Goal: Task Accomplishment & Management: Manage account settings

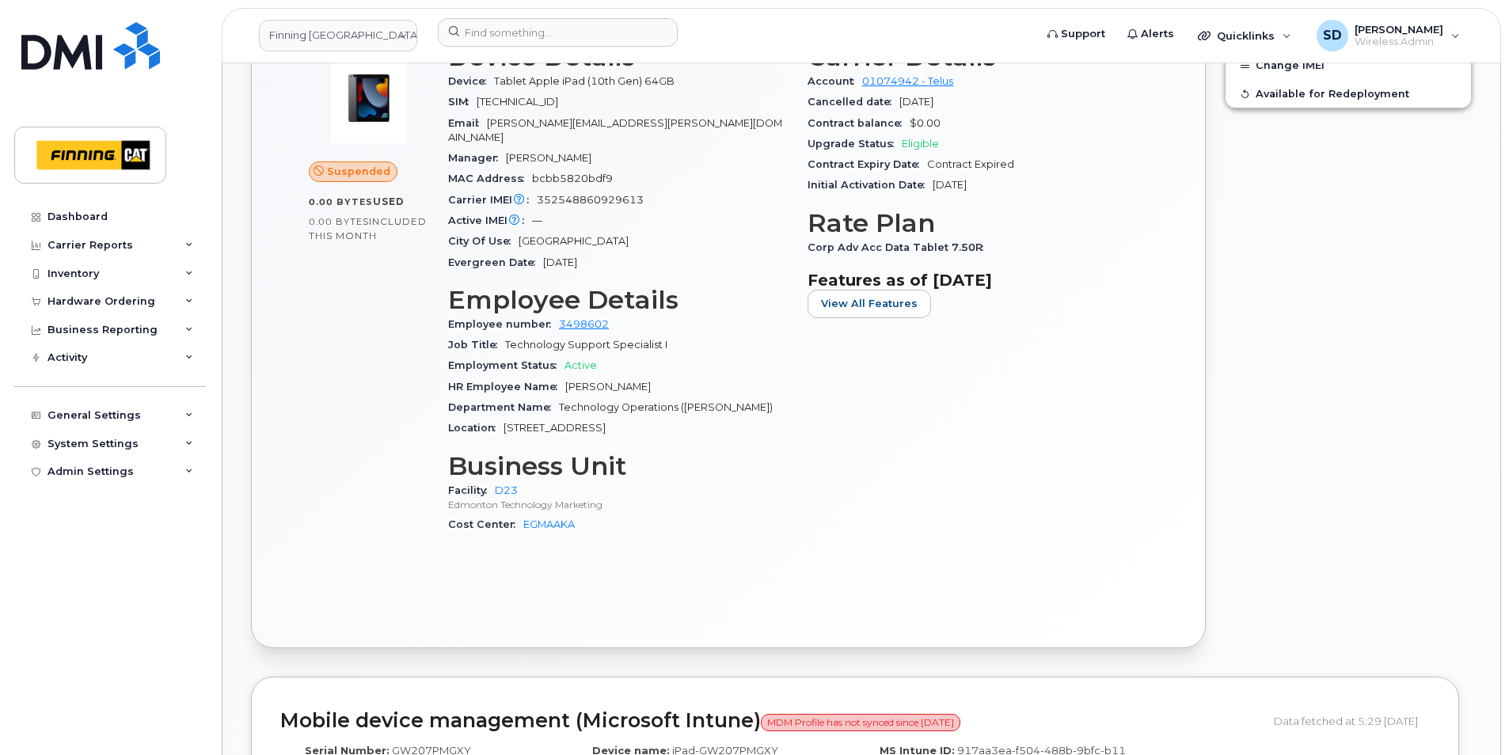
scroll to position [317, 0]
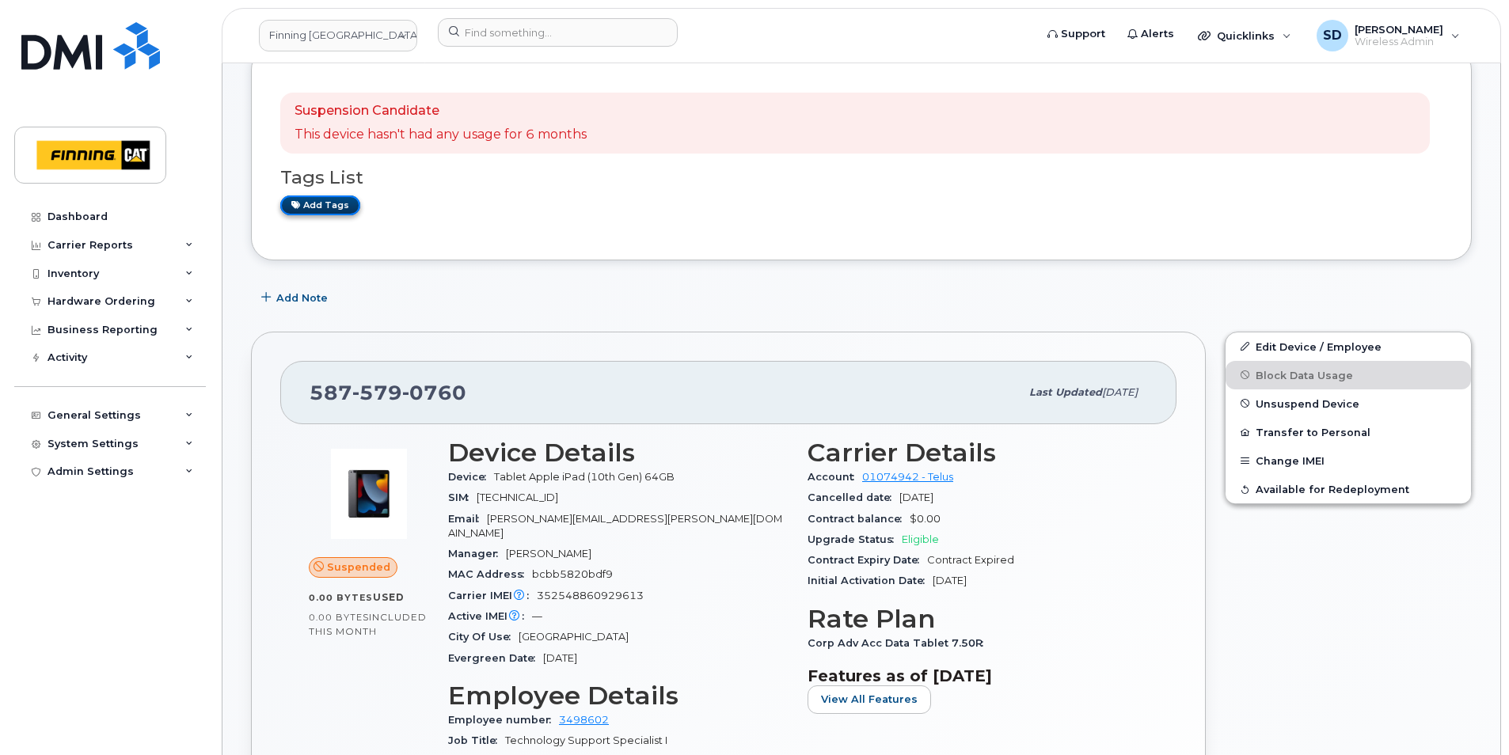
click at [344, 206] on link "Add tags" at bounding box center [320, 206] width 80 height 20
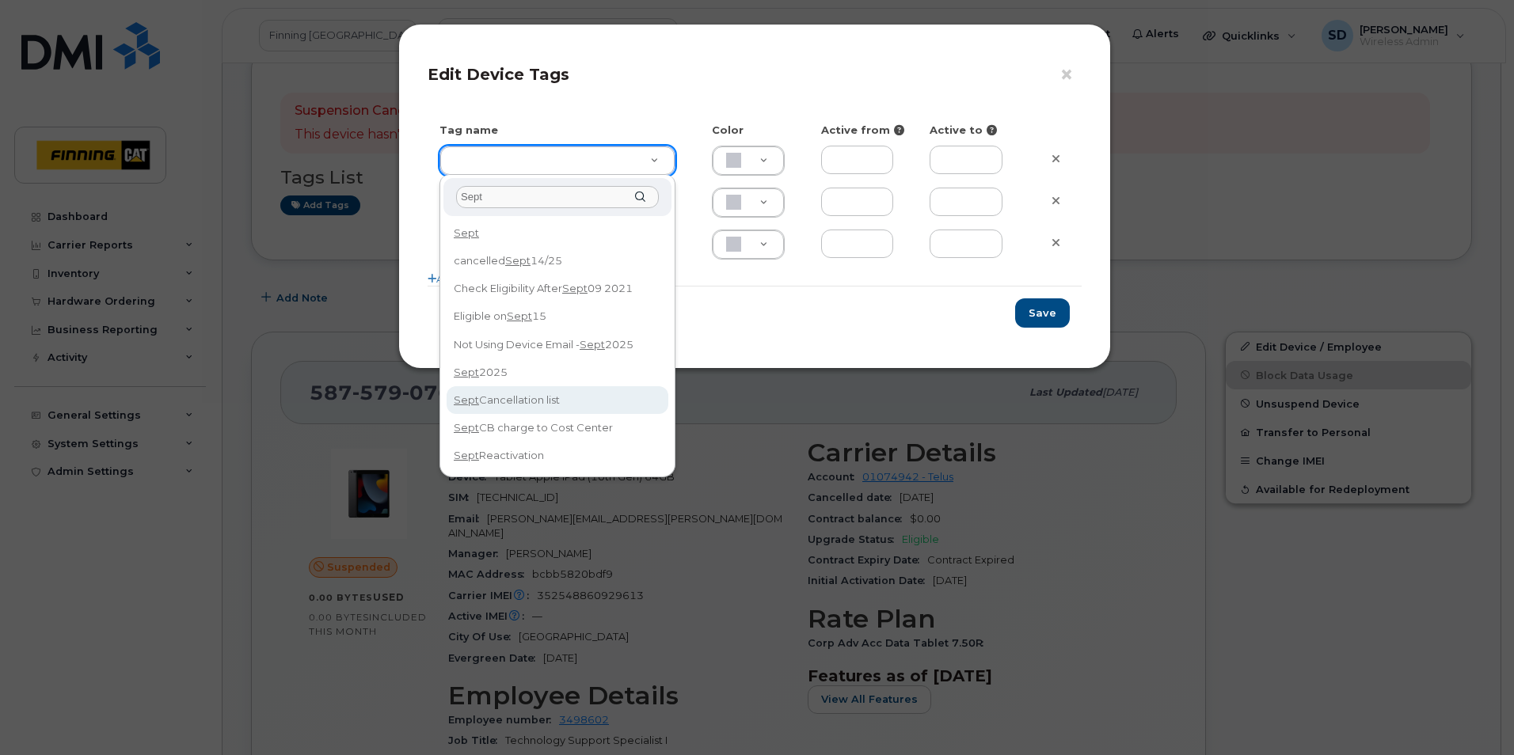
type input "Sept"
type input "Sept Cancellation list"
type input "DFD3EE"
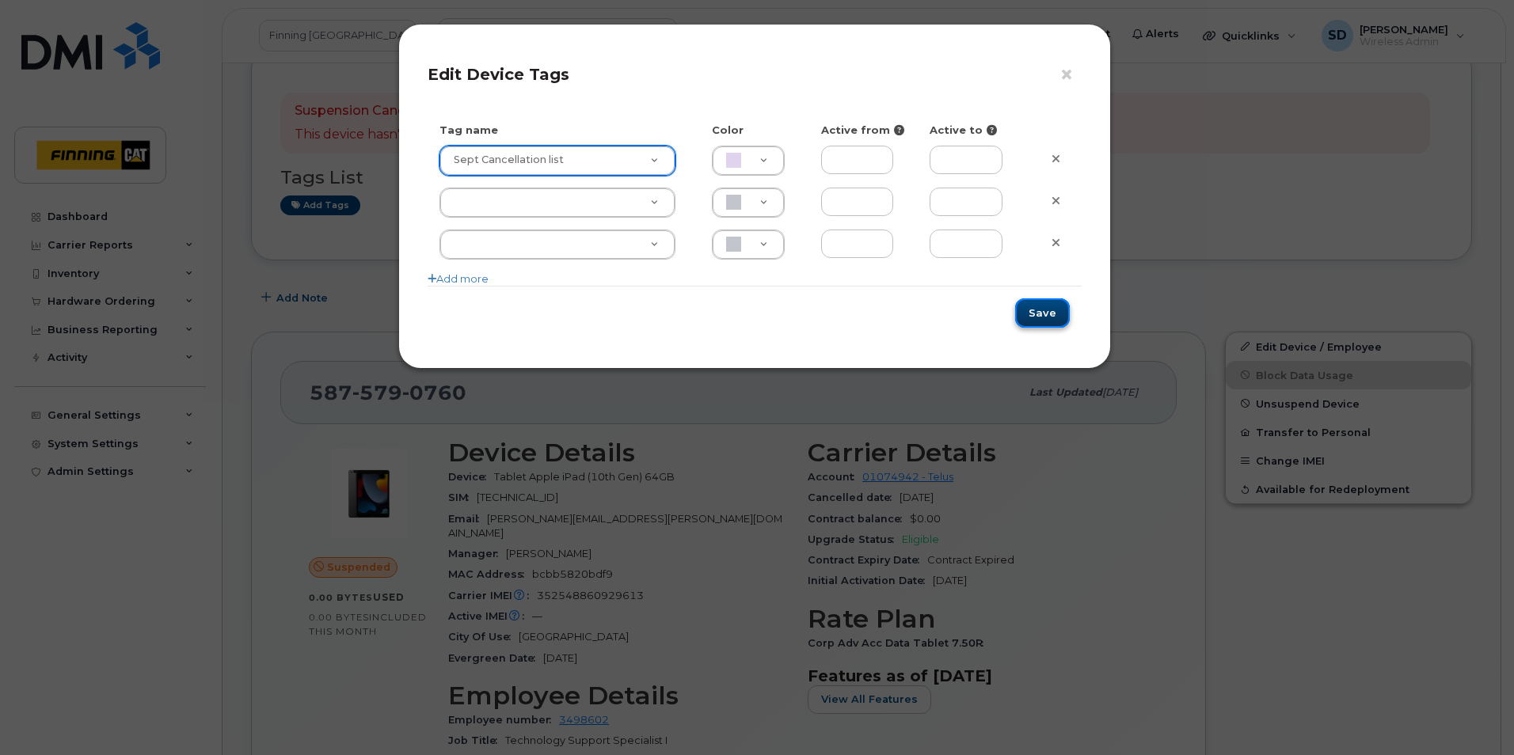
click at [1036, 305] on button "Save" at bounding box center [1042, 313] width 55 height 29
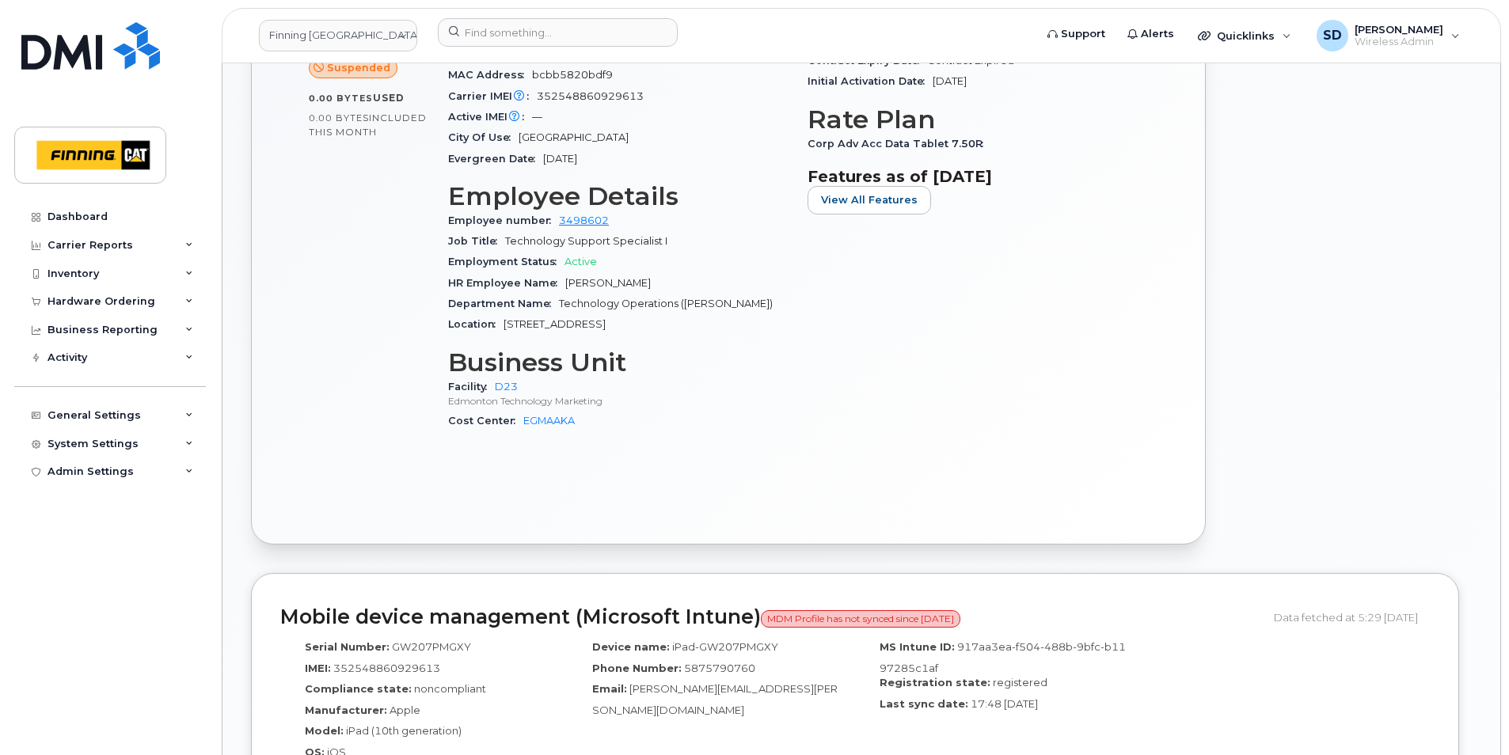
scroll to position [625, 0]
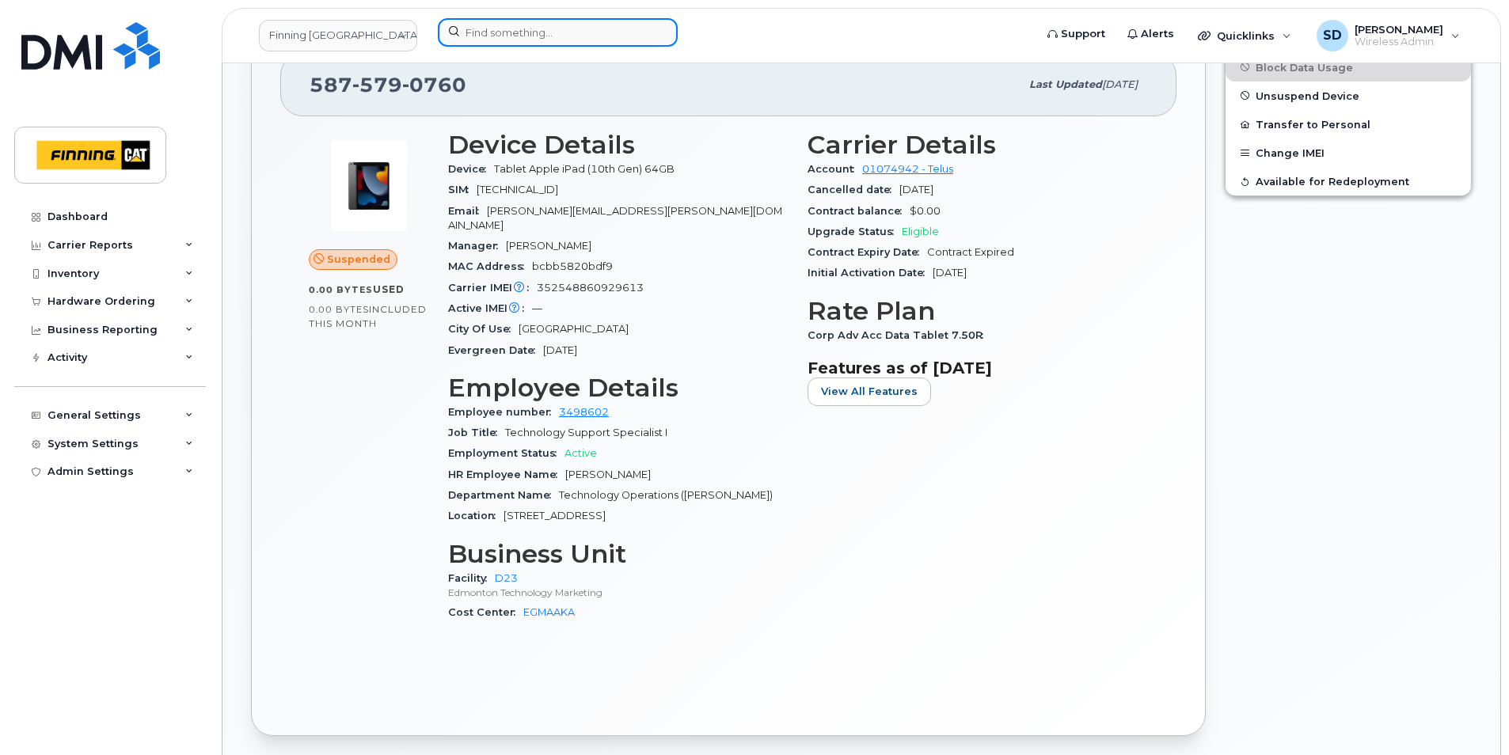
click at [514, 25] on input at bounding box center [558, 32] width 240 height 29
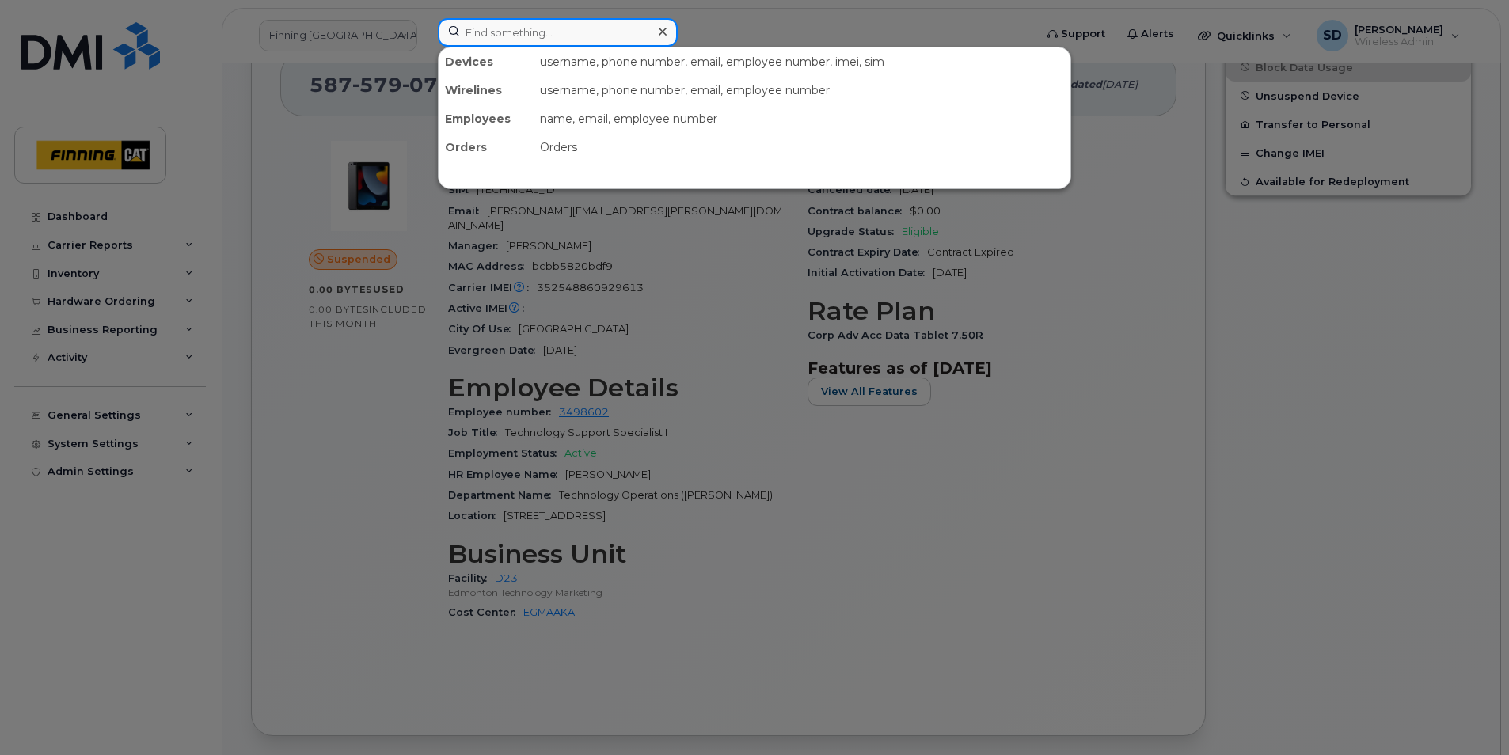
paste input "4038014958"
type input "4038014958"
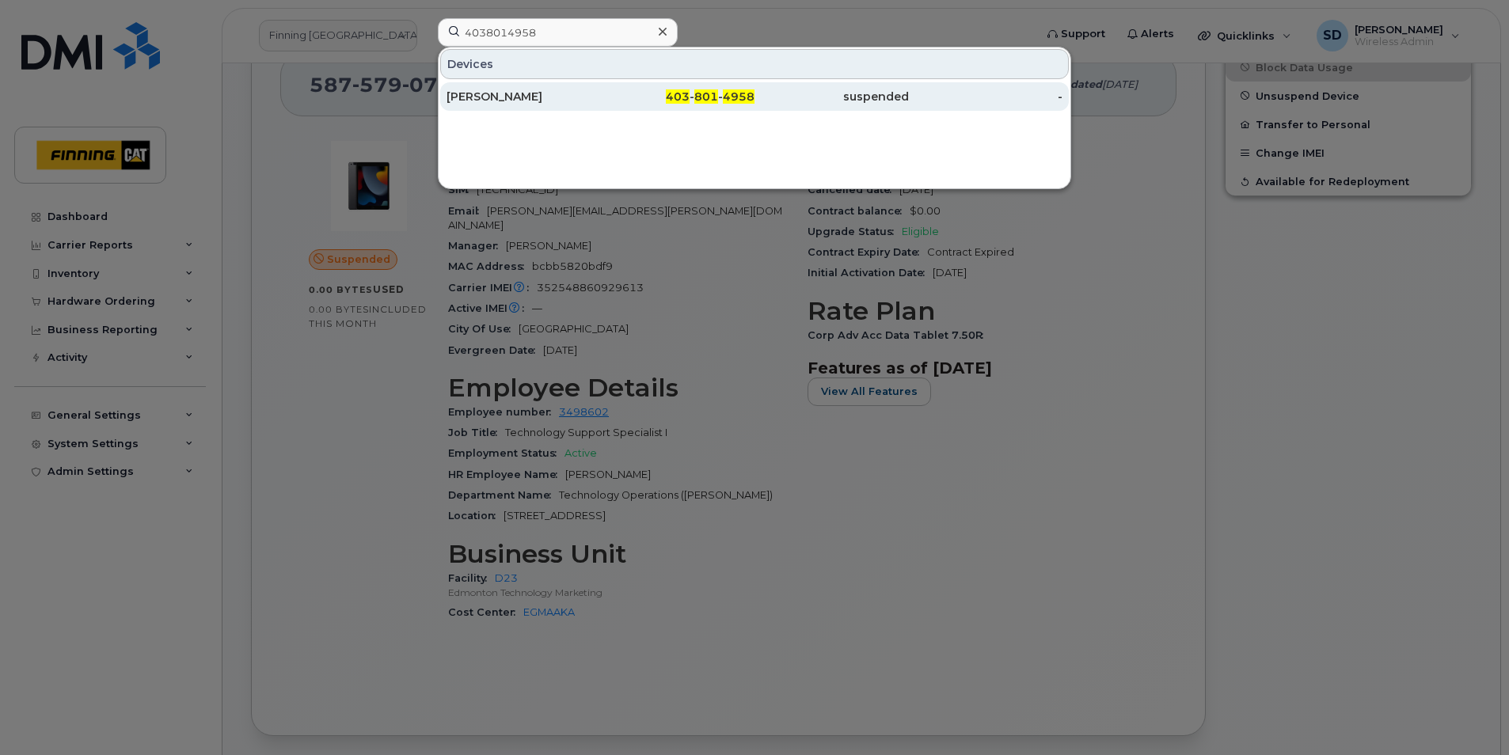
click at [485, 97] on div "Jim Stefanik" at bounding box center [524, 97] width 154 height 16
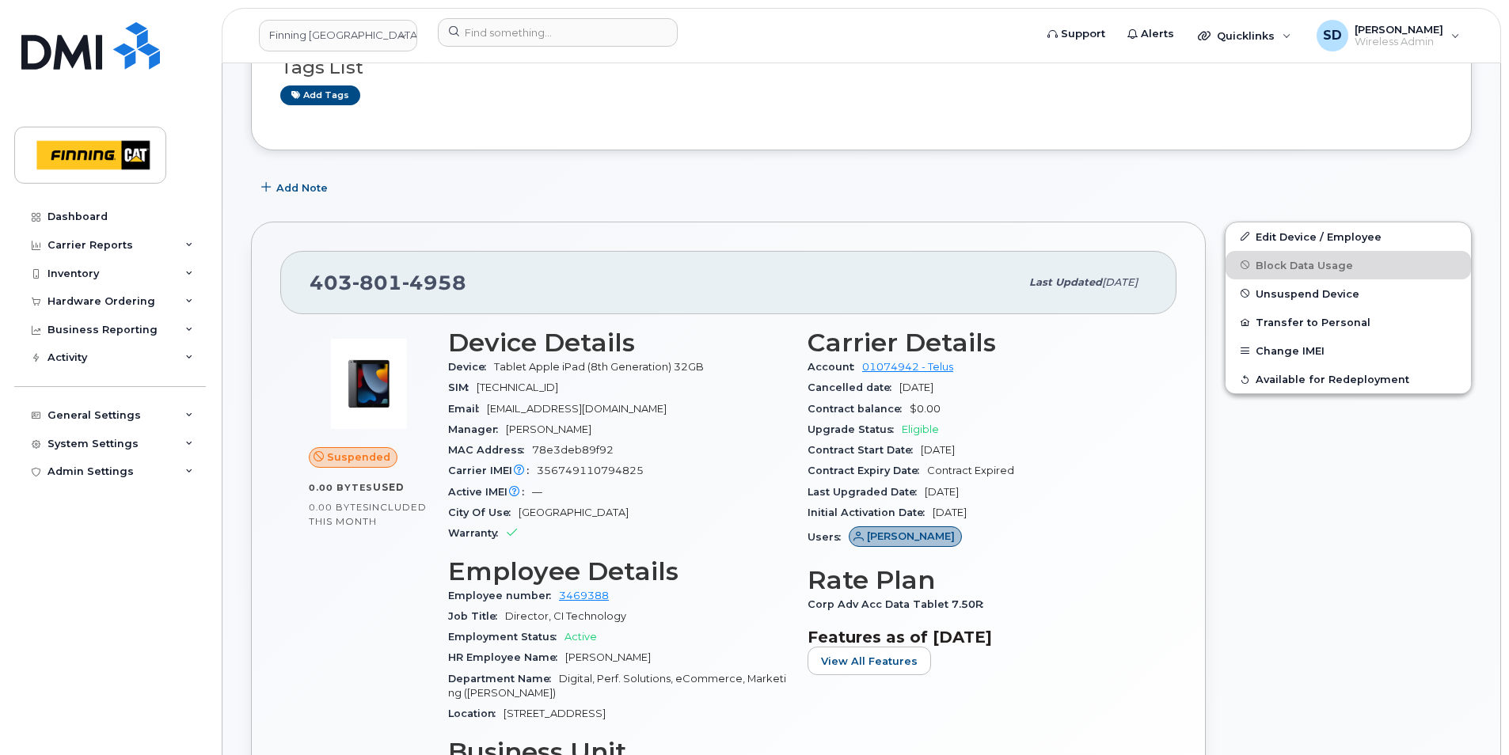
scroll to position [317, 0]
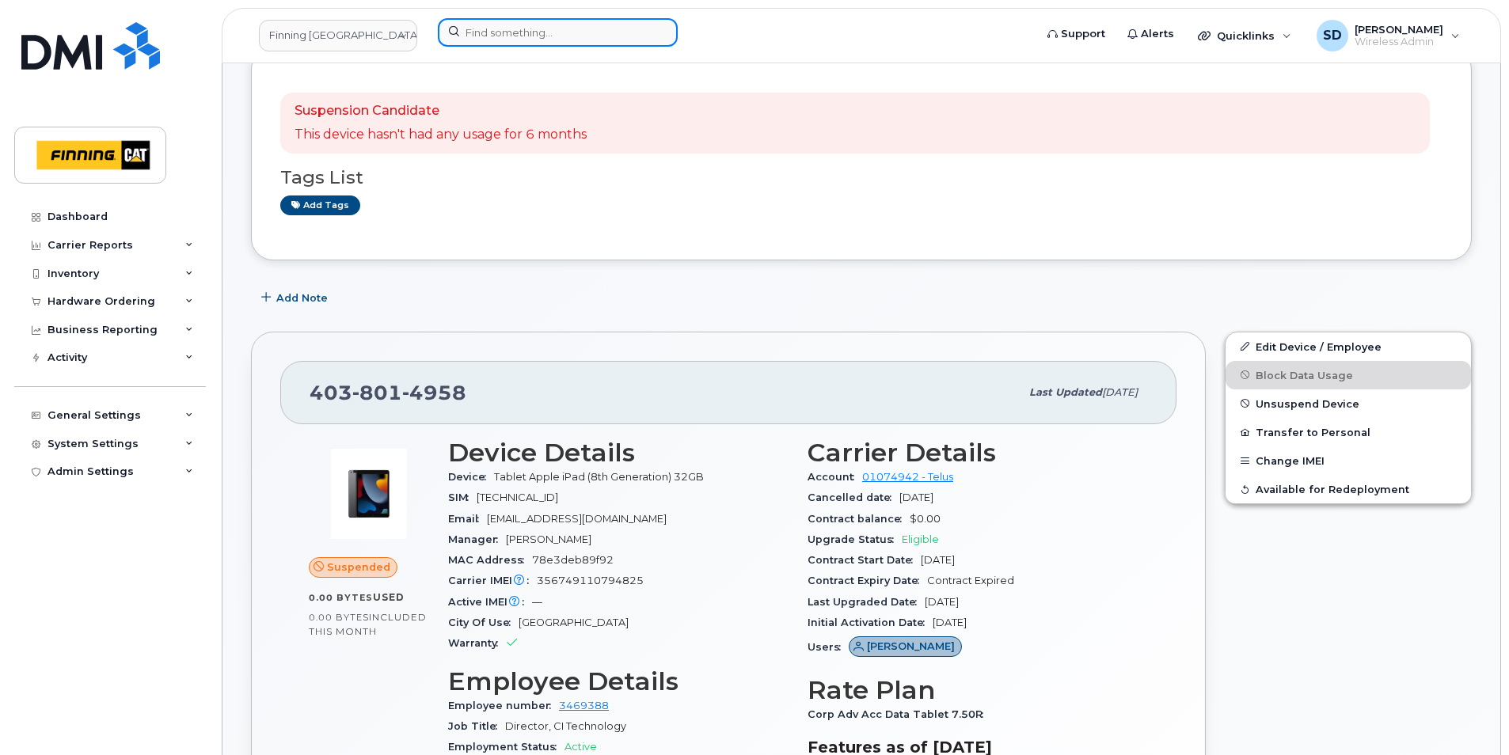
click at [533, 34] on input at bounding box center [558, 32] width 240 height 29
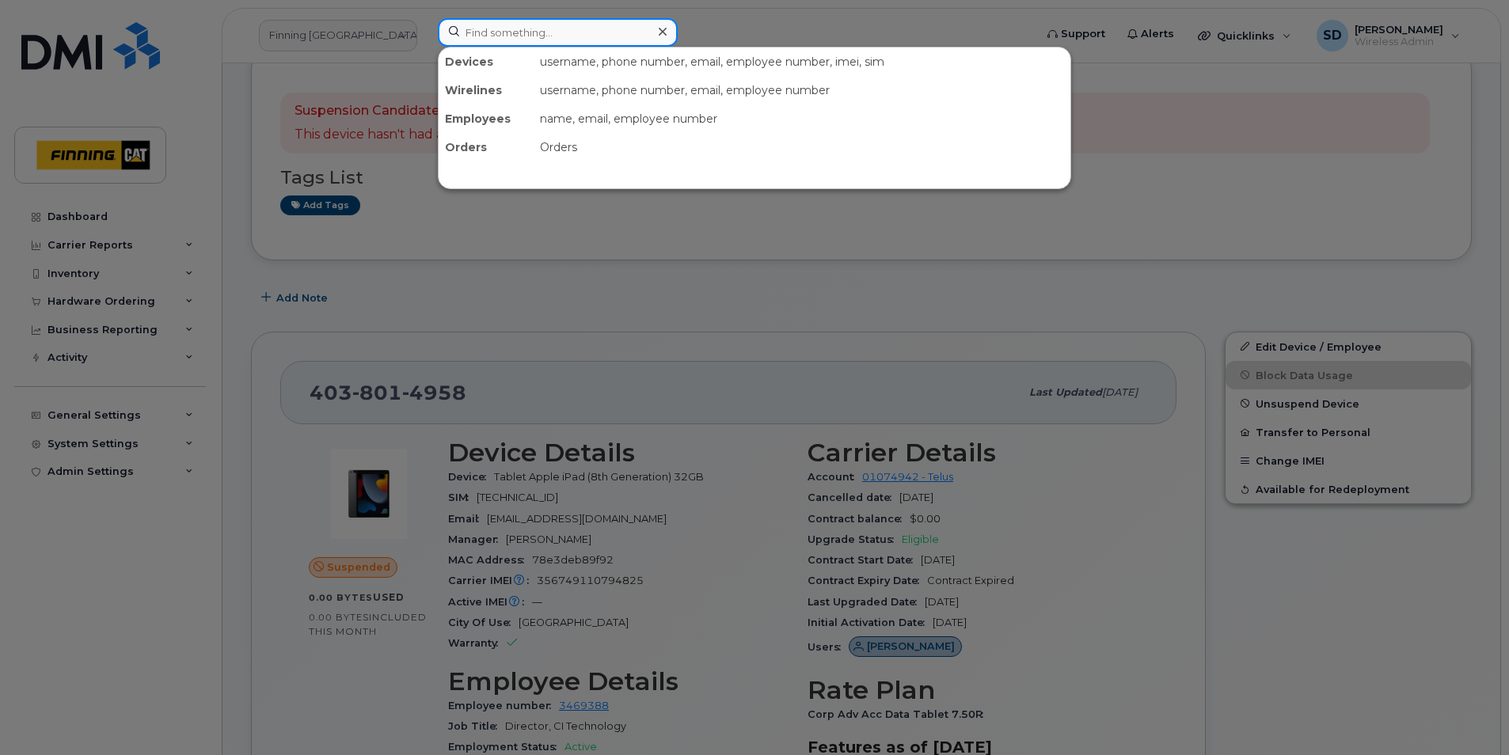
paste input "8676882367"
type input "8676882367"
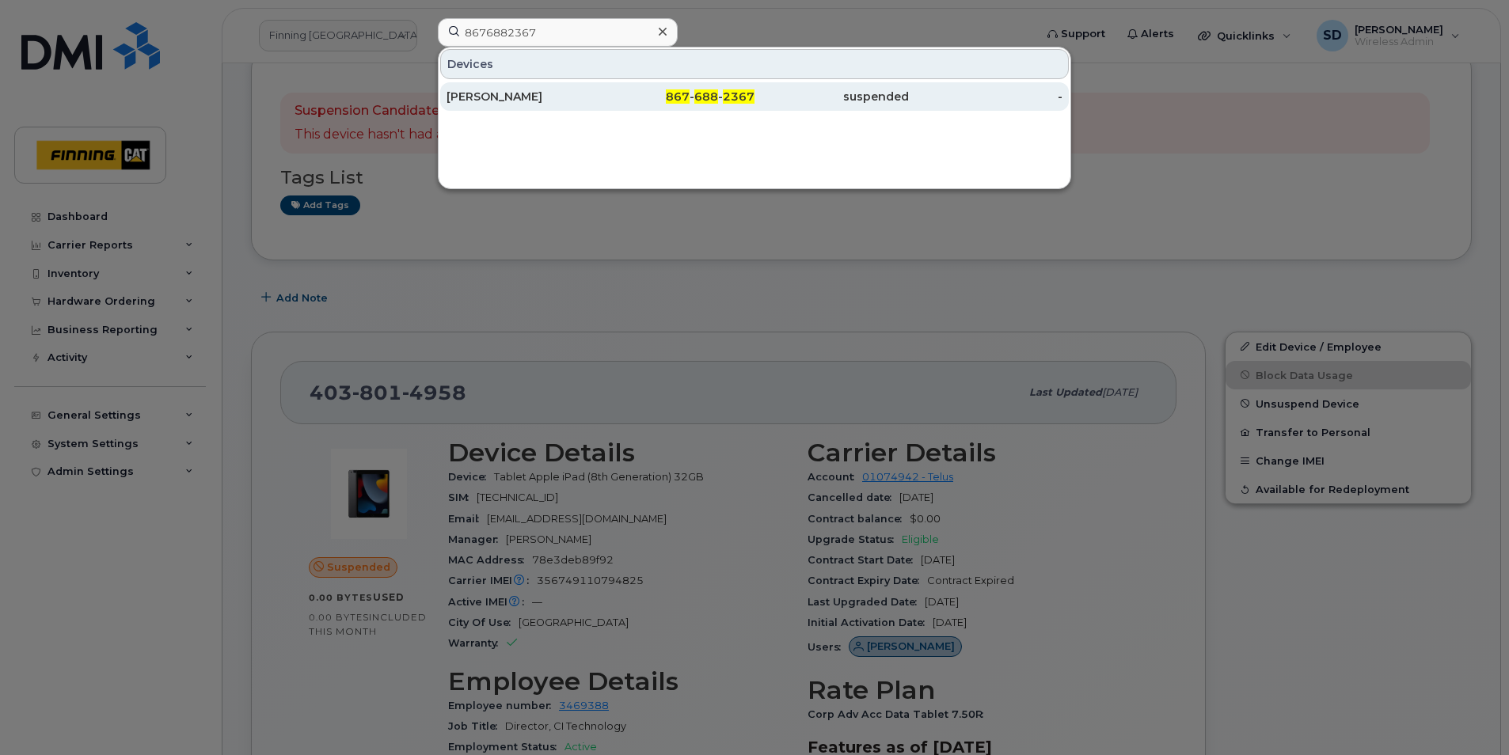
click at [491, 98] on div "[PERSON_NAME]" at bounding box center [524, 97] width 154 height 16
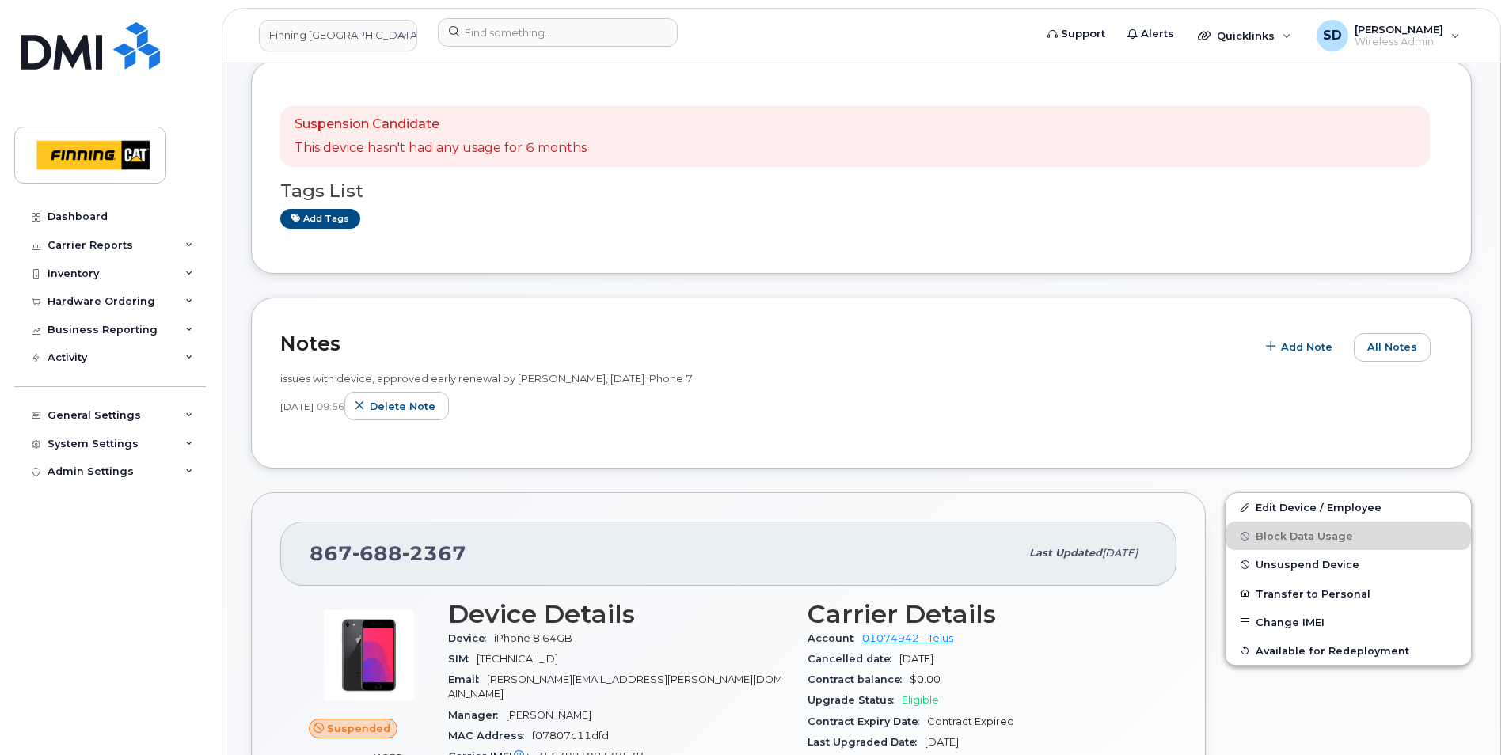
scroll to position [317, 0]
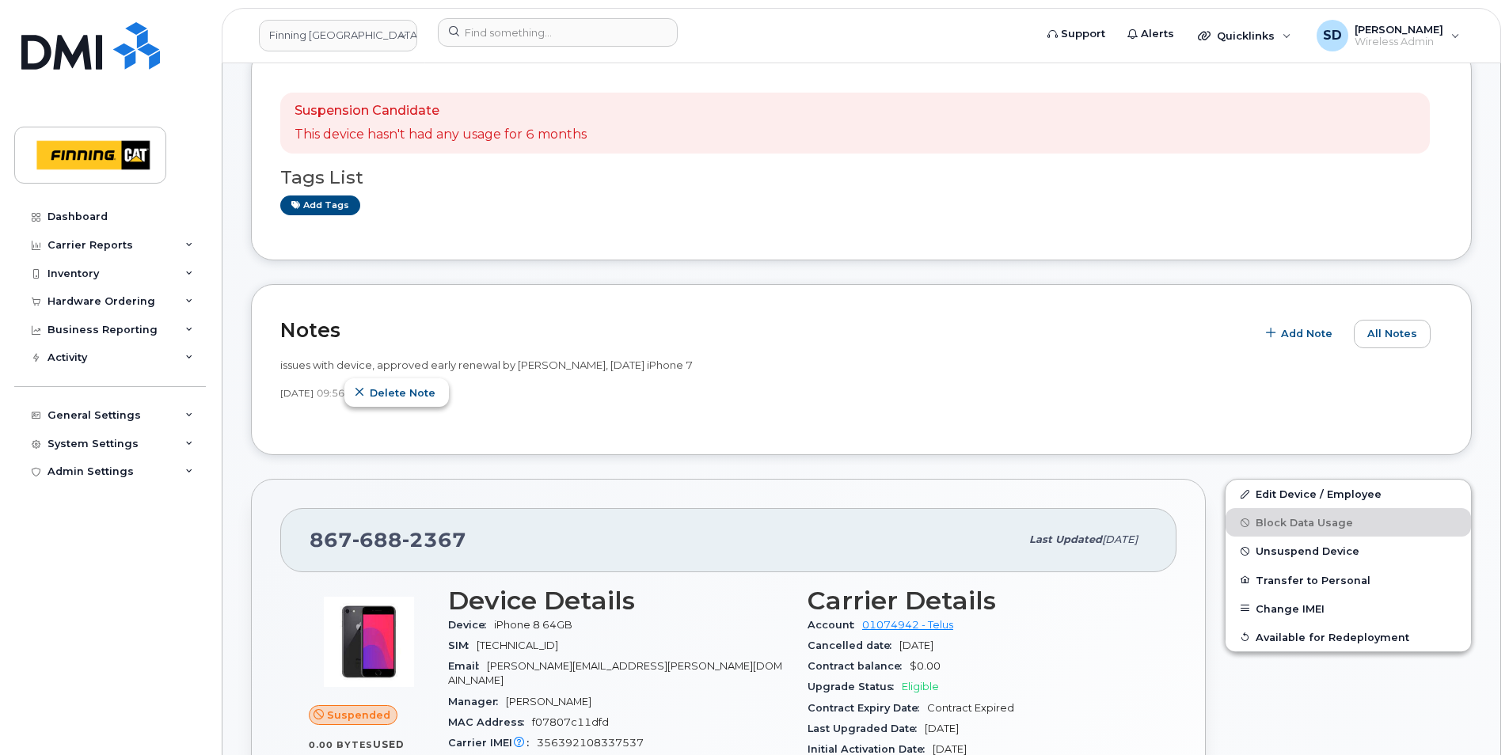
click at [436, 397] on span "Delete note" at bounding box center [403, 393] width 66 height 15
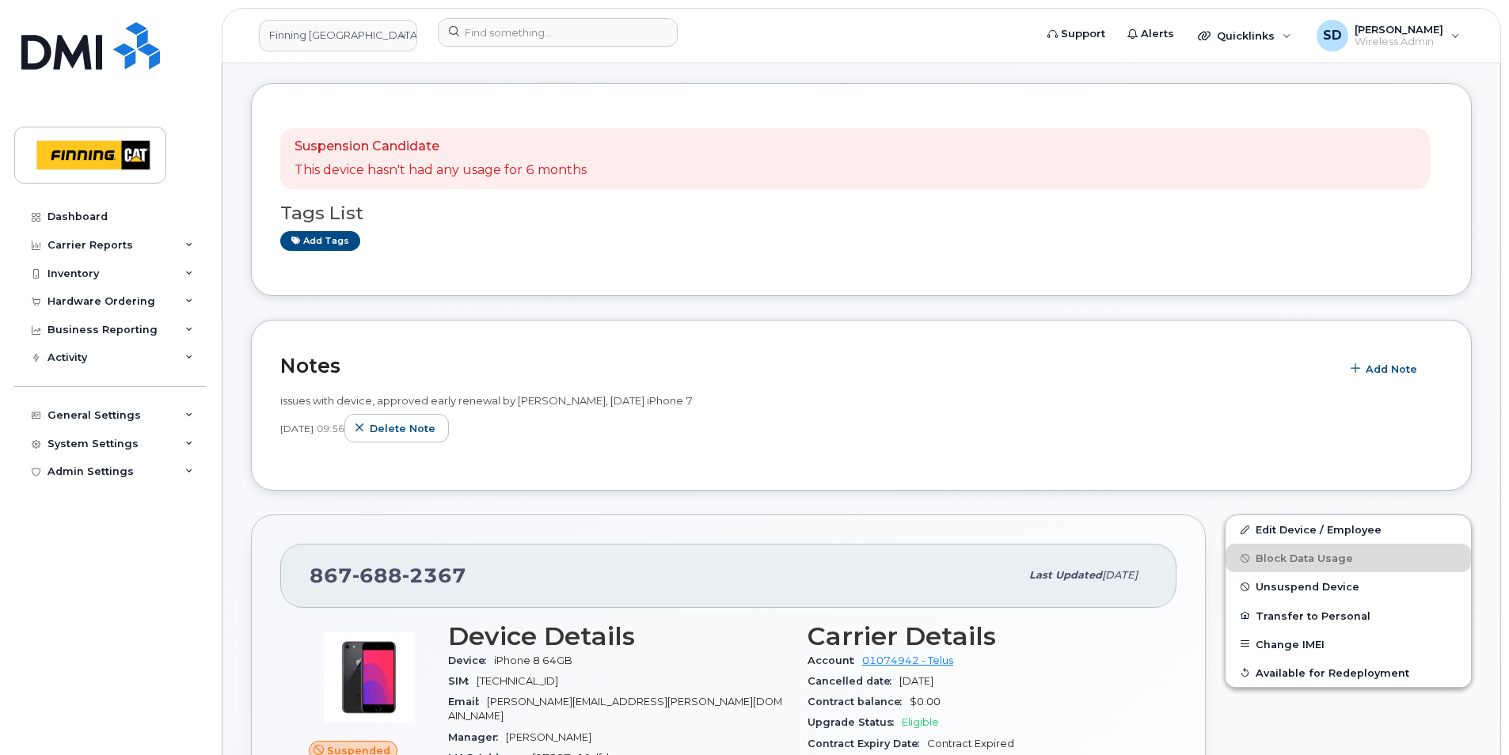
scroll to position [238, 0]
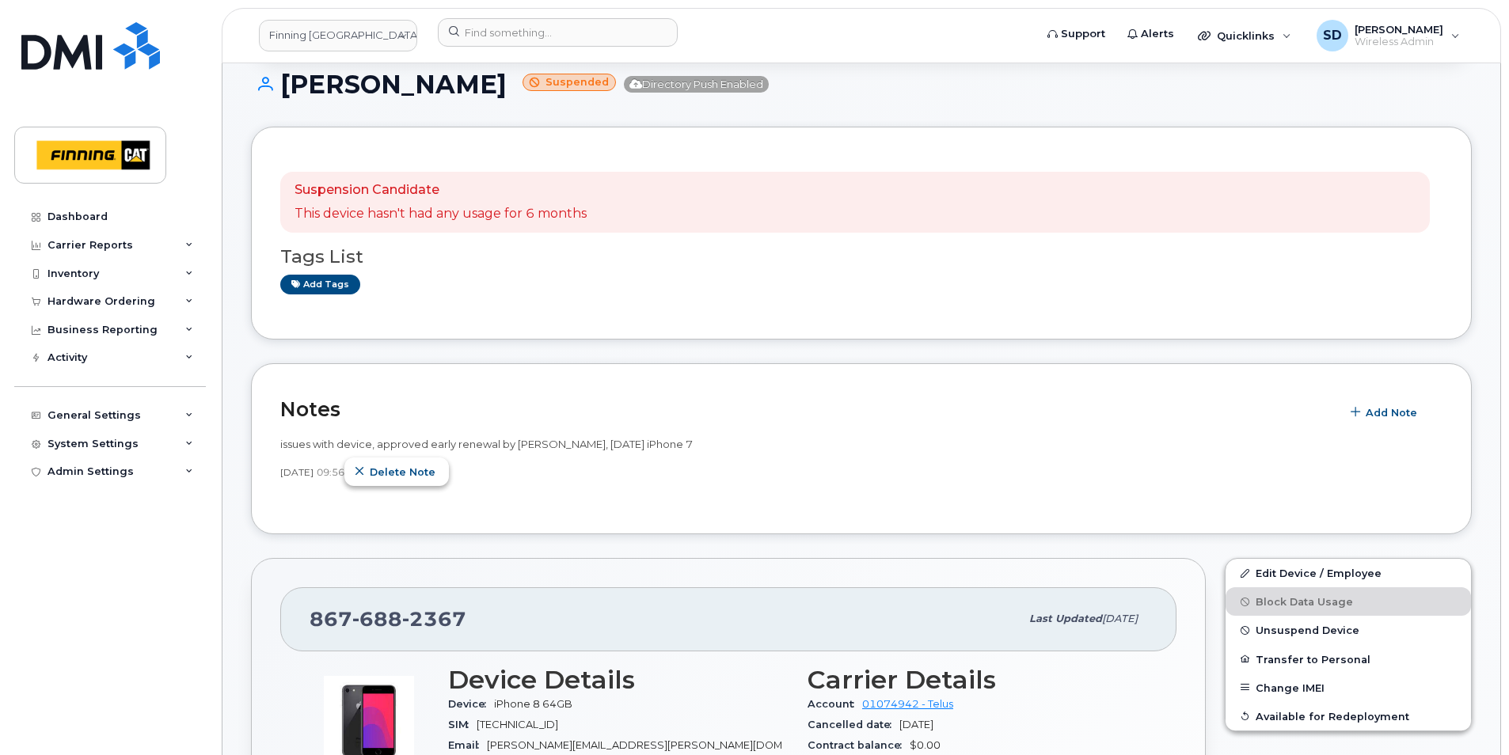
click at [447, 483] on button "Delete note" at bounding box center [396, 472] width 105 height 29
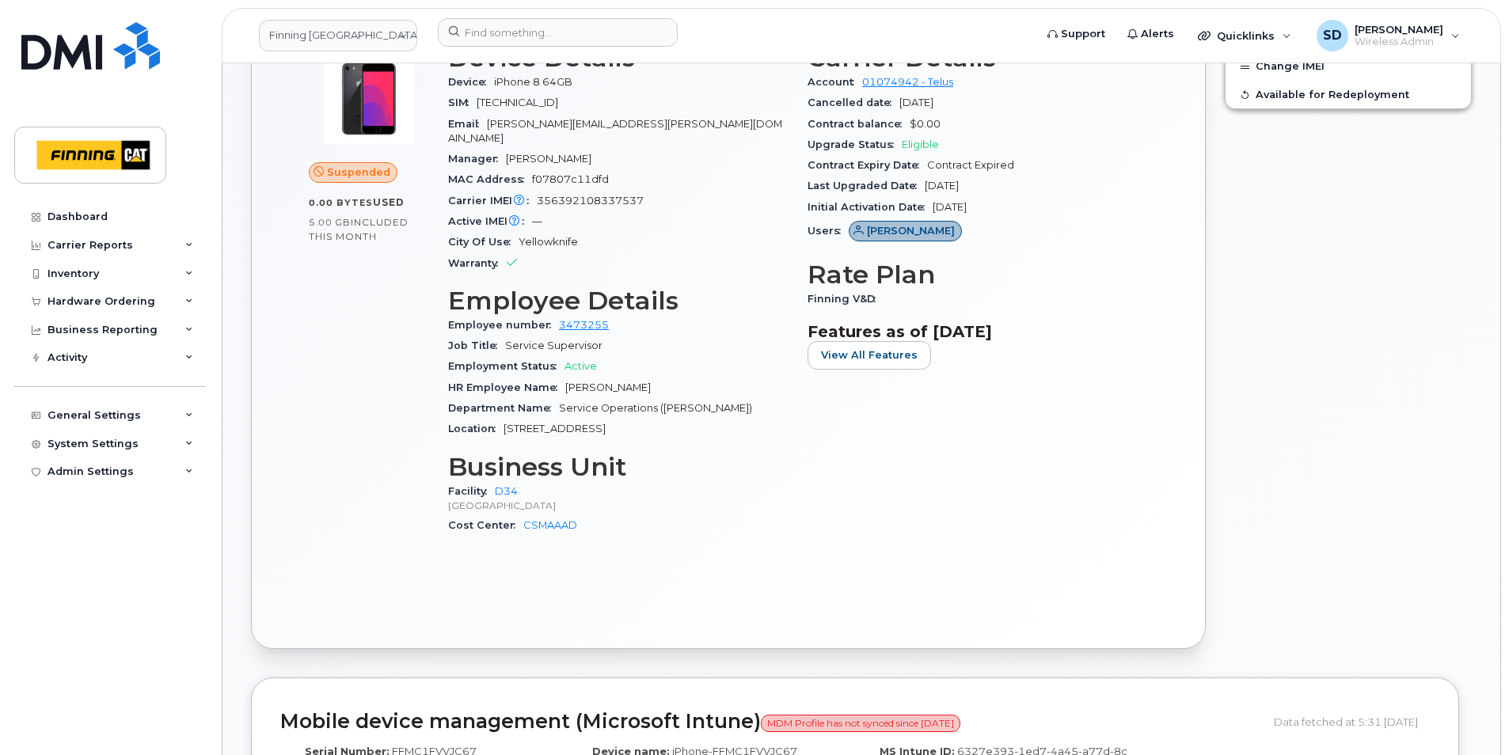
scroll to position [317, 0]
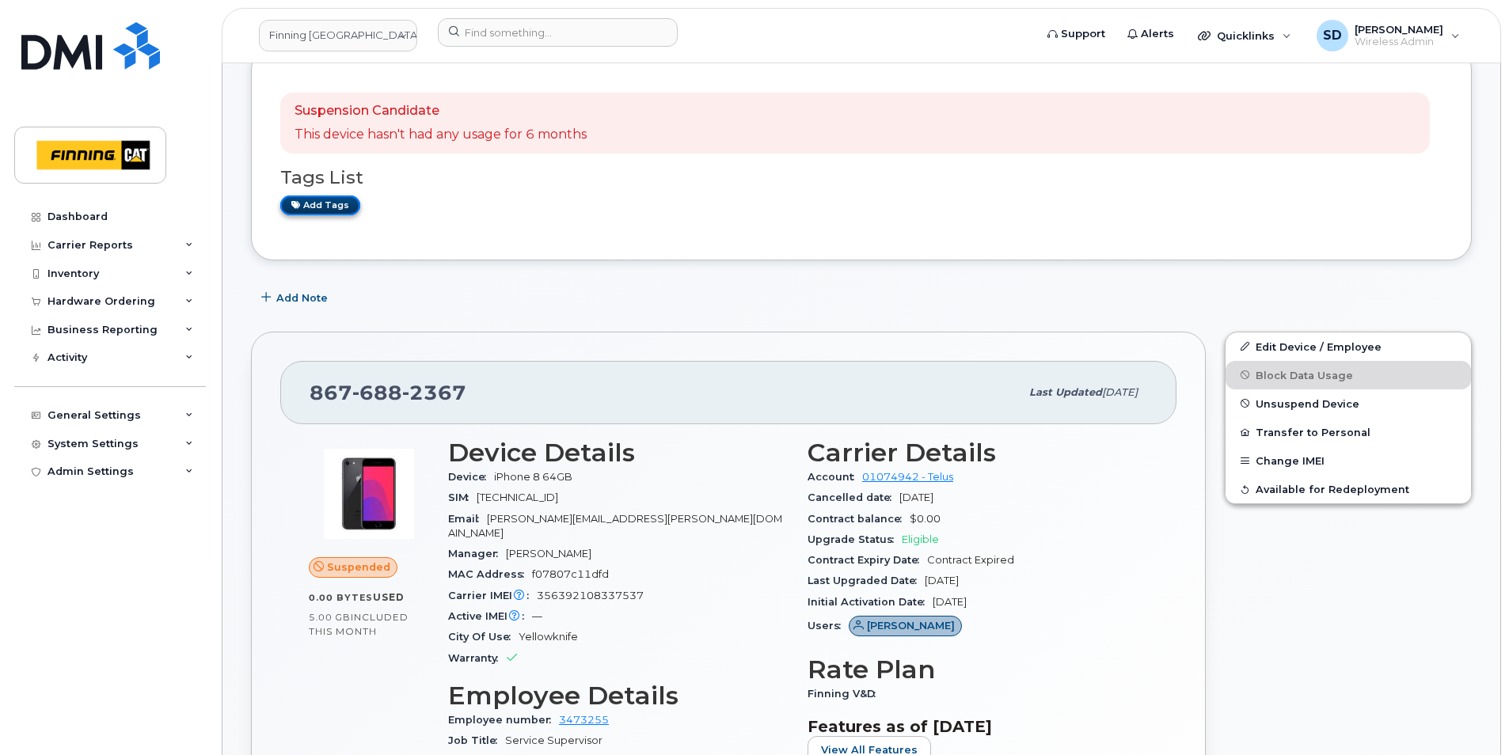
click at [349, 203] on link "Add tags" at bounding box center [320, 206] width 80 height 20
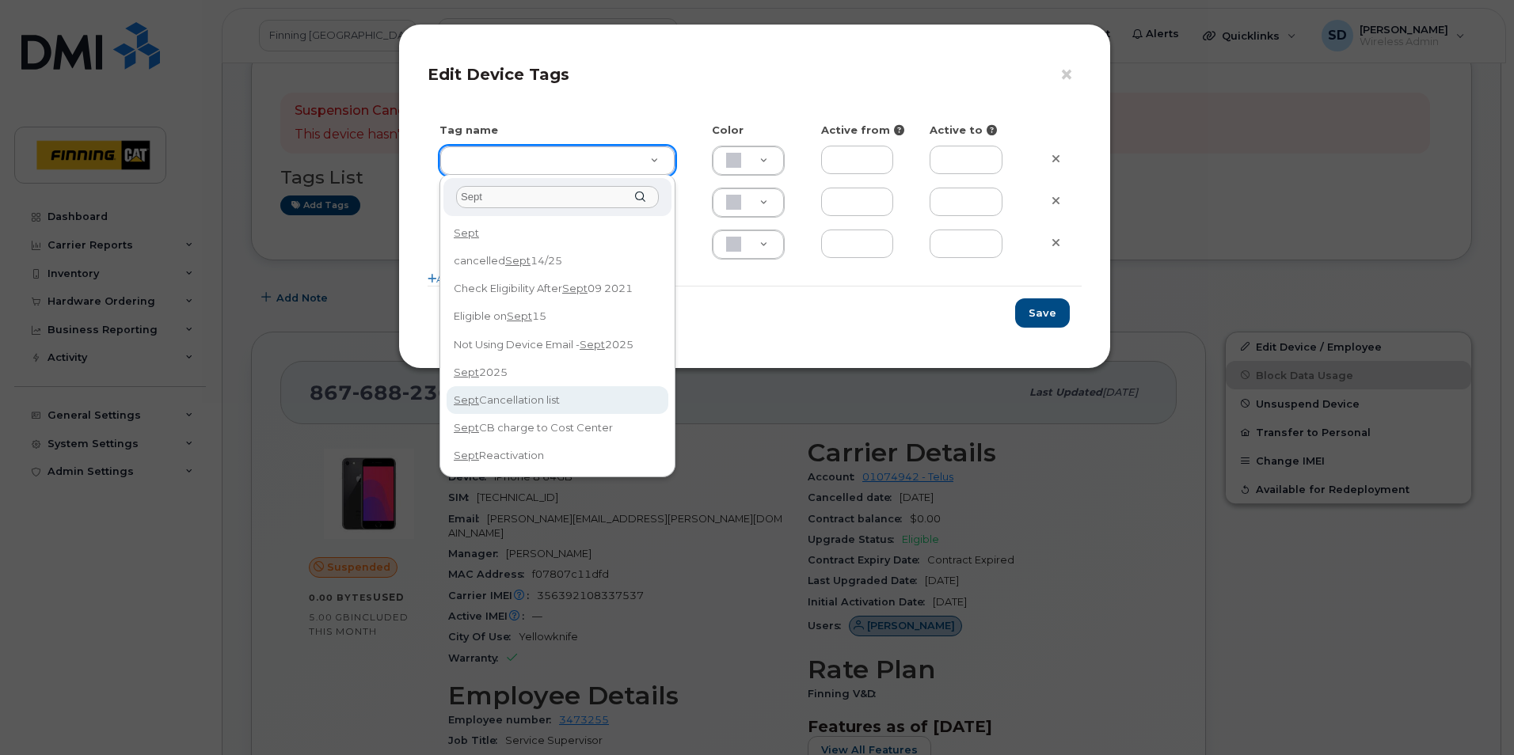
type input "Sept"
type input "Sept Cancellation list"
type input "DFD3EE"
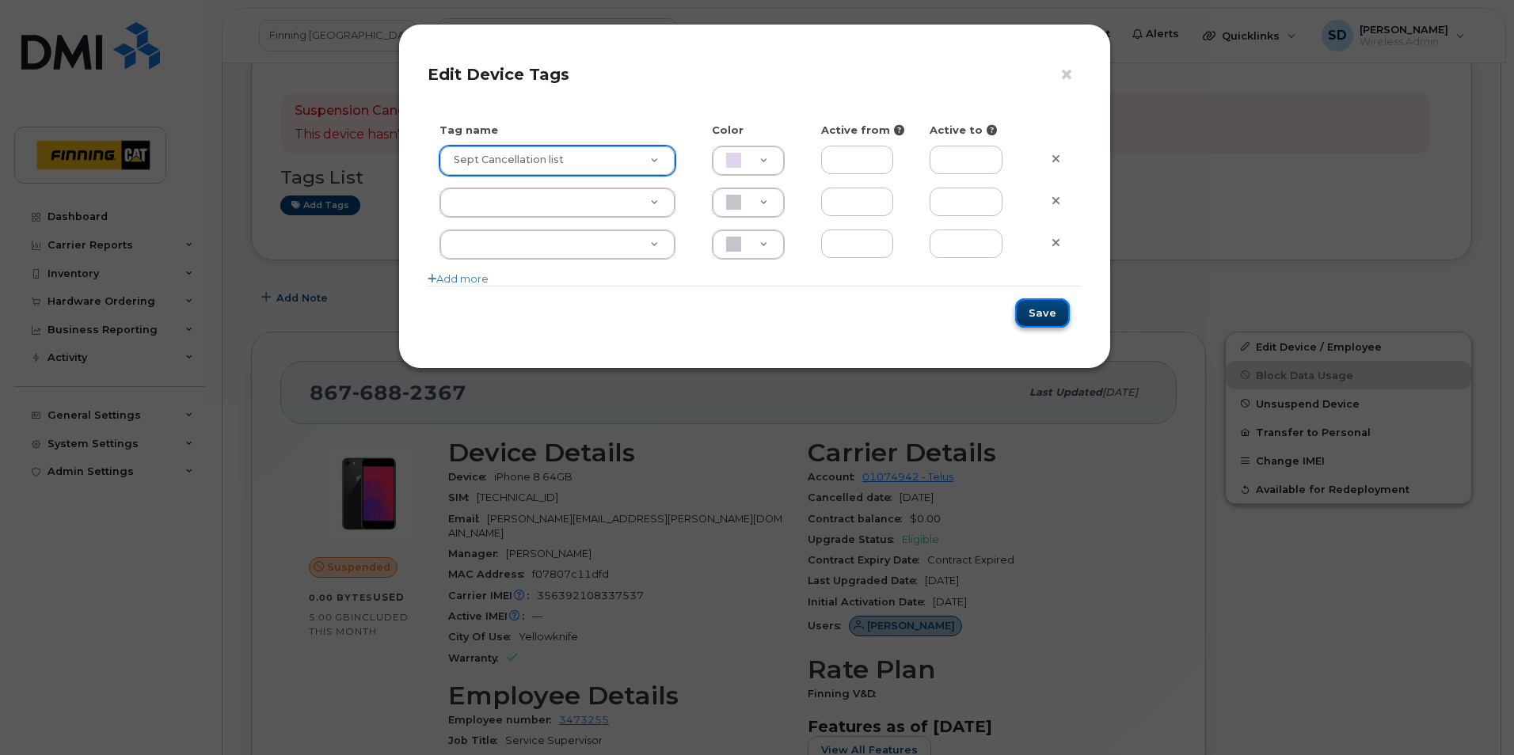
click at [1044, 318] on button "Save" at bounding box center [1042, 313] width 55 height 29
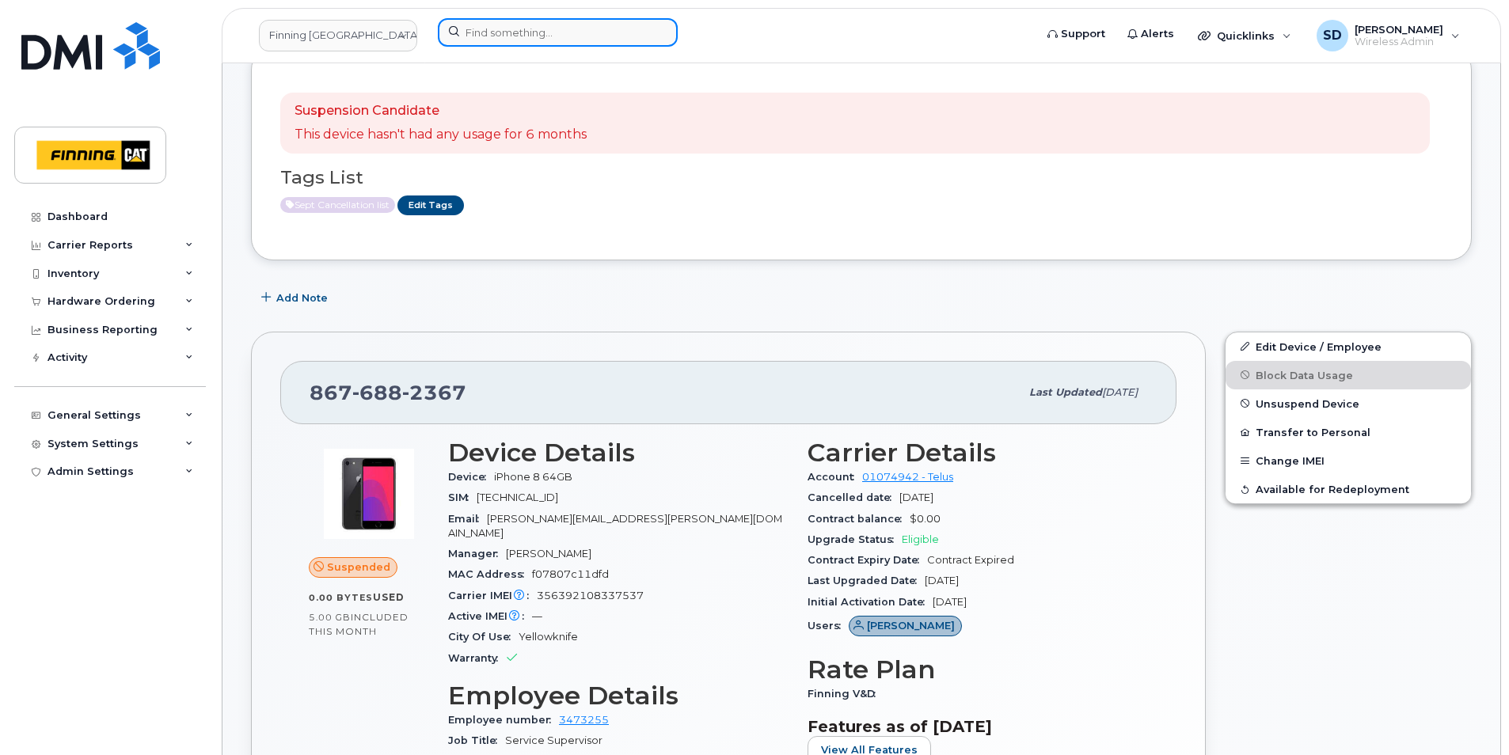
click at [515, 36] on input at bounding box center [558, 32] width 240 height 29
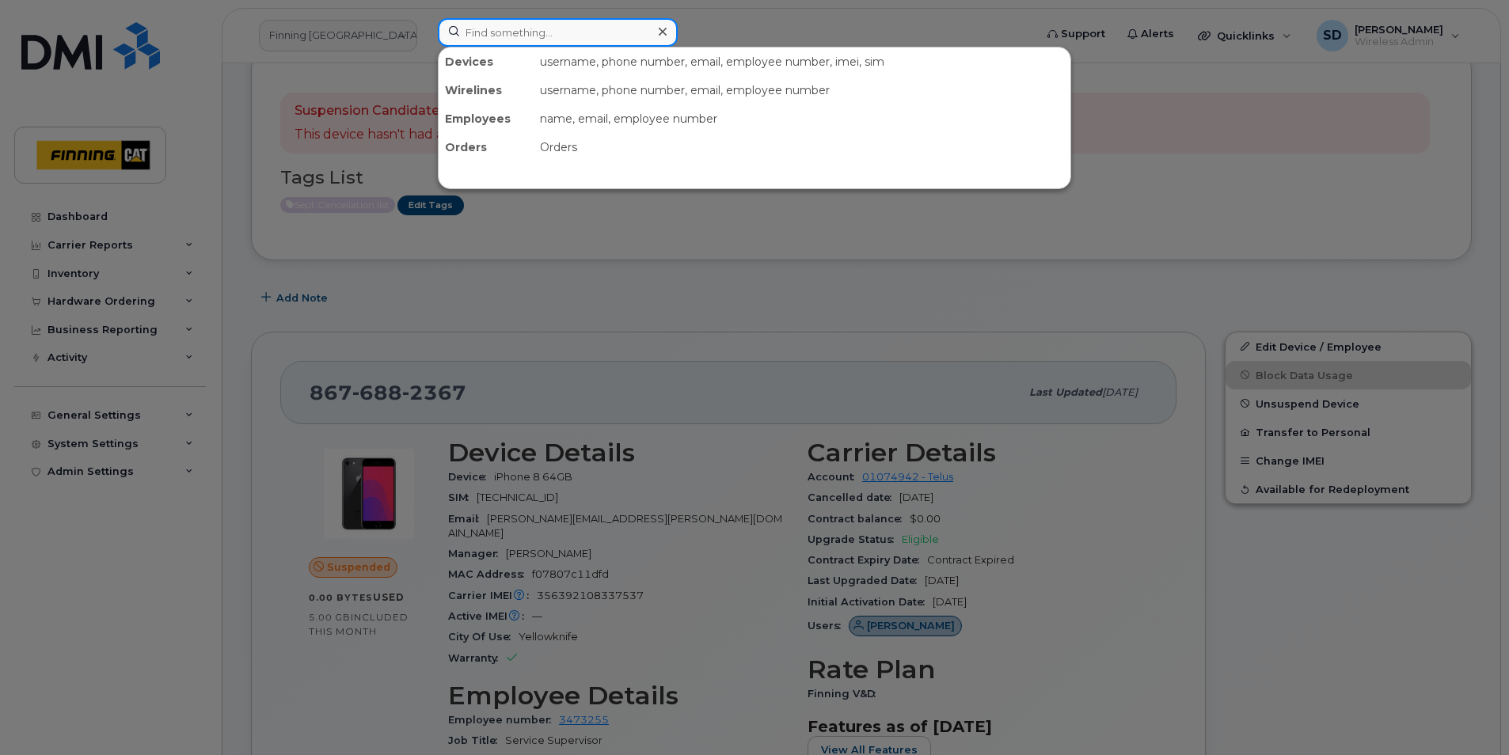
paste input "5876431319"
type input "5876431319"
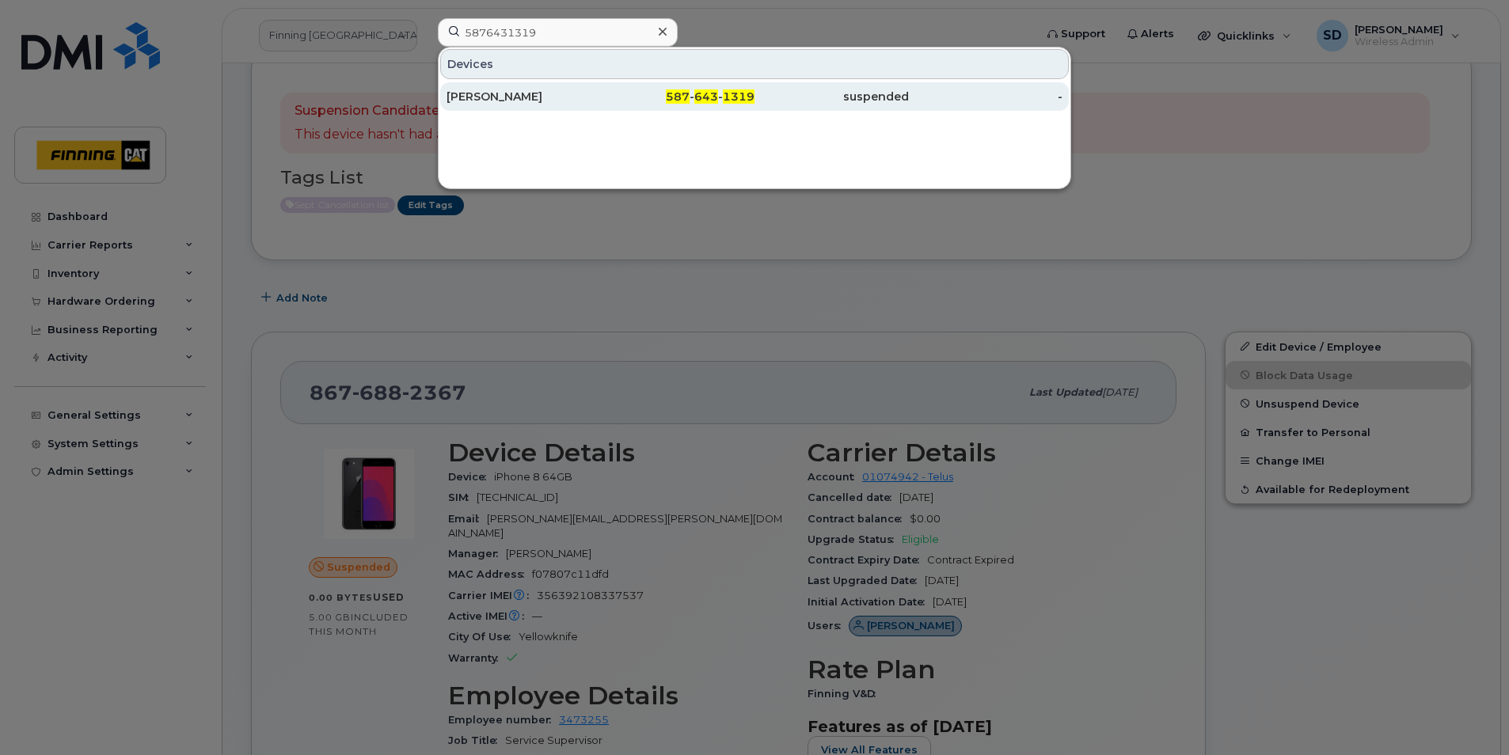
click at [502, 91] on div "[PERSON_NAME]" at bounding box center [524, 97] width 154 height 16
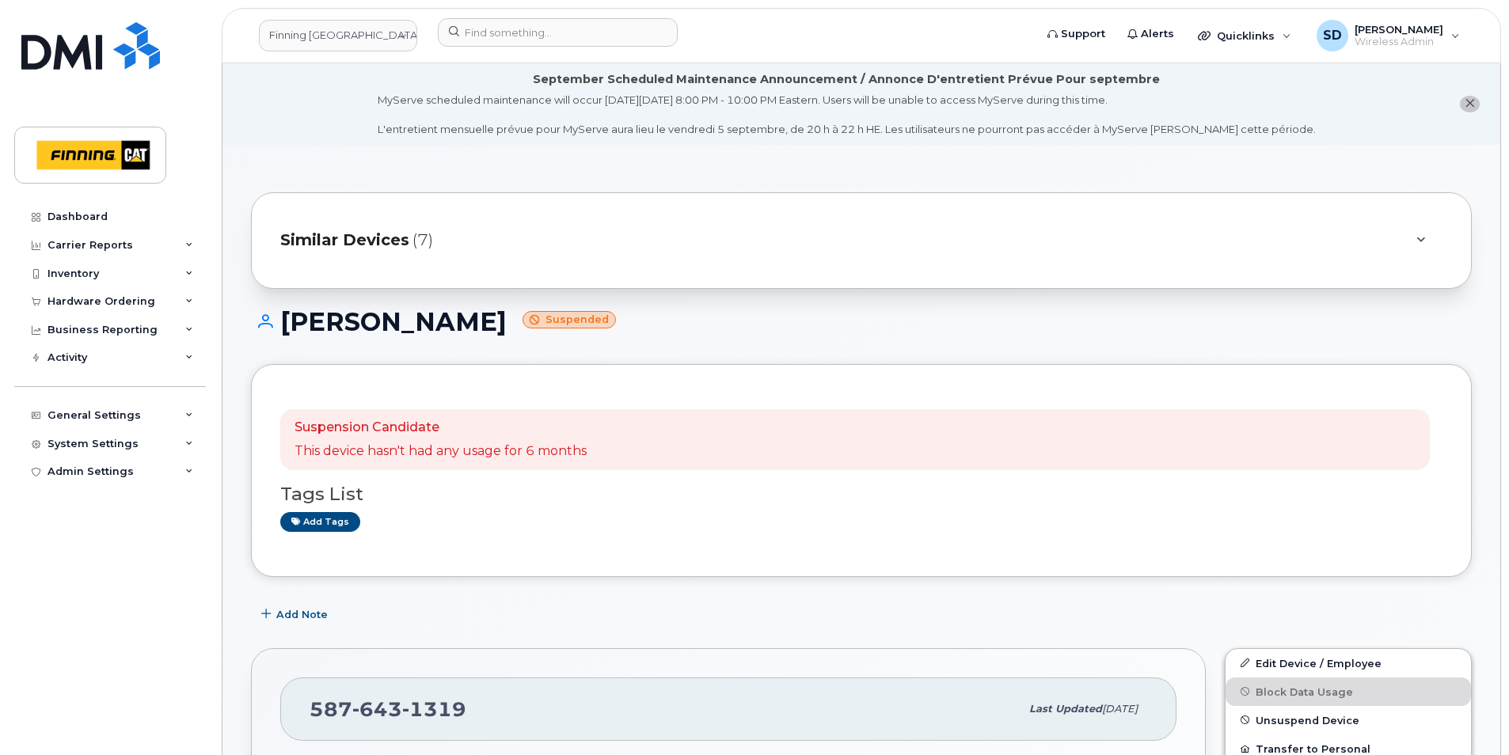
click at [325, 234] on span "Similar Devices" at bounding box center [344, 240] width 129 height 23
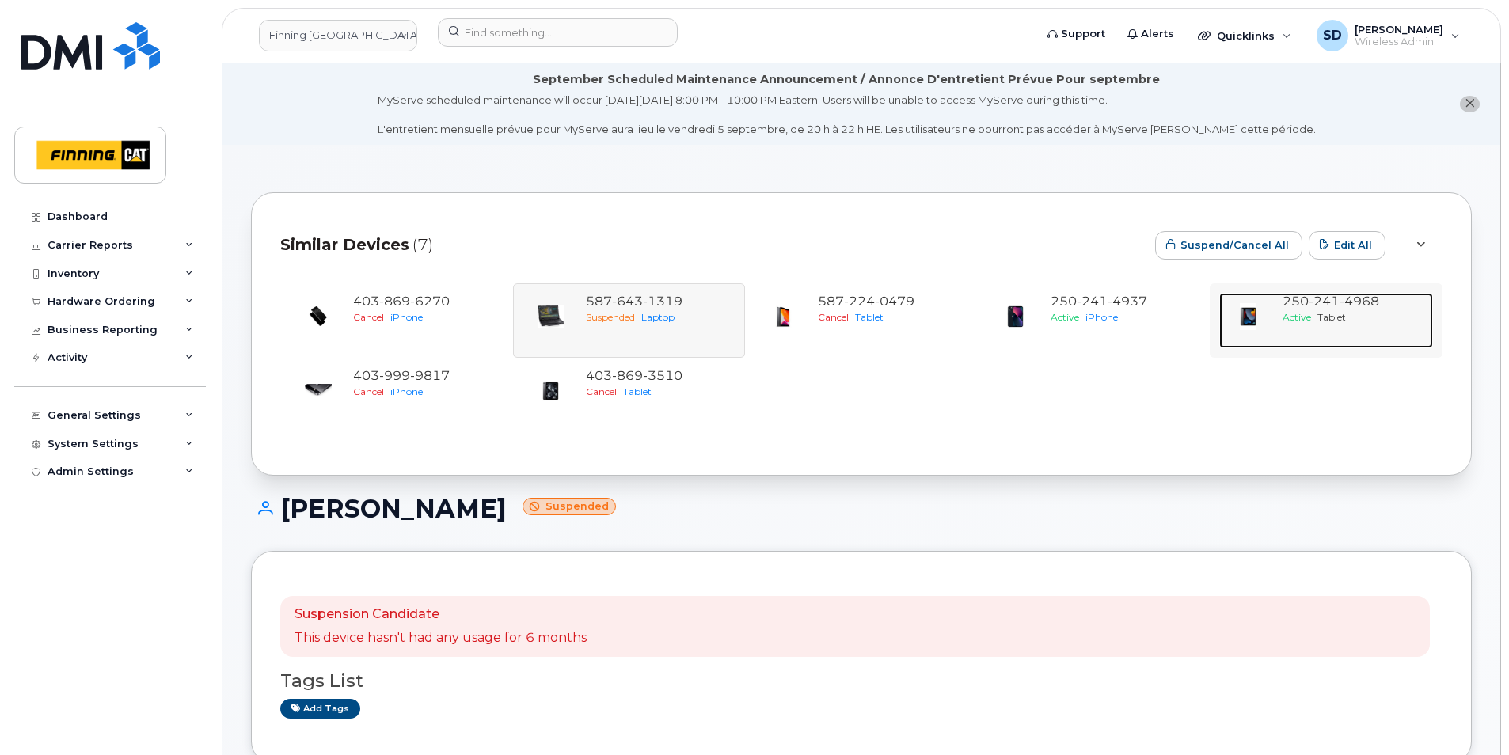
drag, startPoint x: 1306, startPoint y: 299, endPoint x: 1274, endPoint y: 299, distance: 31.7
click at [1305, 300] on span "250 241 4968" at bounding box center [1331, 301] width 97 height 15
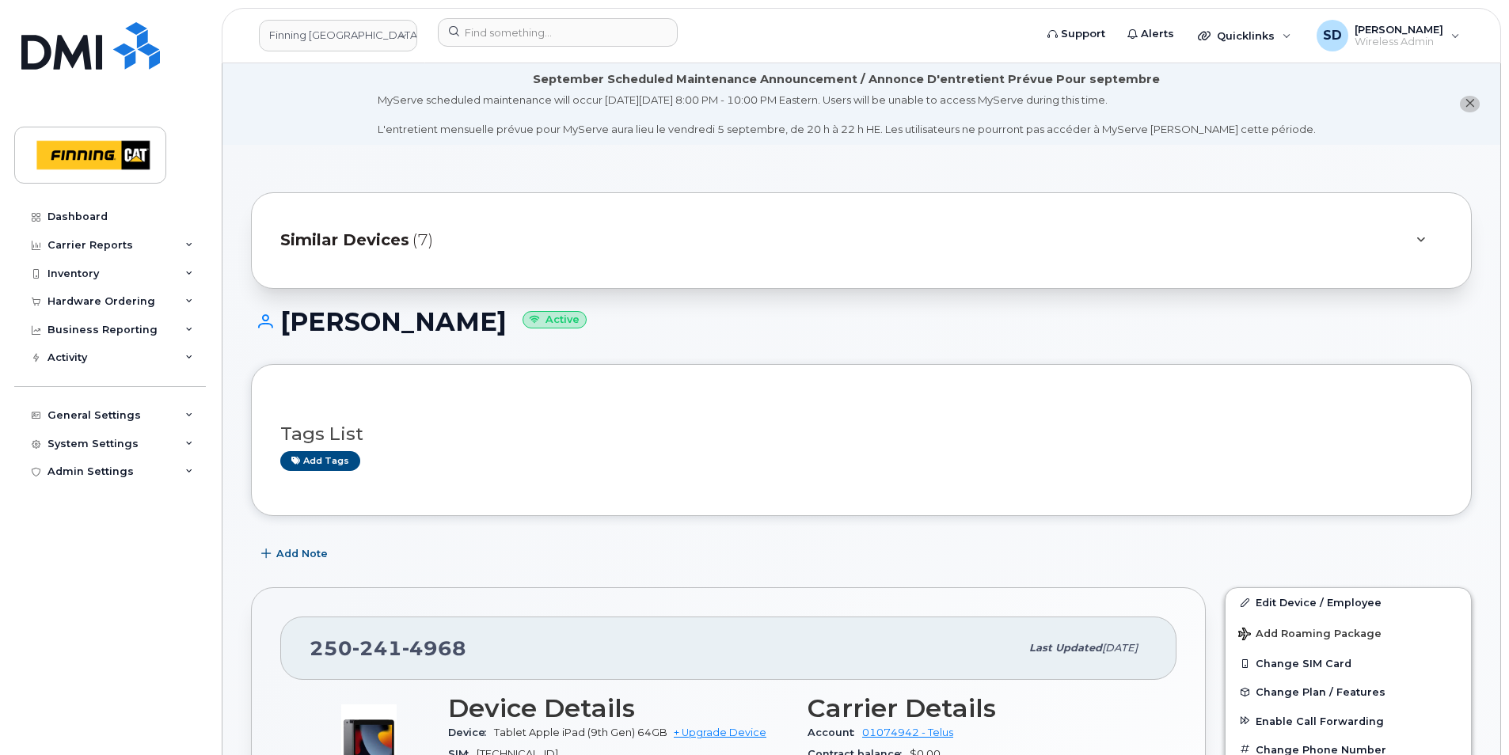
click at [360, 246] on span "Similar Devices" at bounding box center [344, 240] width 129 height 23
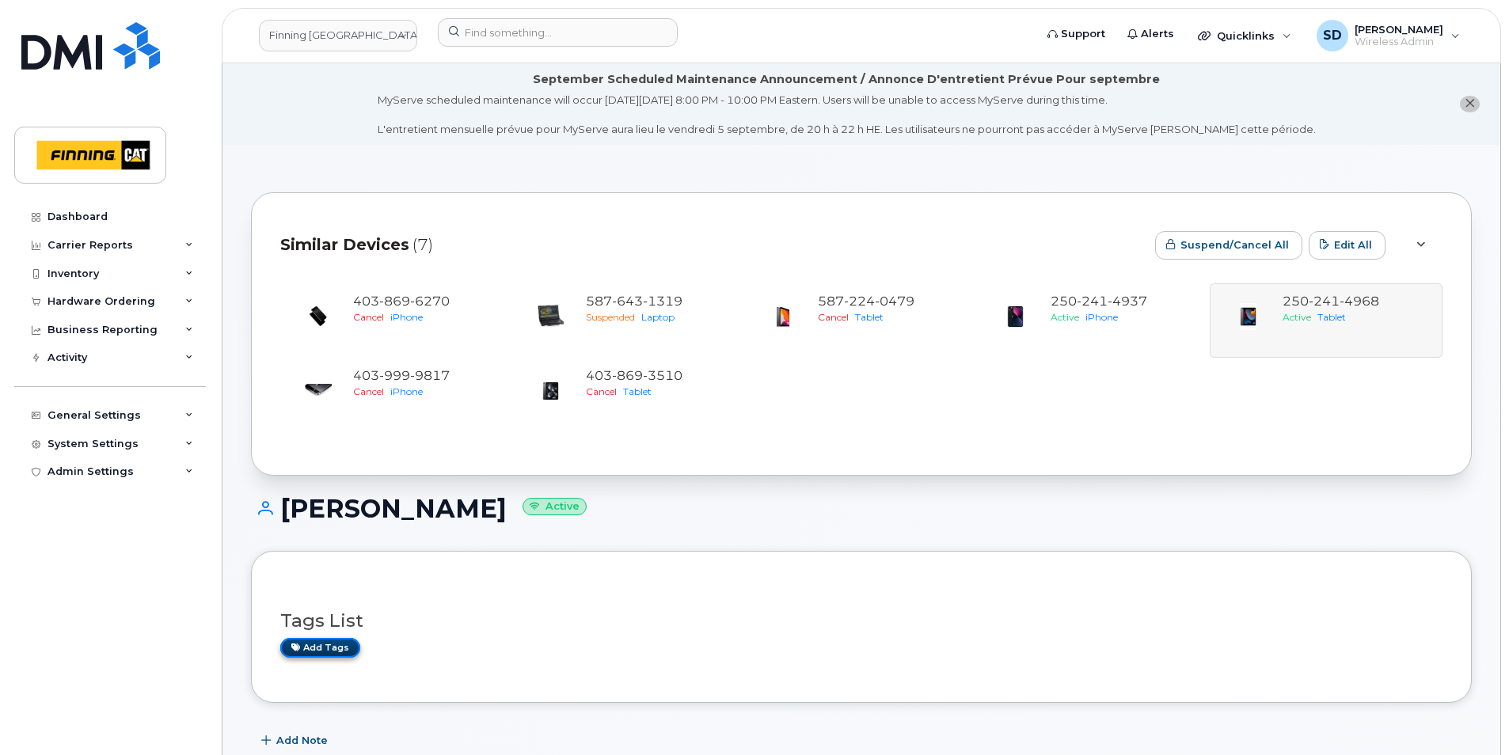
click at [336, 652] on link "Add tags" at bounding box center [320, 648] width 80 height 20
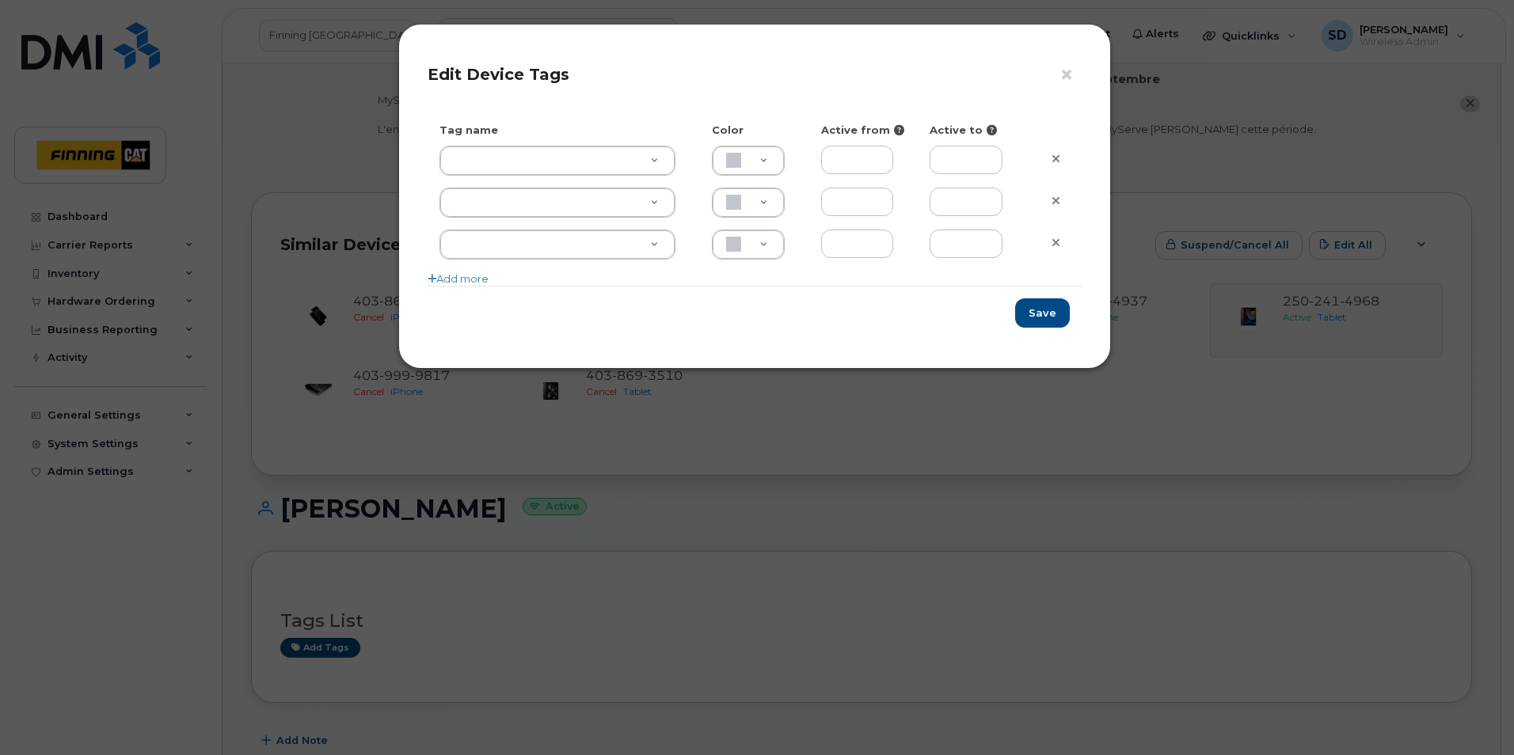
click at [527, 621] on div "× Edit Device Tags Tag name Color Active from Active to Add more Save" at bounding box center [757, 377] width 1514 height 755
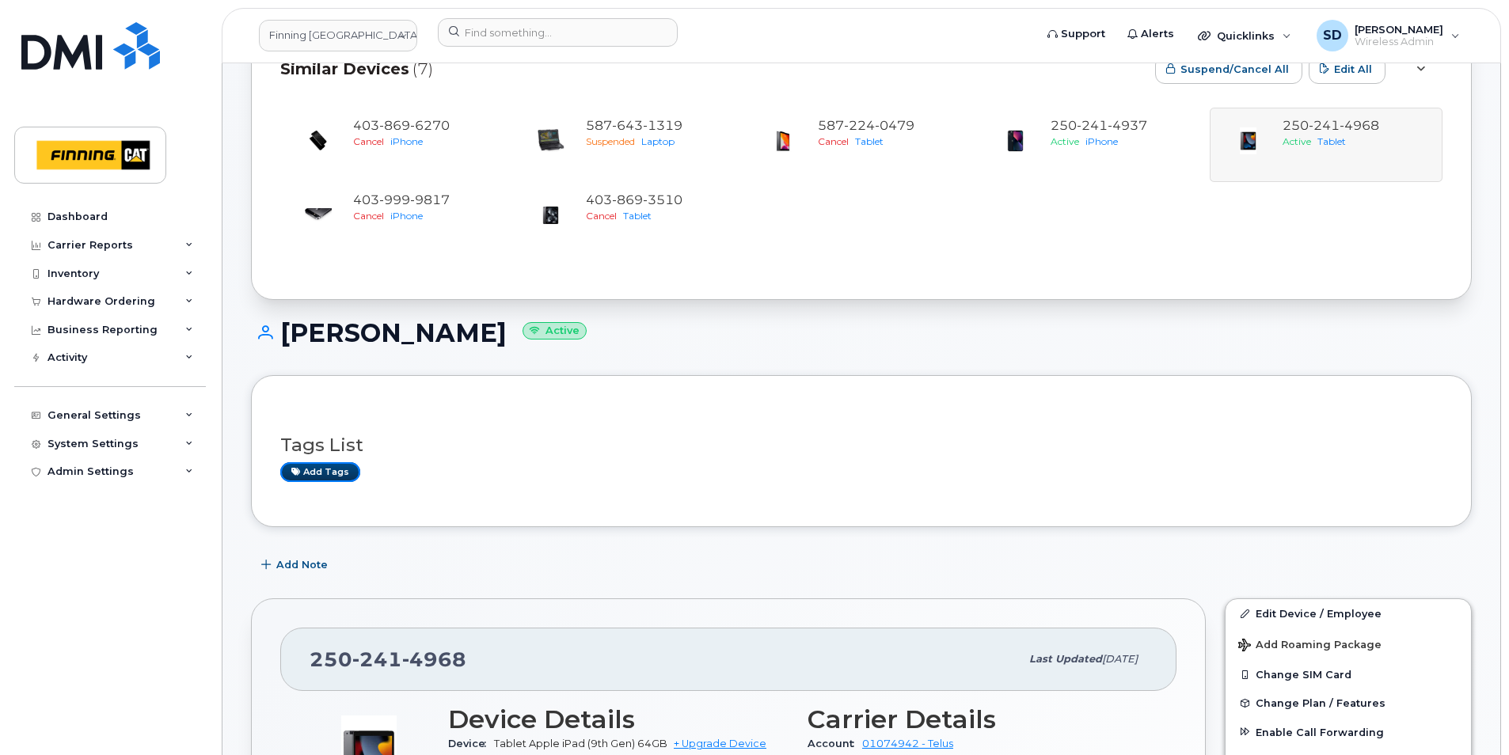
scroll to position [238, 0]
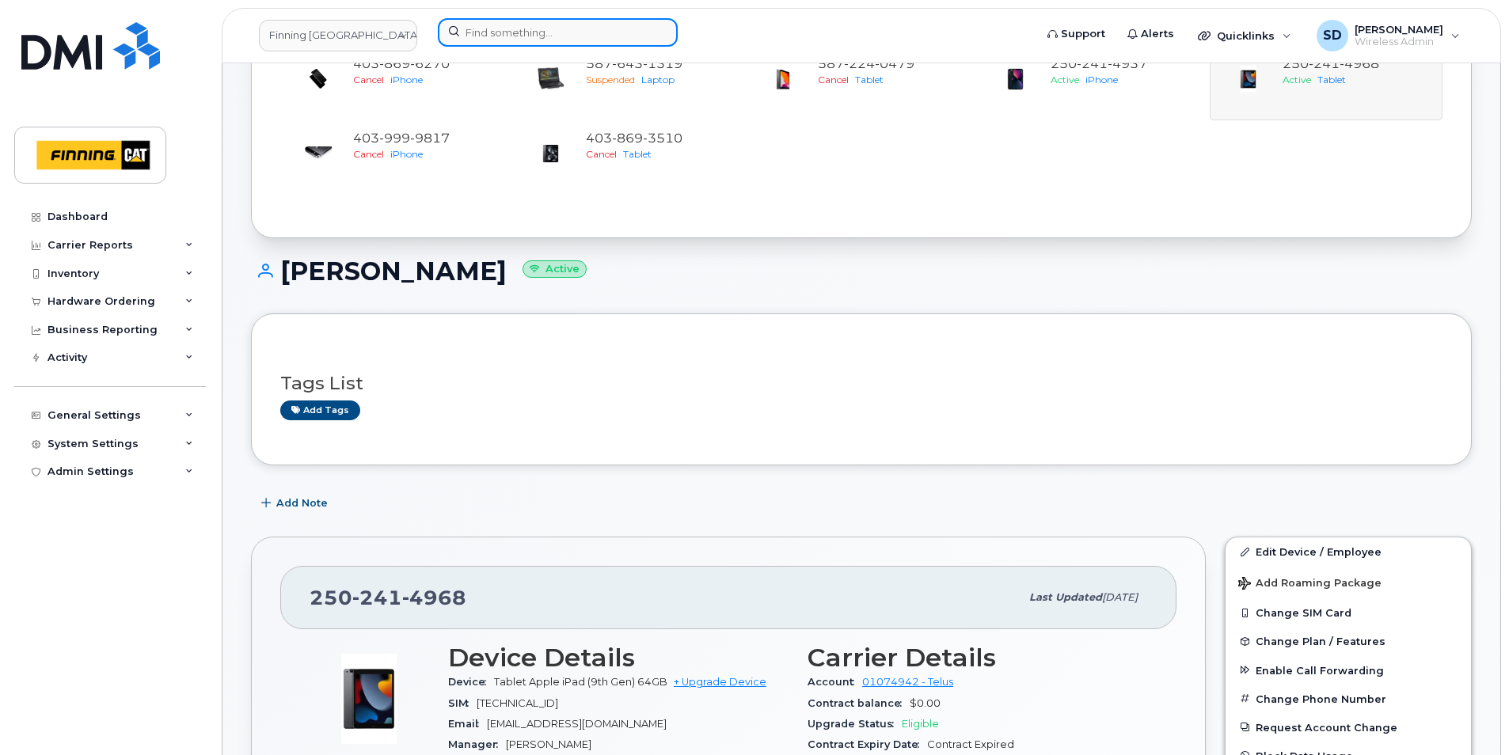
click at [499, 23] on input at bounding box center [558, 32] width 240 height 29
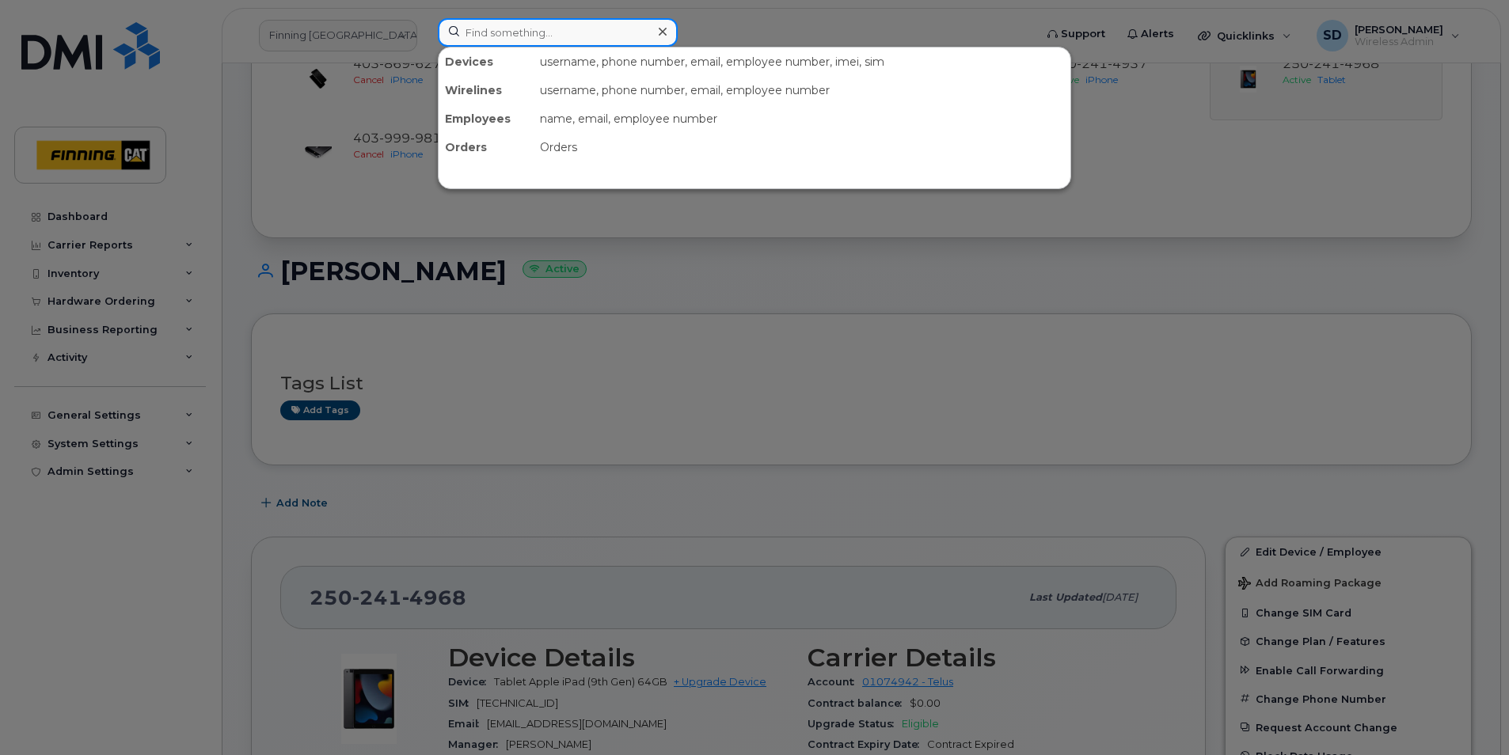
paste input "5876431319"
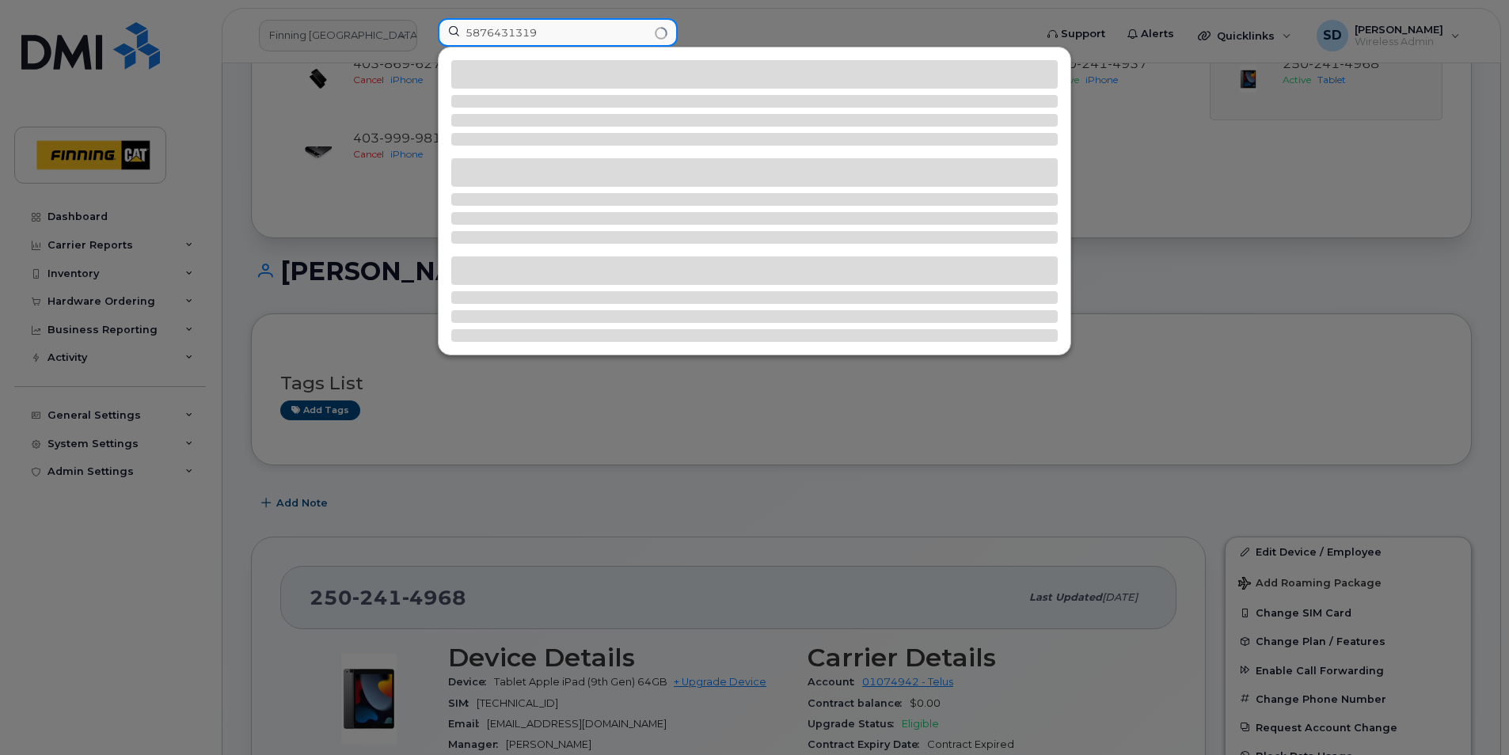
type input "5876431319"
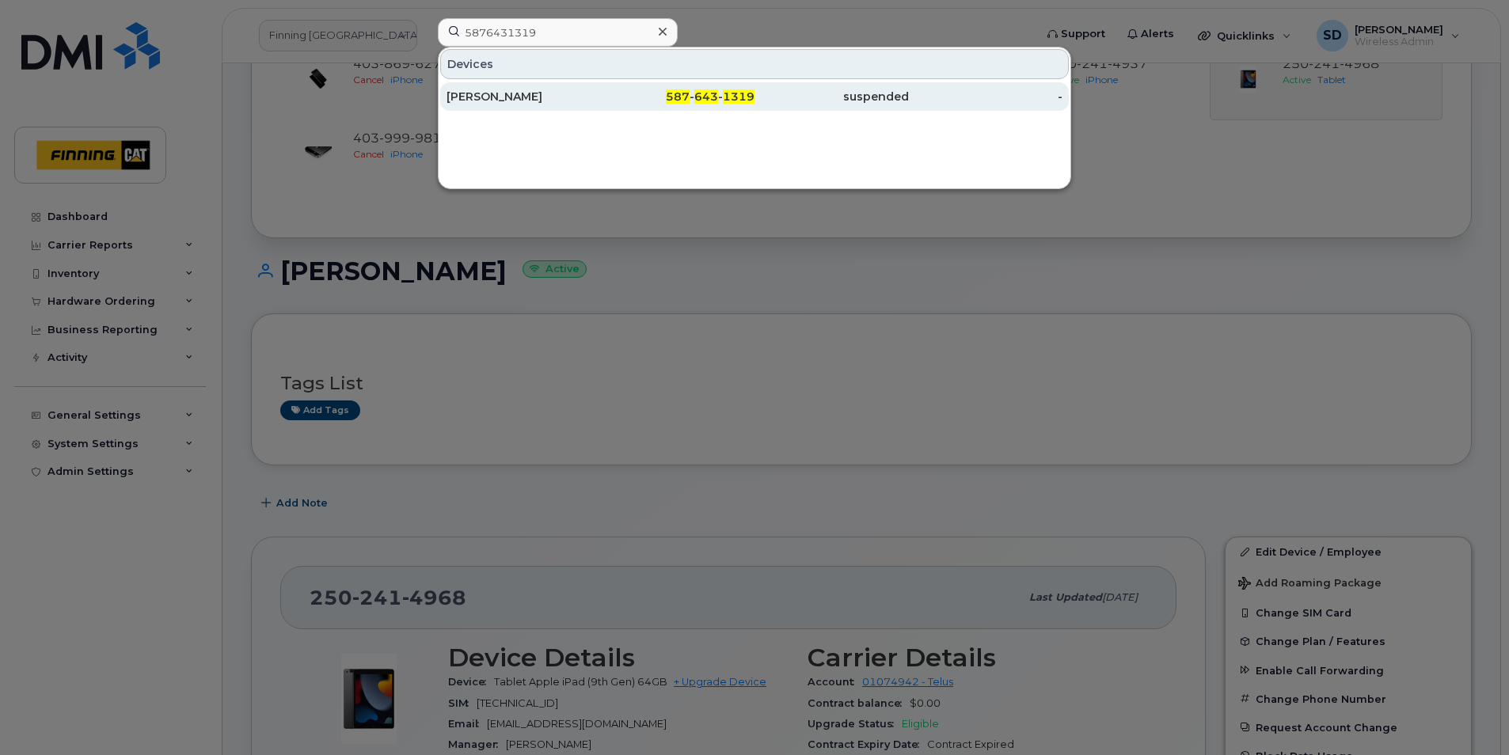
click at [507, 97] on div "[PERSON_NAME]" at bounding box center [524, 97] width 154 height 16
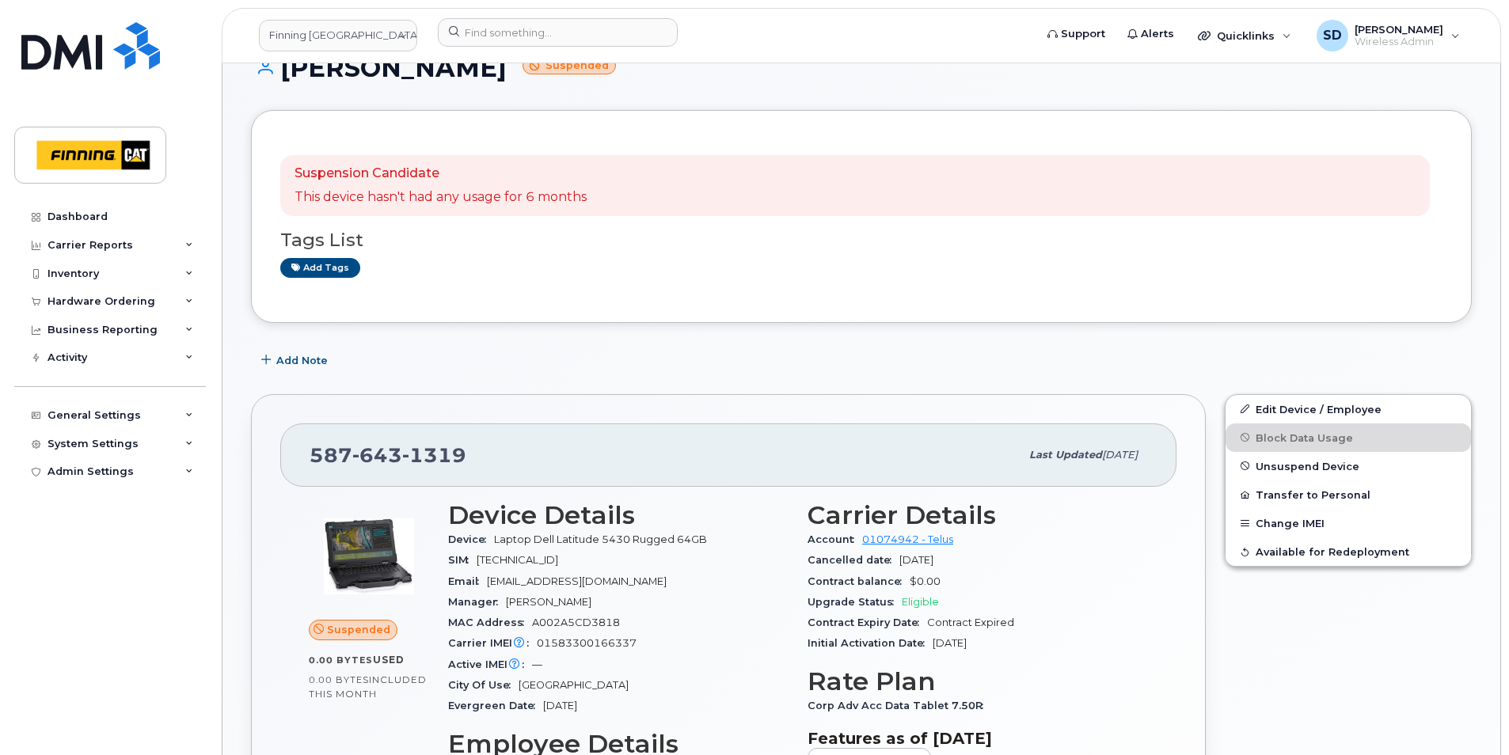
scroll to position [317, 0]
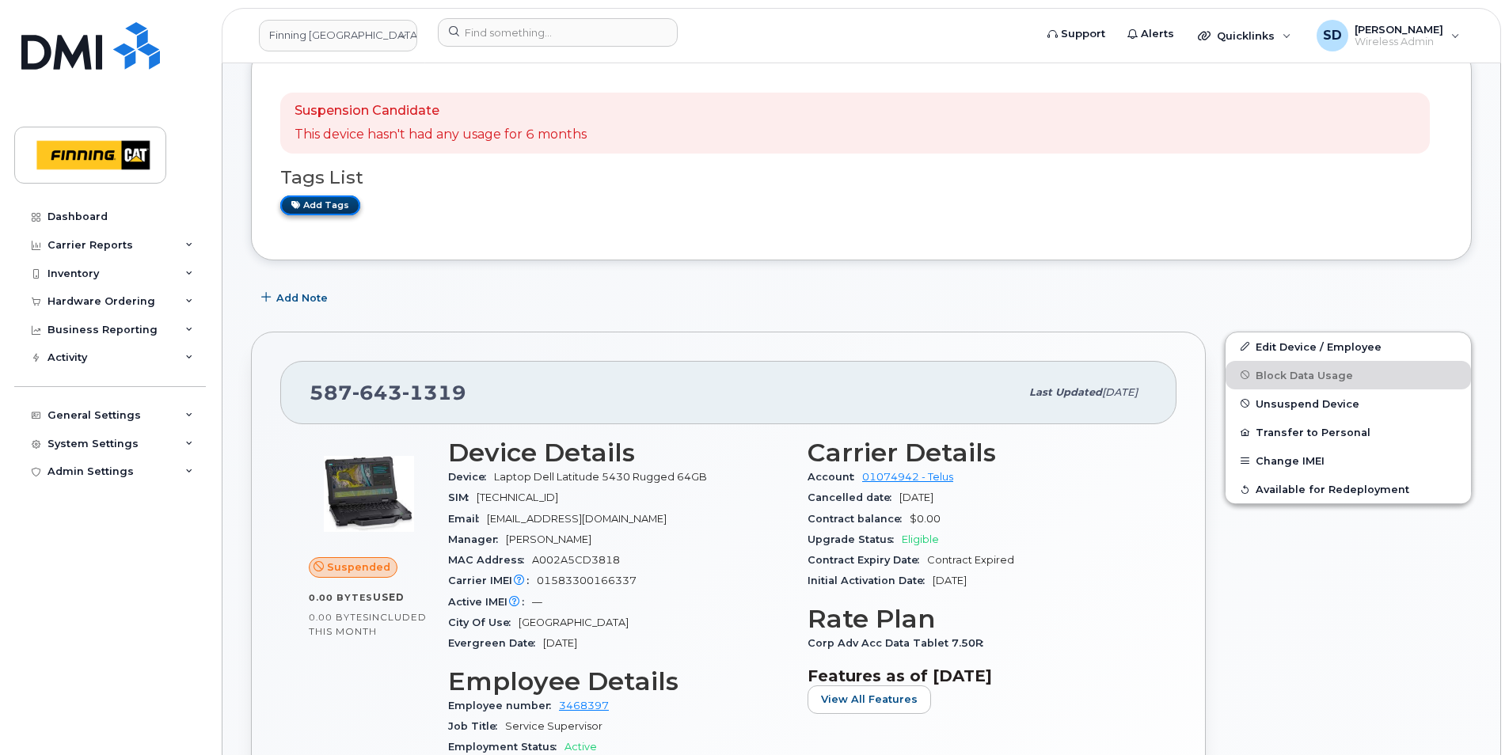
click at [341, 198] on link "Add tags" at bounding box center [320, 206] width 80 height 20
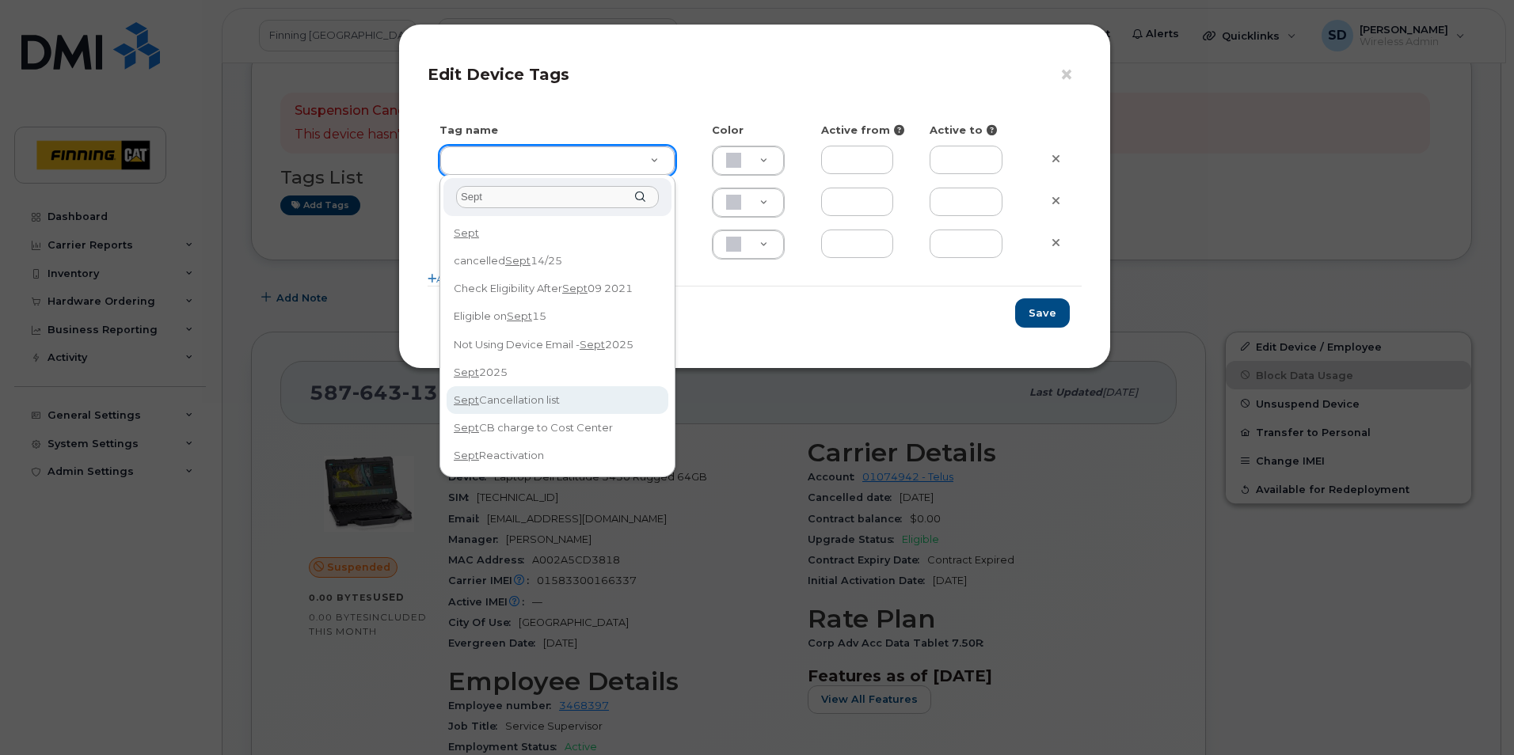
type input "Sept"
type input "Sept Cancellation list"
type input "DFD3EE"
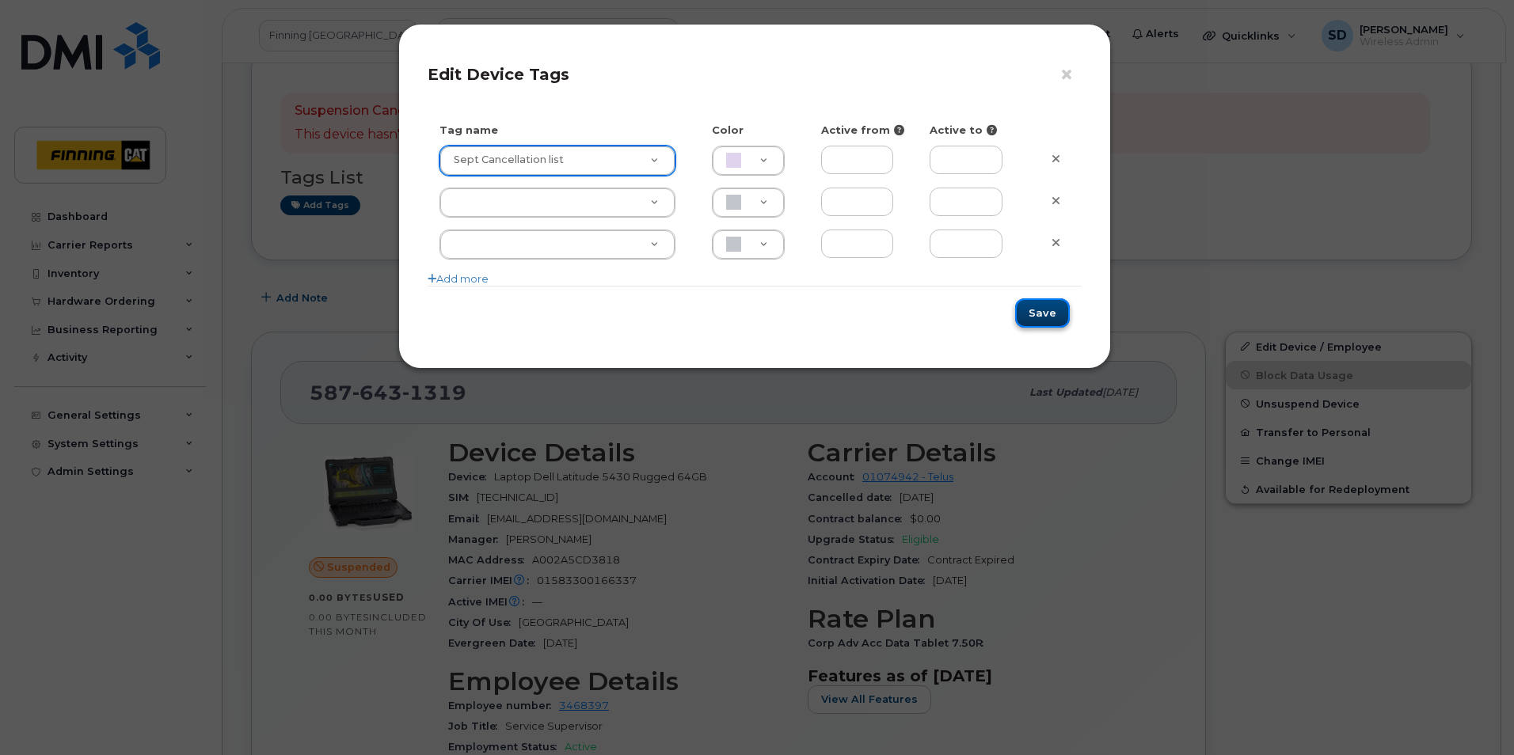
click at [1052, 311] on button "Save" at bounding box center [1042, 313] width 55 height 29
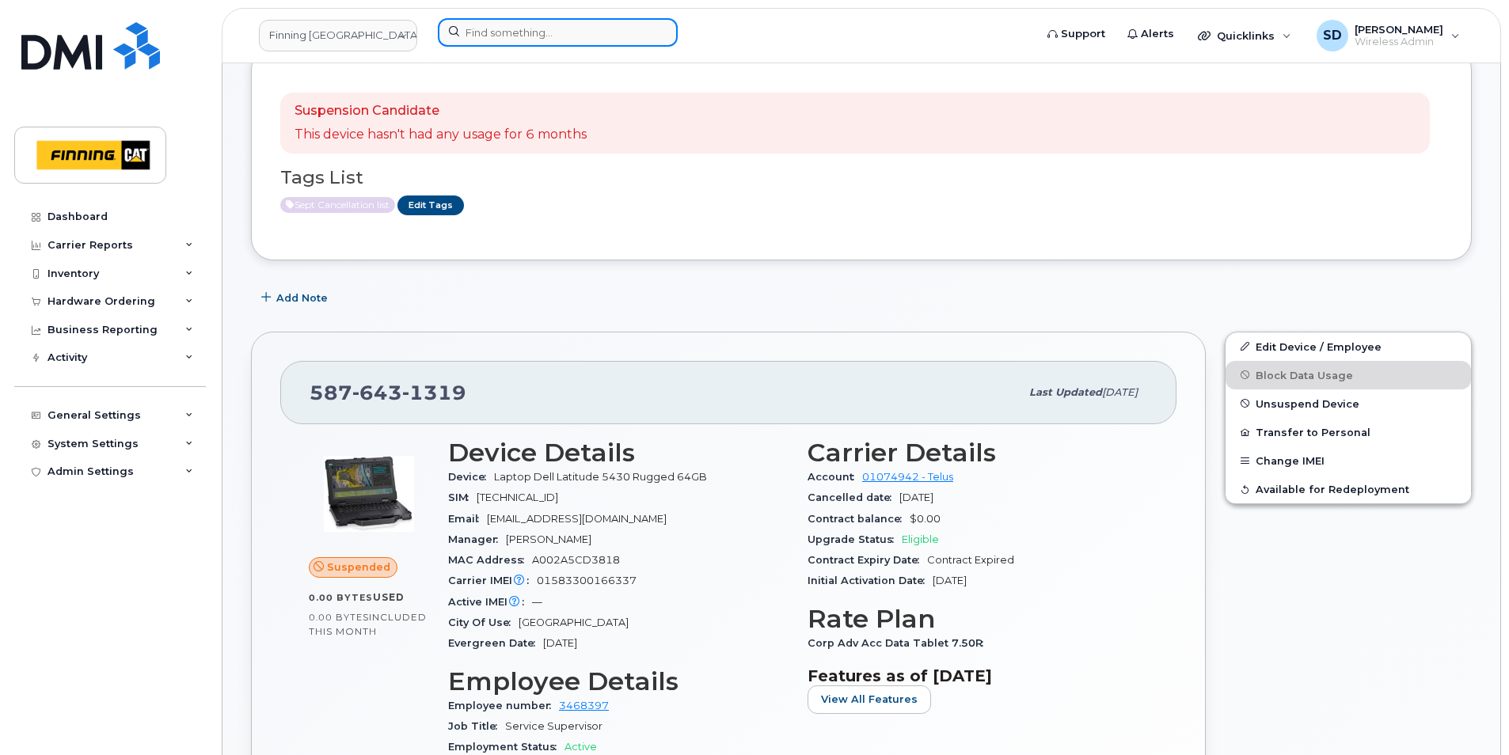
click at [523, 33] on input at bounding box center [558, 32] width 240 height 29
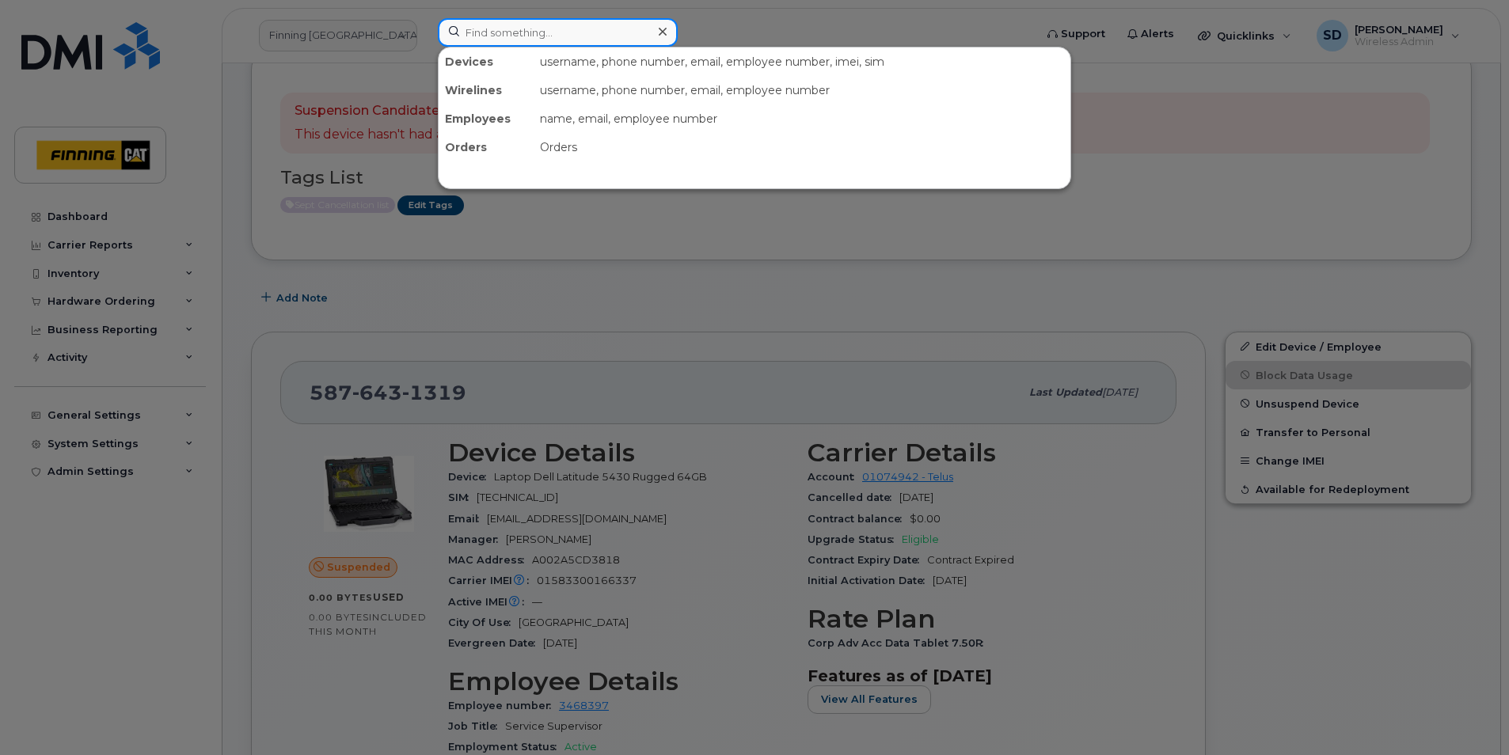
paste input "5876445908"
type input "5876445908"
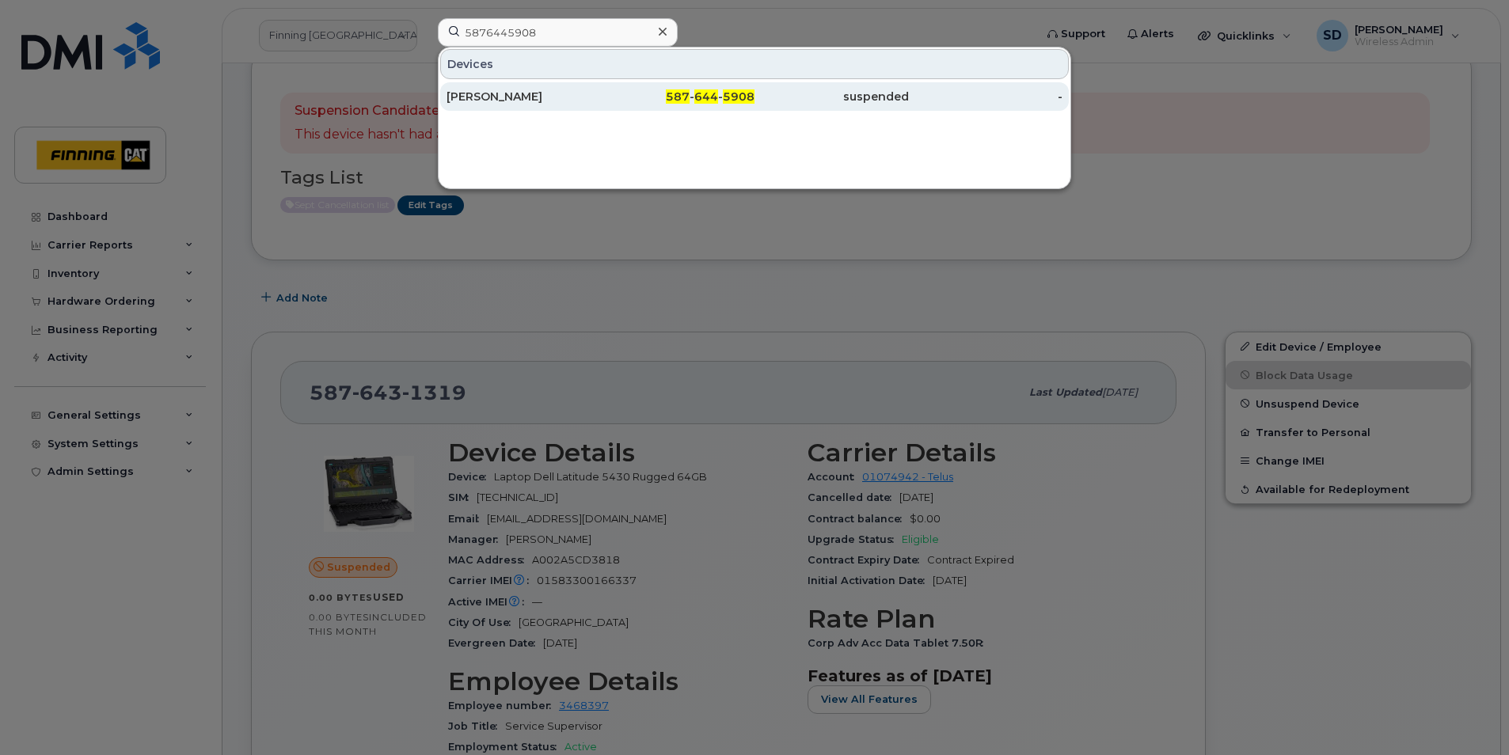
click at [478, 93] on div "[PERSON_NAME]" at bounding box center [524, 97] width 154 height 16
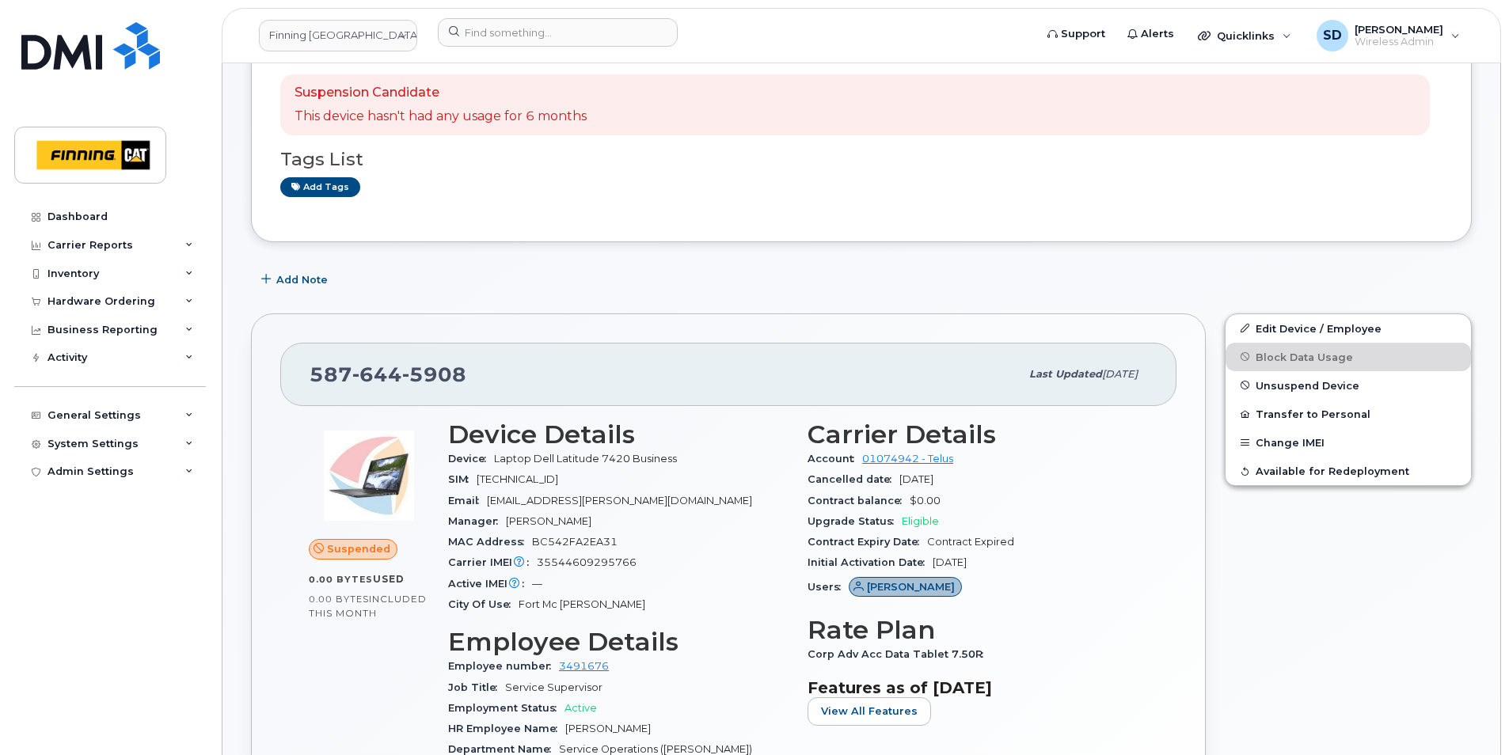
scroll to position [79, 0]
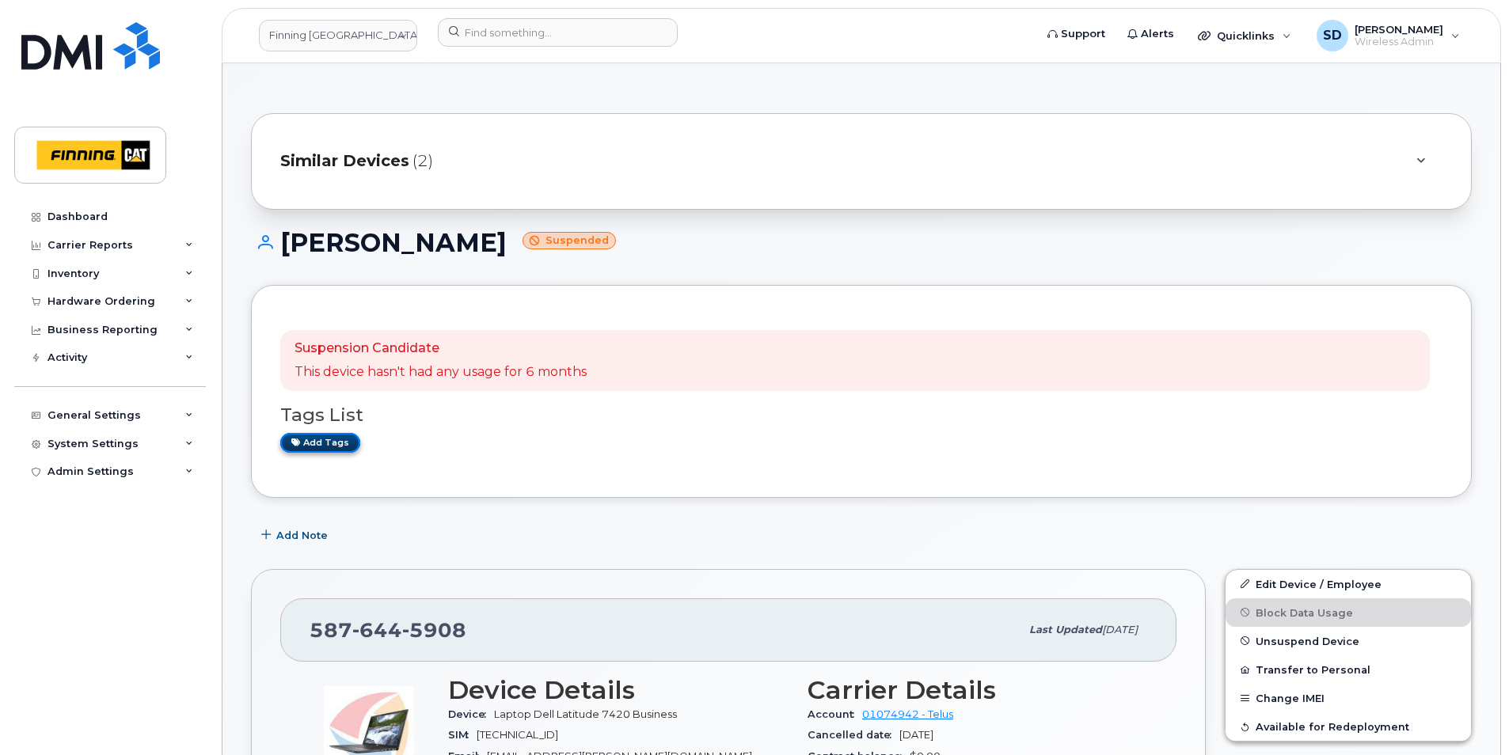
click at [339, 443] on link "Add tags" at bounding box center [320, 443] width 80 height 20
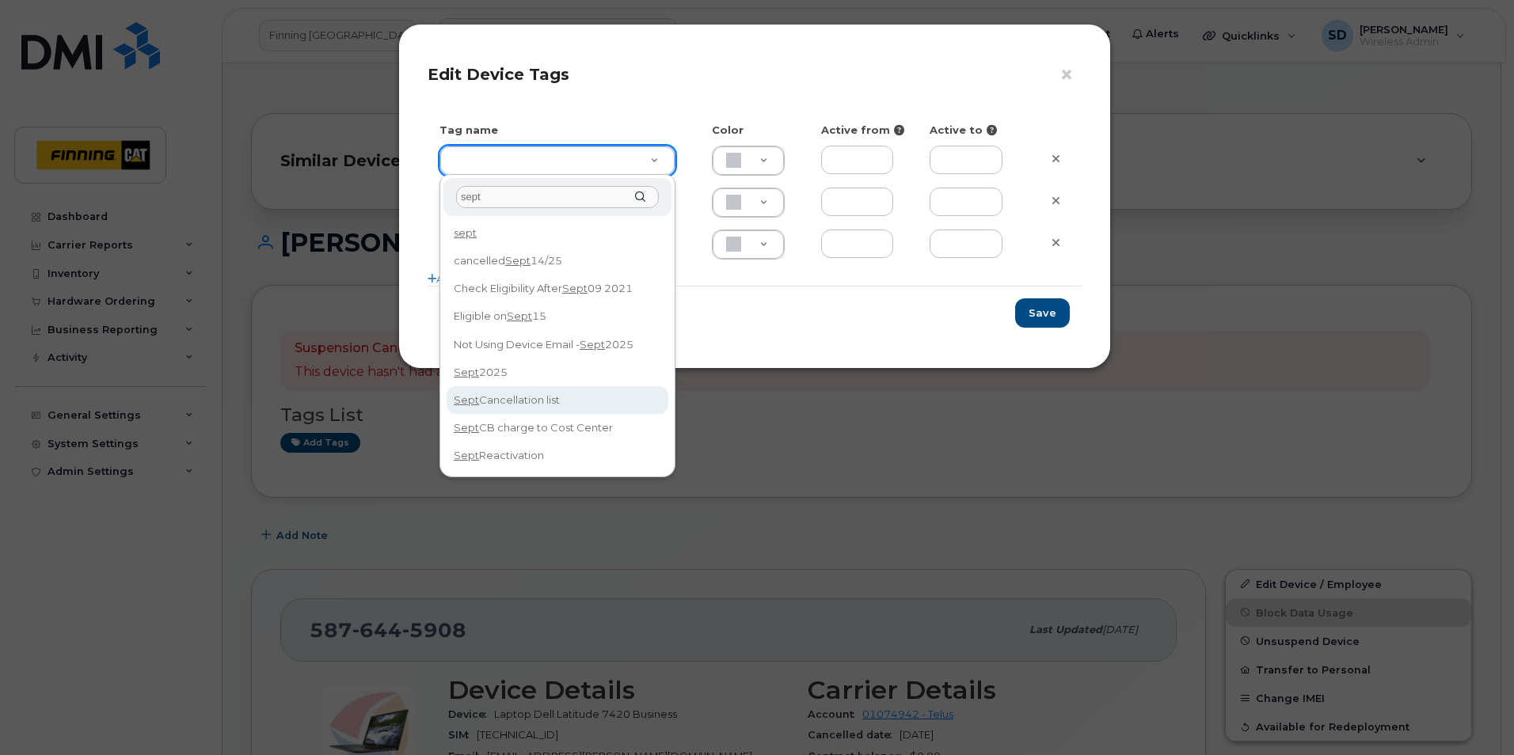
type input "sept"
type input "Sept Cancellation list"
type input "DFD3EE"
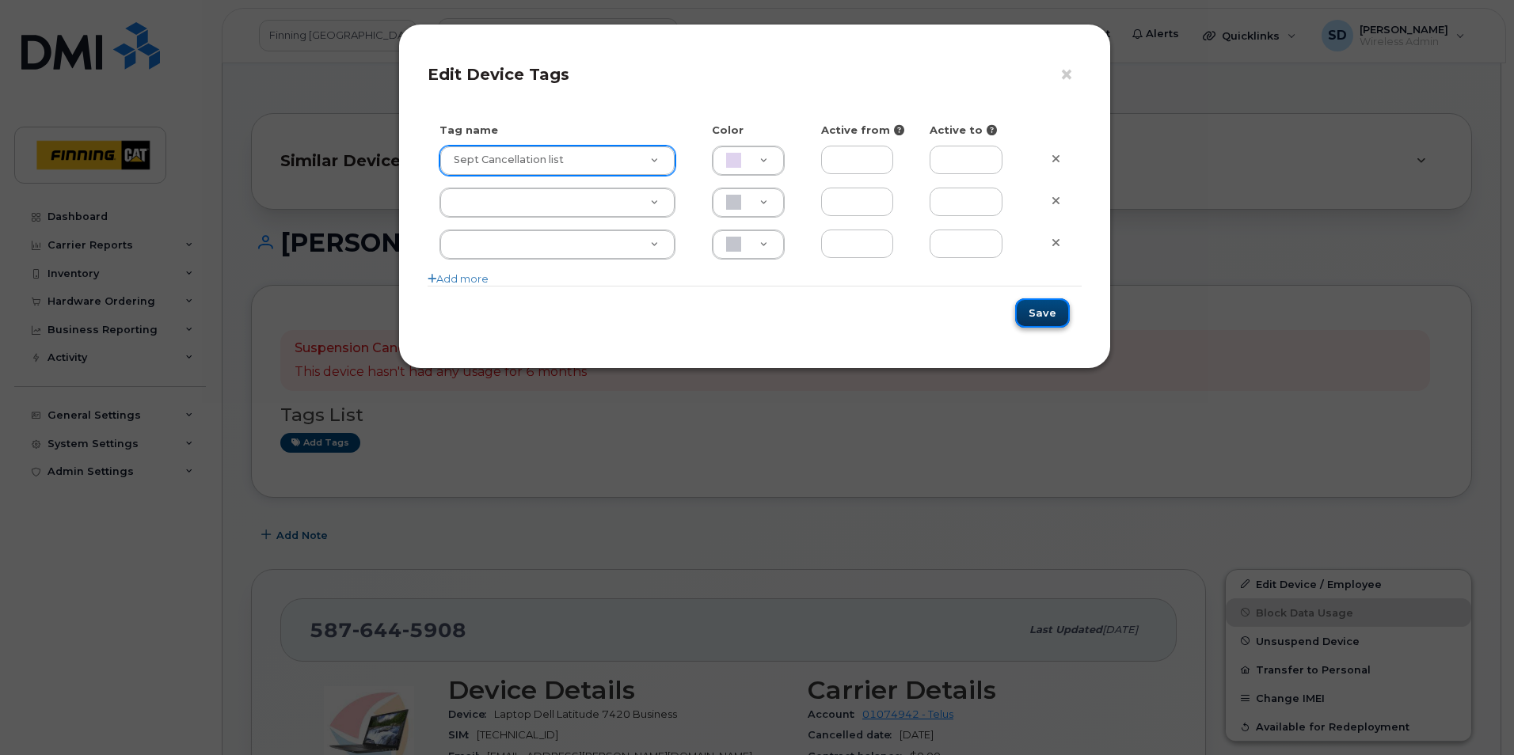
click at [1051, 316] on button "Save" at bounding box center [1042, 313] width 55 height 29
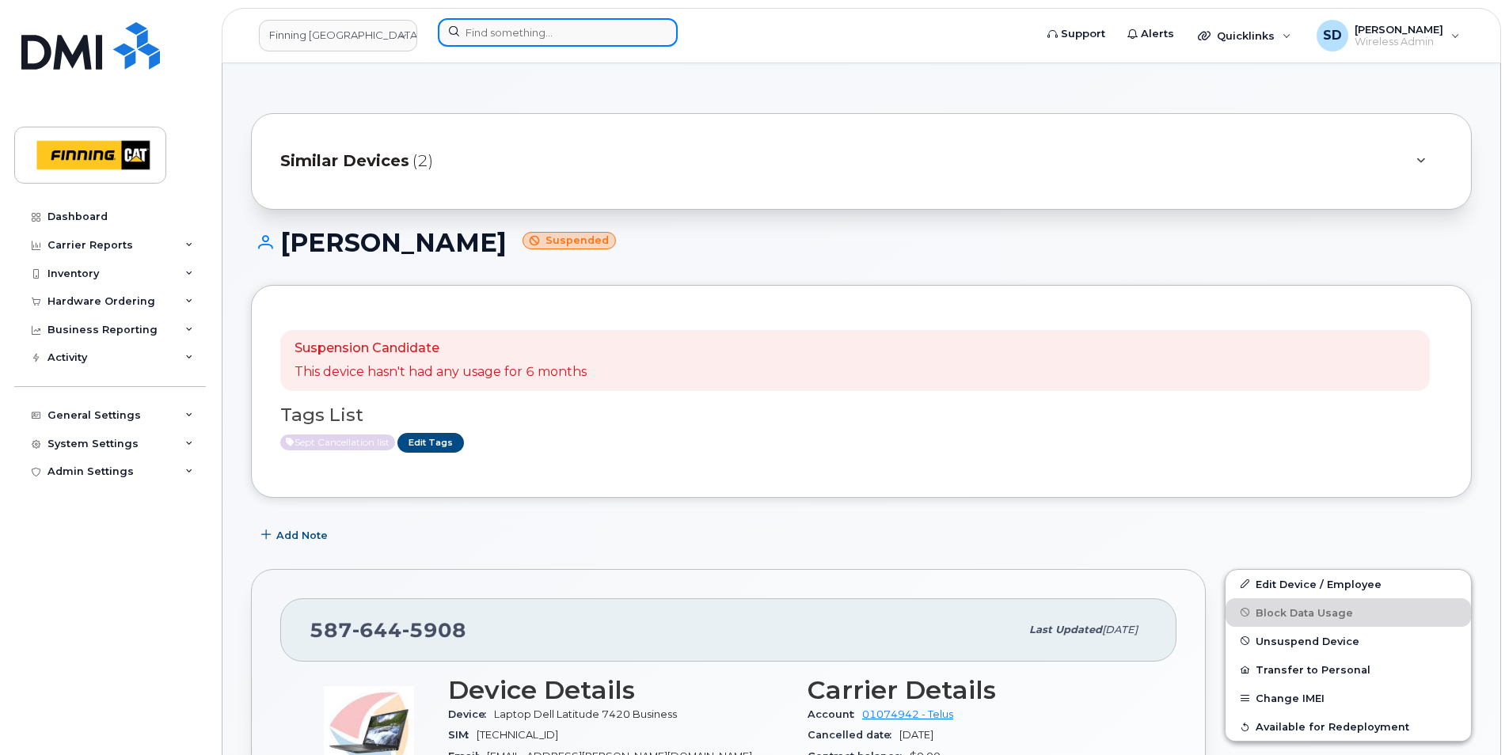
click at [558, 32] on input at bounding box center [558, 32] width 240 height 29
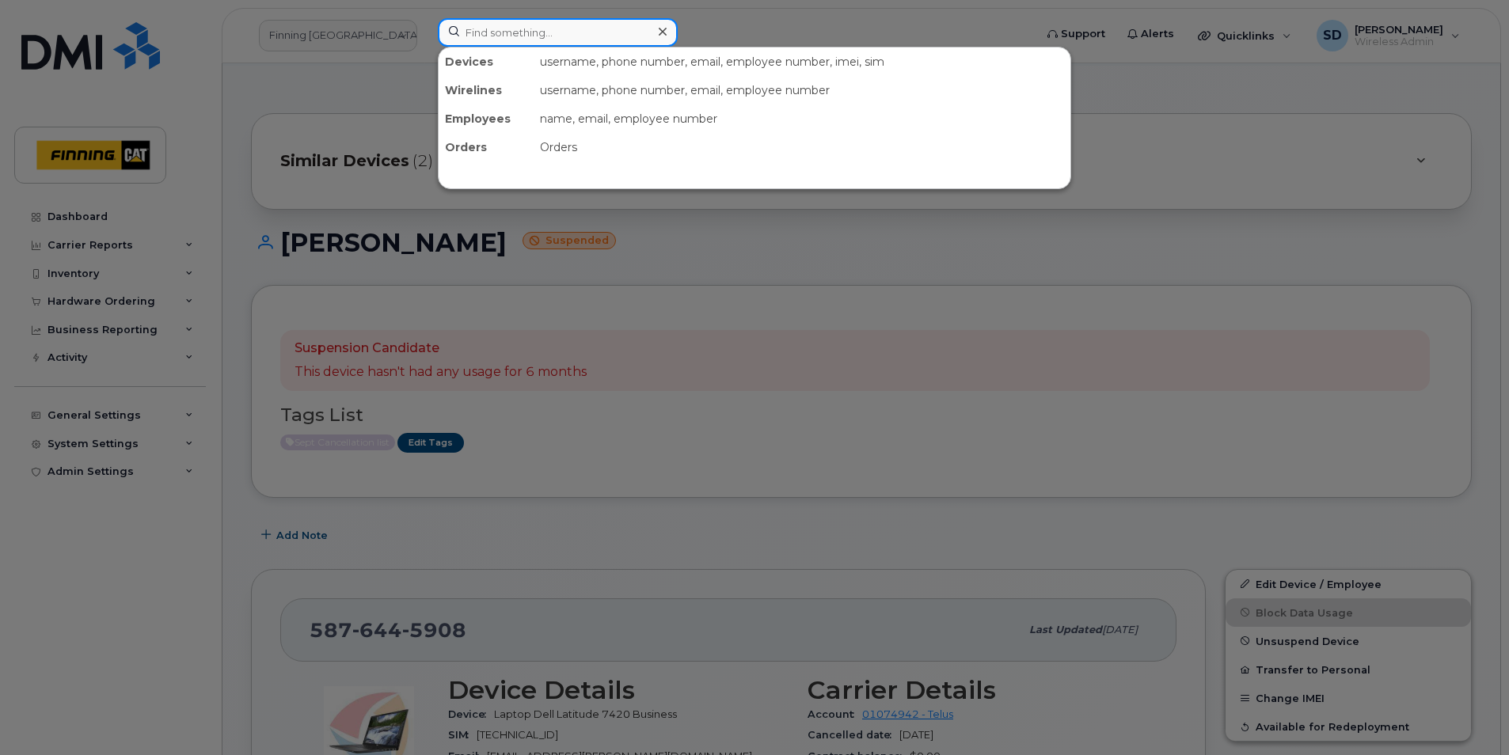
paste input "5876444905"
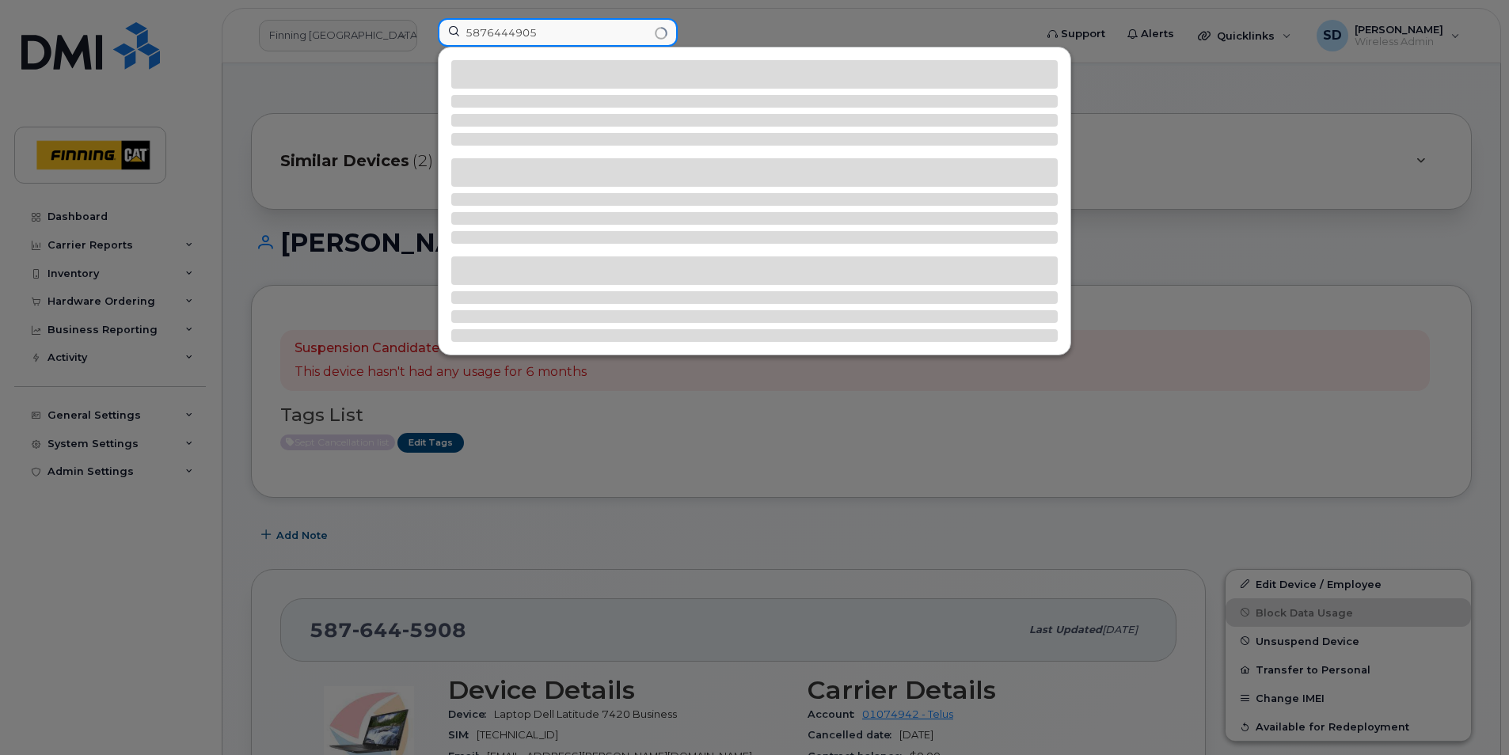
type input "5876444905"
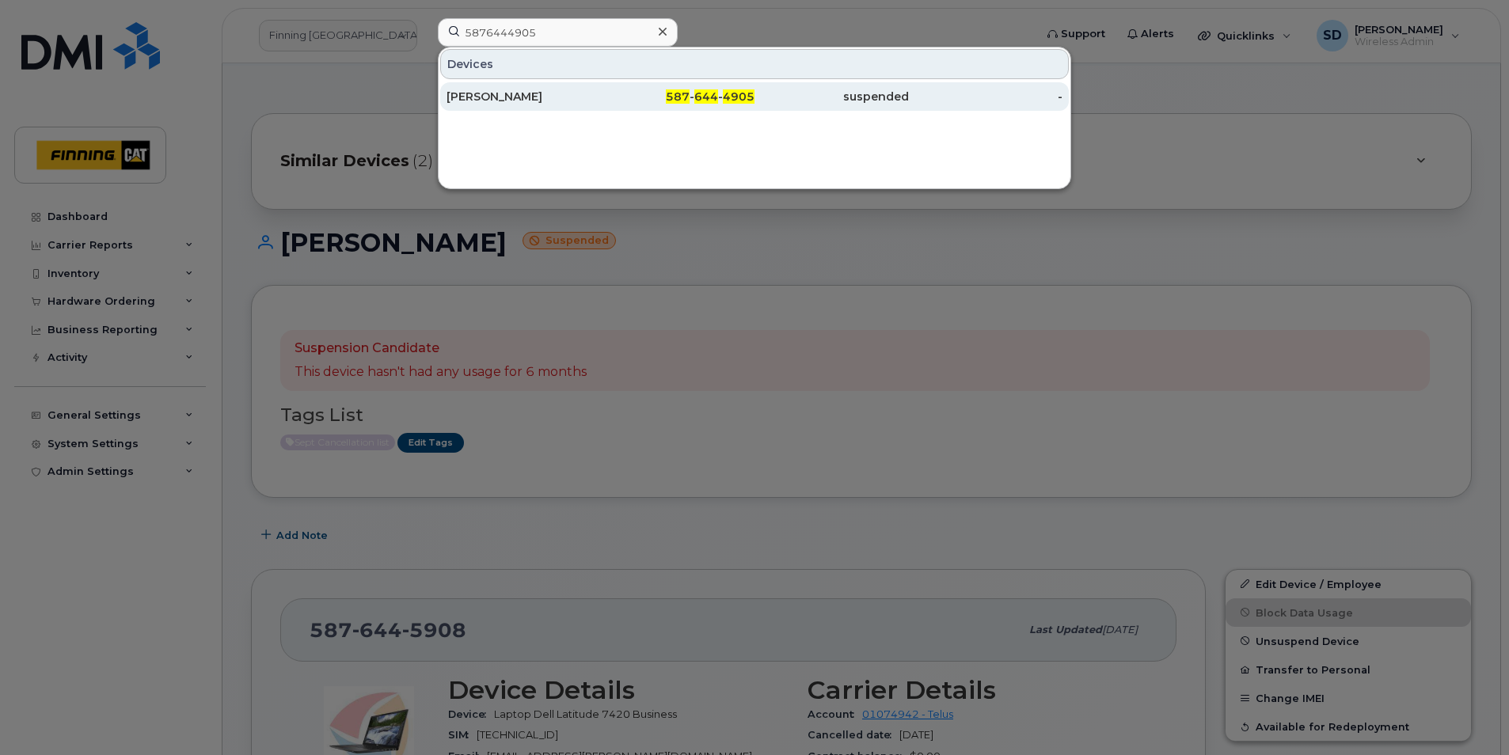
click at [477, 99] on div "[PERSON_NAME]" at bounding box center [524, 97] width 154 height 16
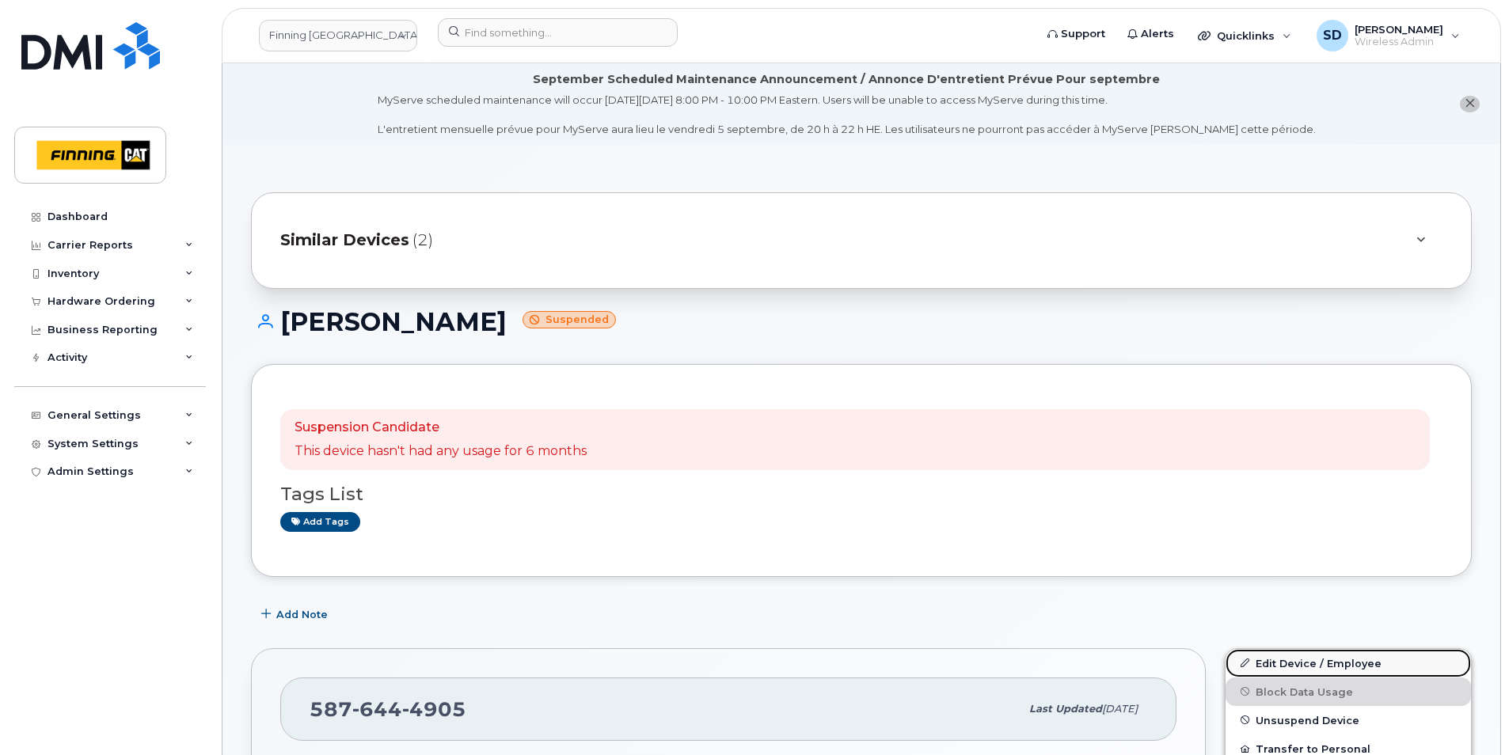
click at [1272, 659] on link "Edit Device / Employee" at bounding box center [1348, 663] width 245 height 29
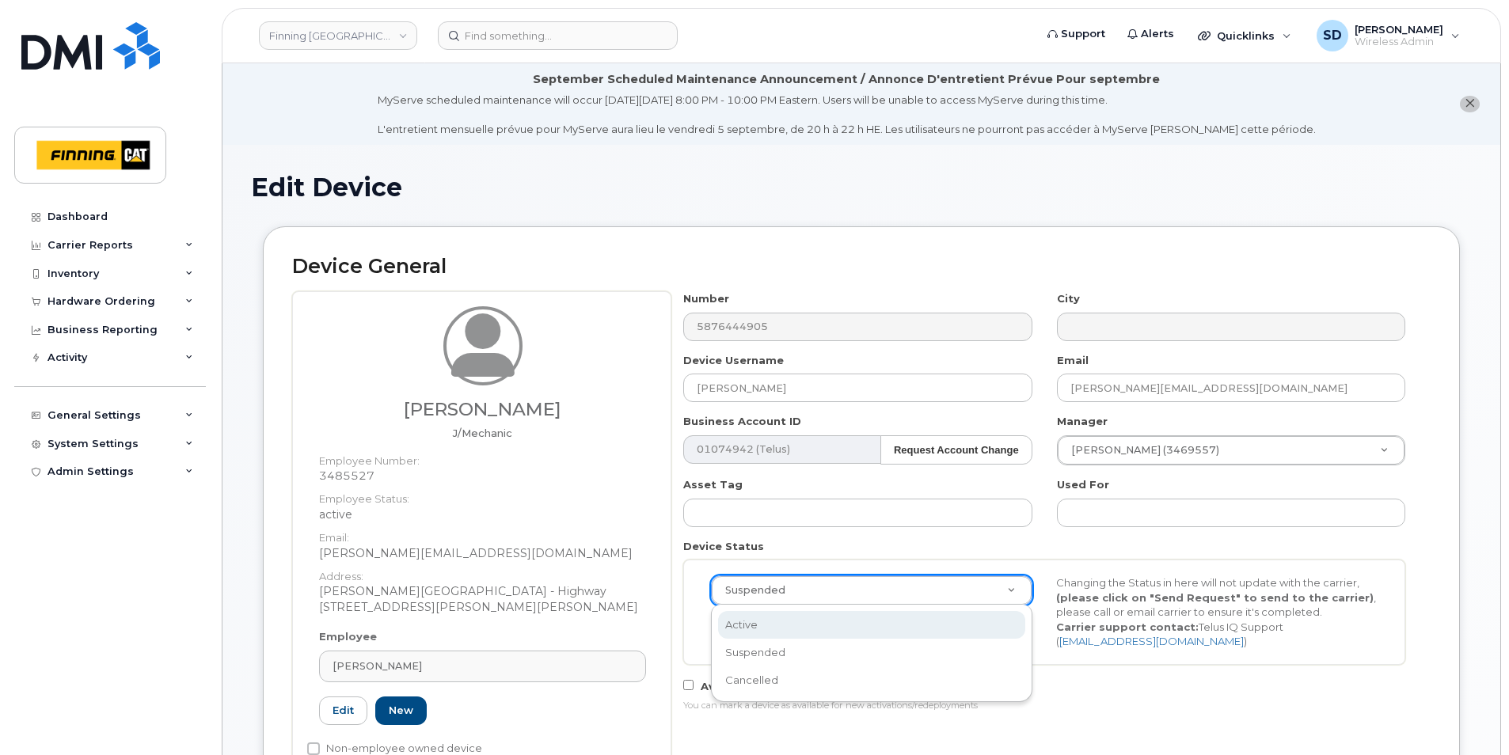
select select "active"
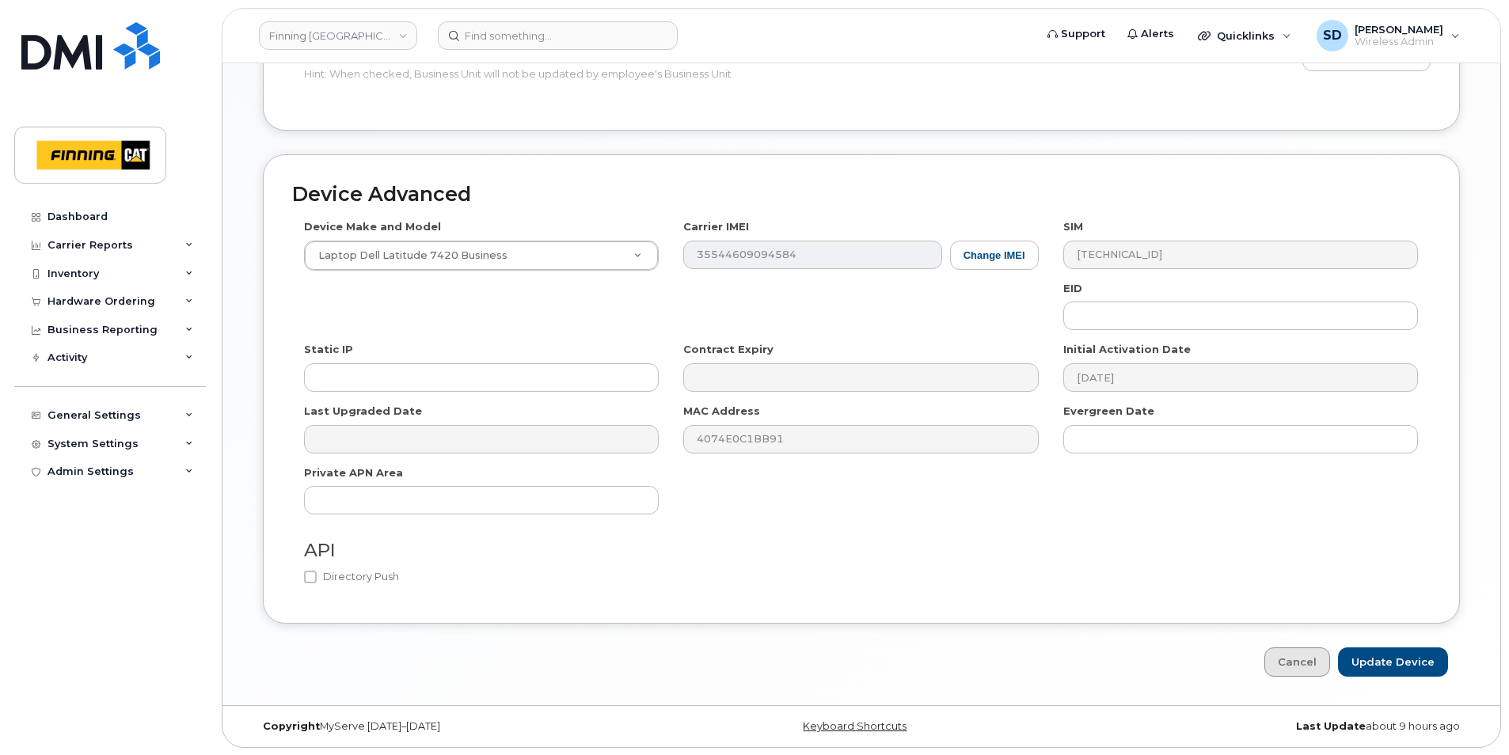
scroll to position [958, 0]
click at [1394, 653] on input "Update Device" at bounding box center [1393, 661] width 110 height 29
type input "Saving..."
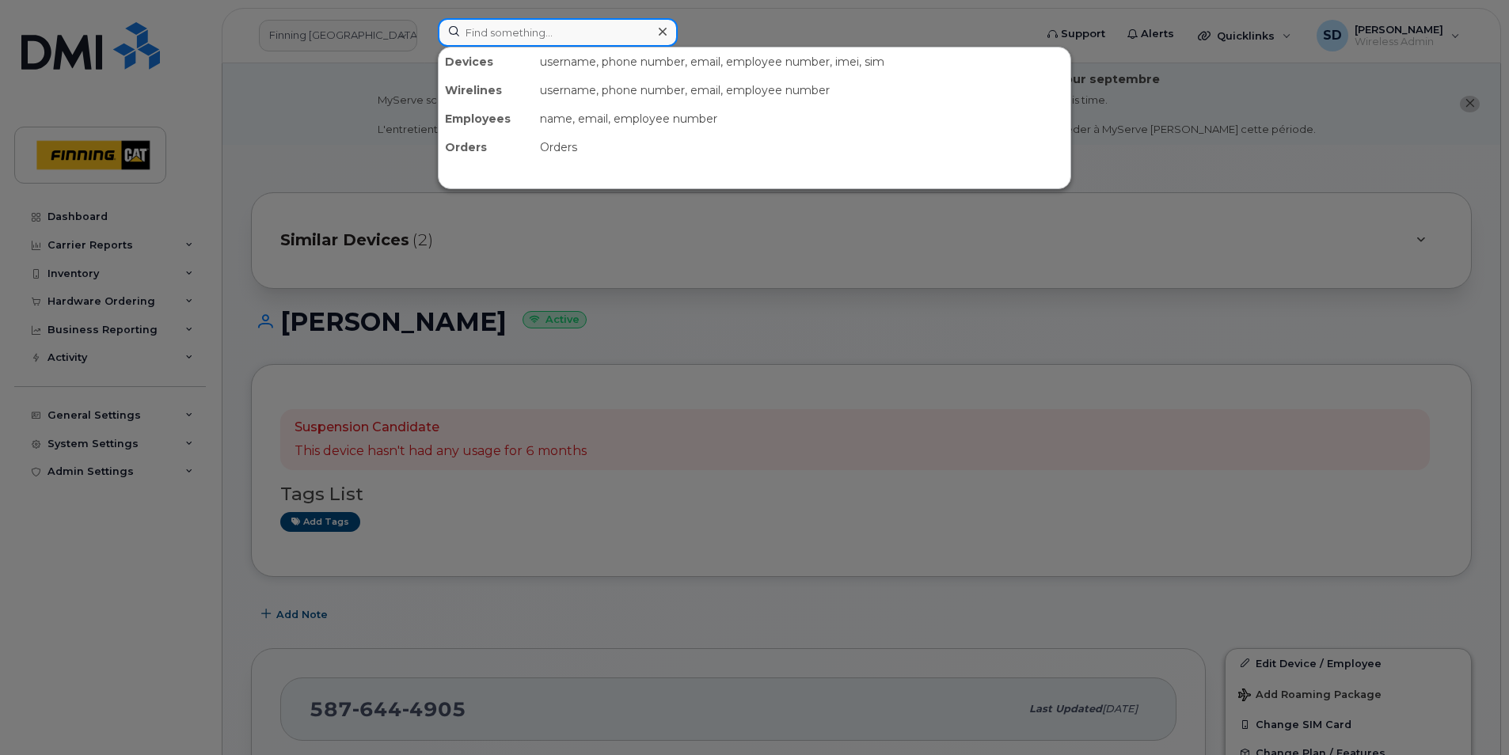
click at [489, 34] on input at bounding box center [558, 32] width 240 height 29
paste input "5875985086"
type input "5875985086"
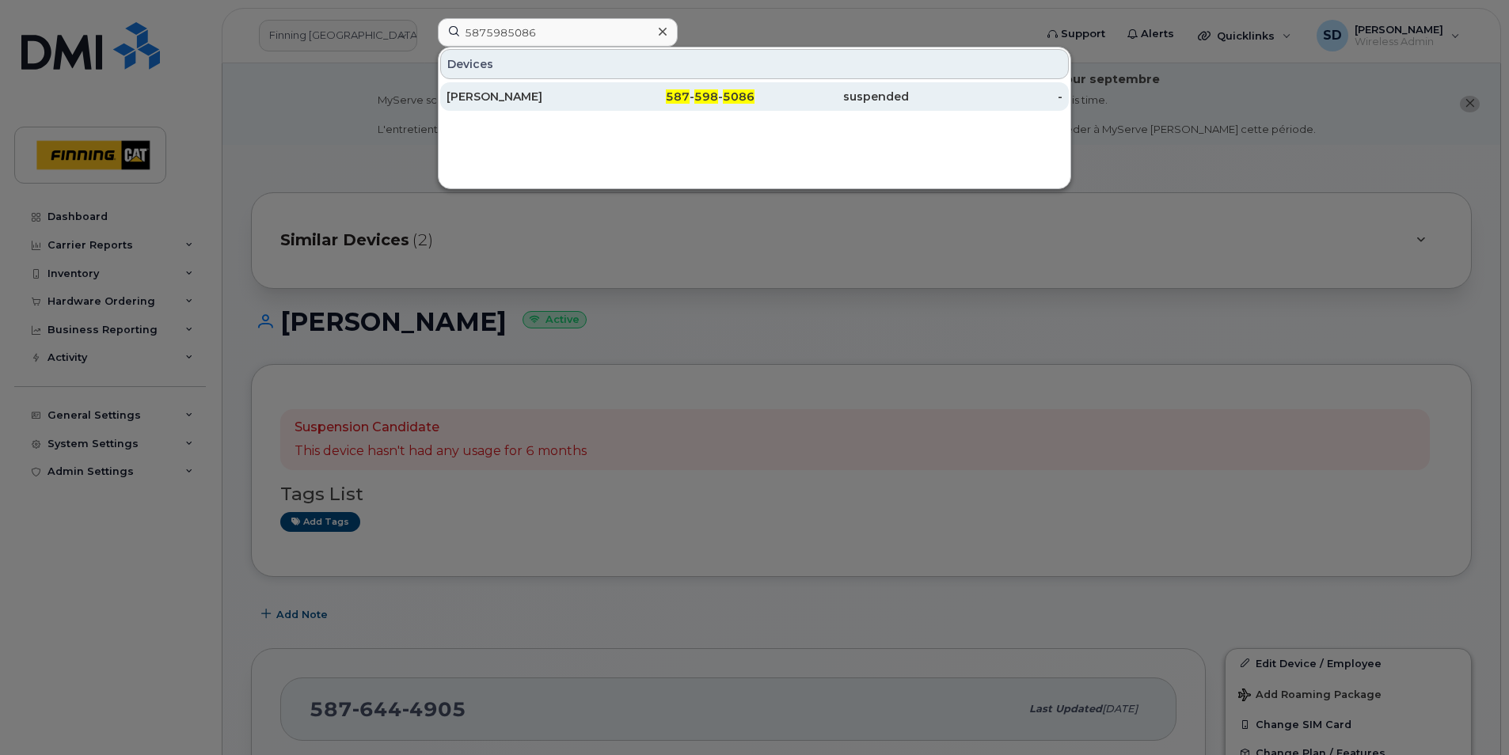
click at [474, 95] on div "Jayo Molnar" at bounding box center [524, 97] width 154 height 16
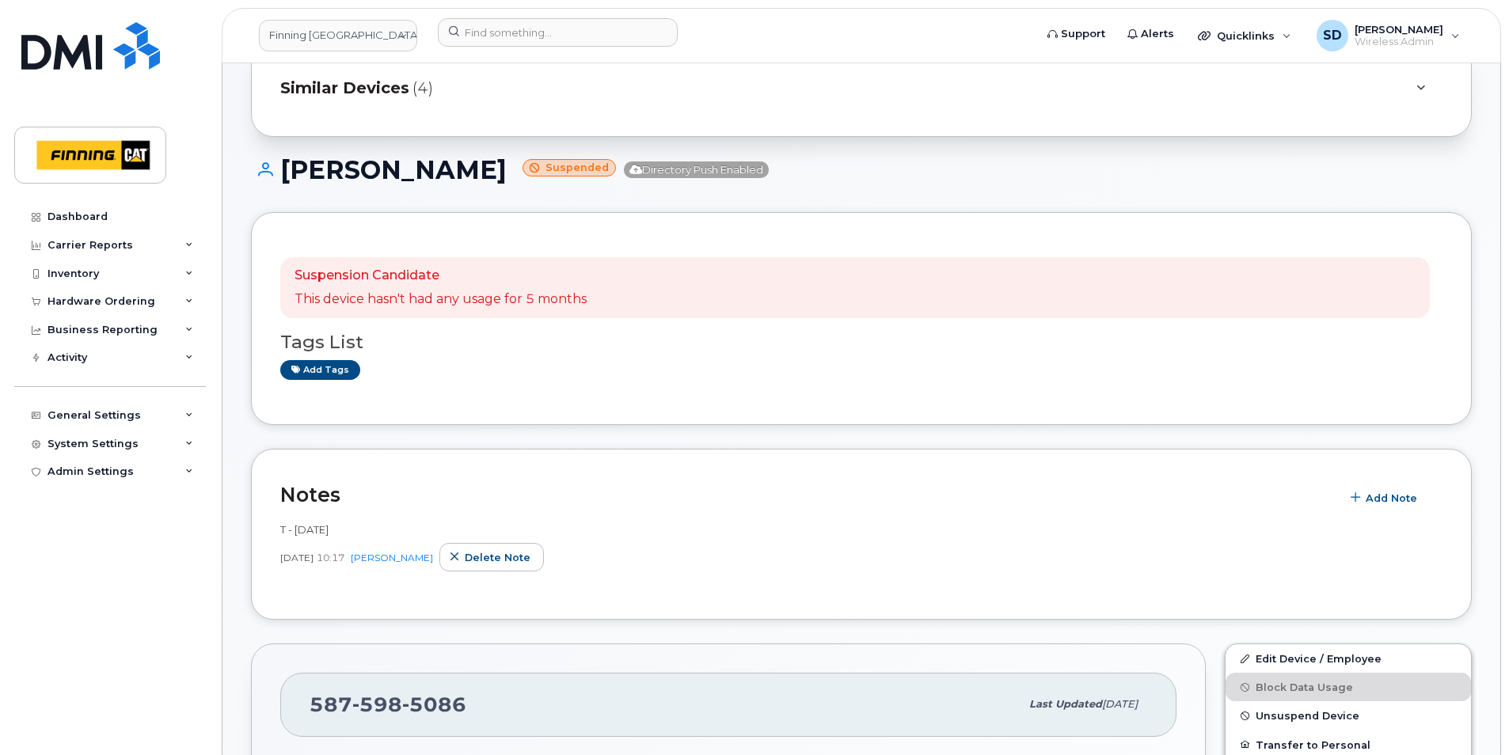
scroll to position [149, 0]
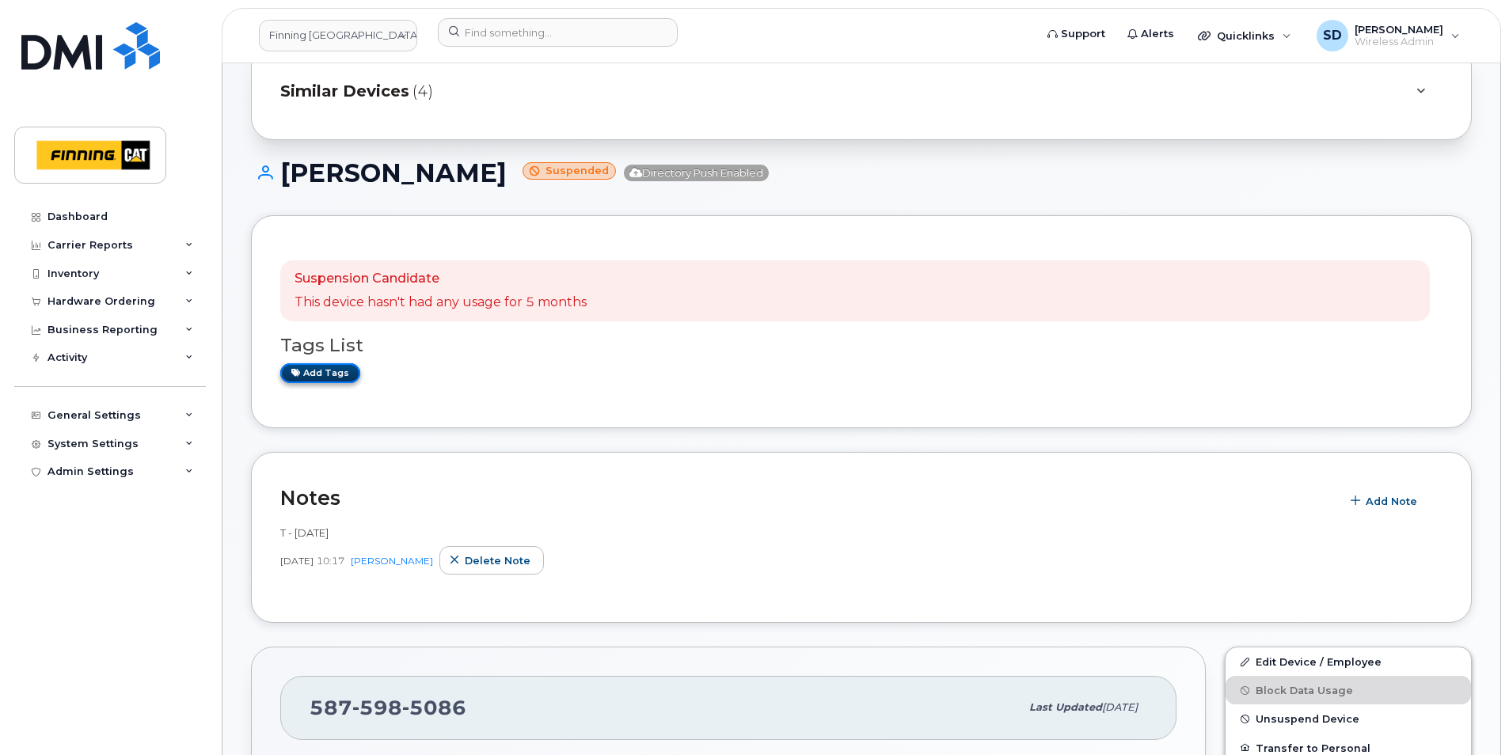
click at [331, 374] on link "Add tags" at bounding box center [320, 373] width 80 height 20
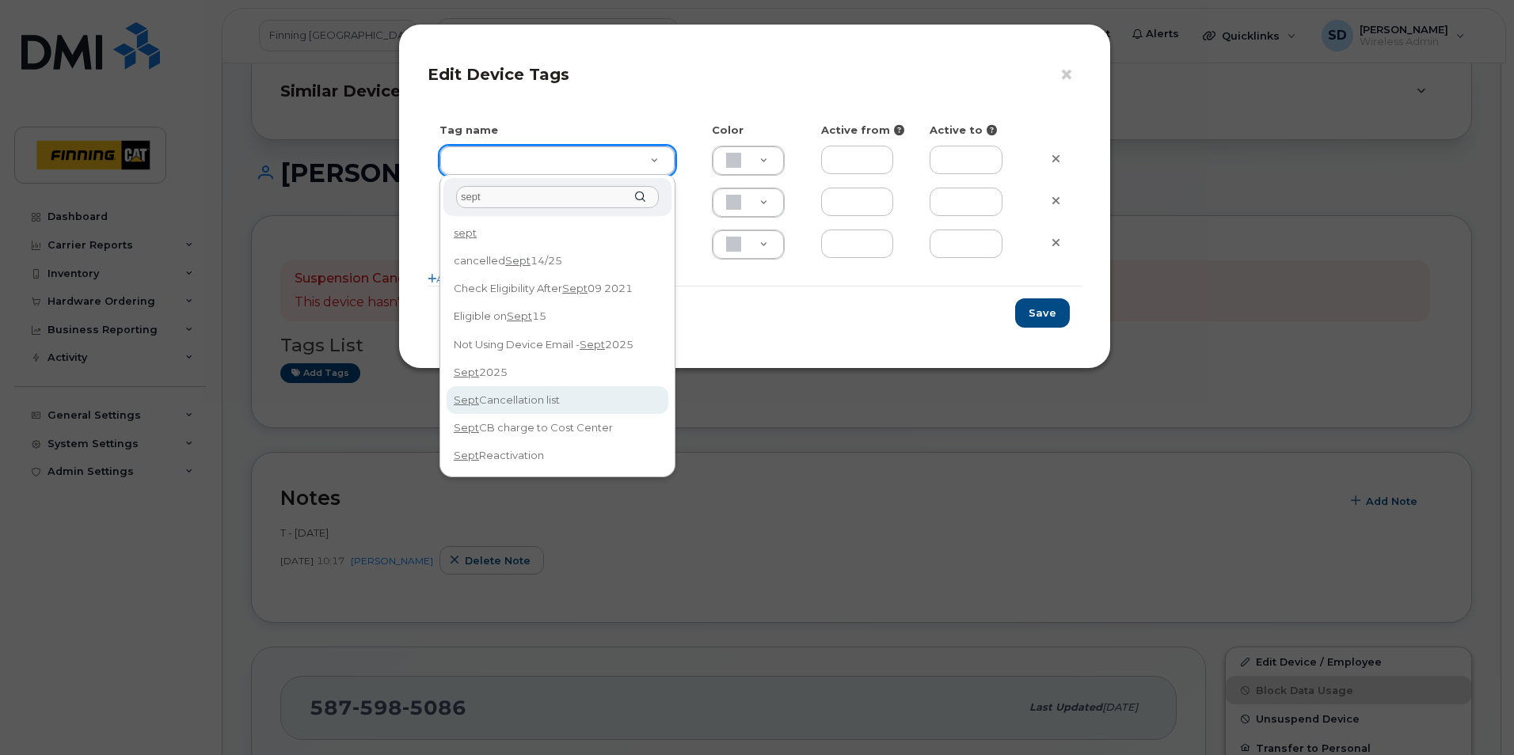
type input "sept"
type input "Sept Cancellation list"
type input "DFD3EE"
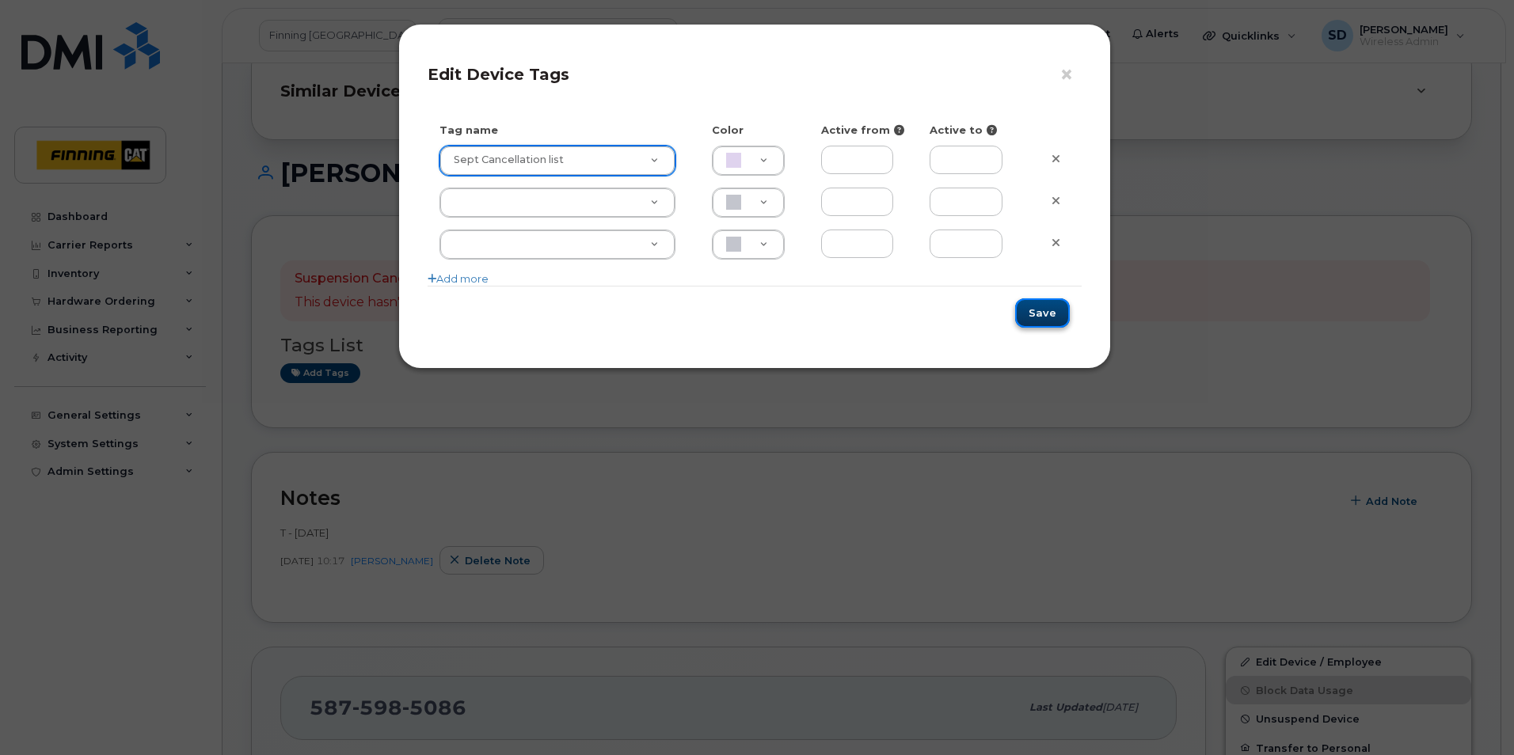
click at [1044, 314] on button "Save" at bounding box center [1042, 313] width 55 height 29
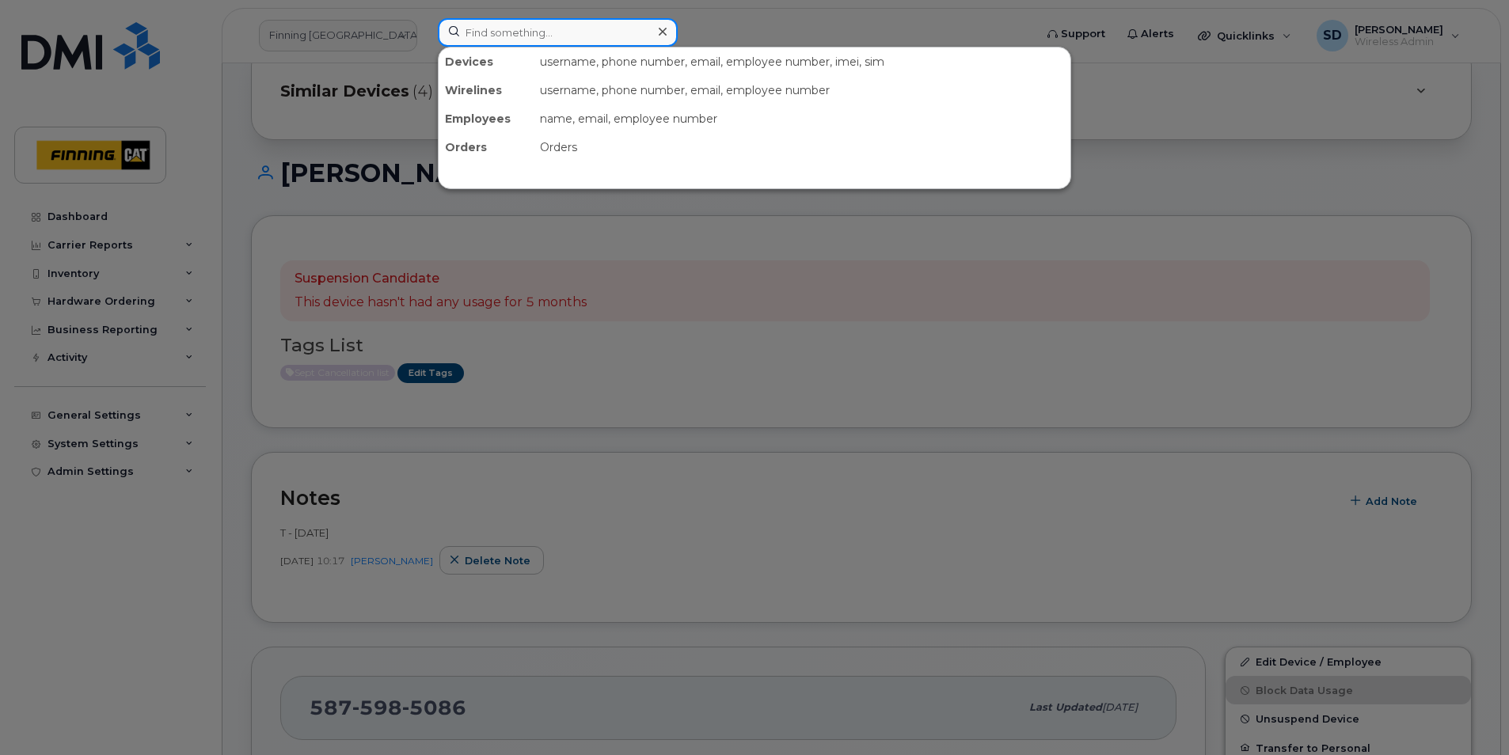
click at [491, 32] on input at bounding box center [558, 32] width 240 height 29
paste input "3064507169"
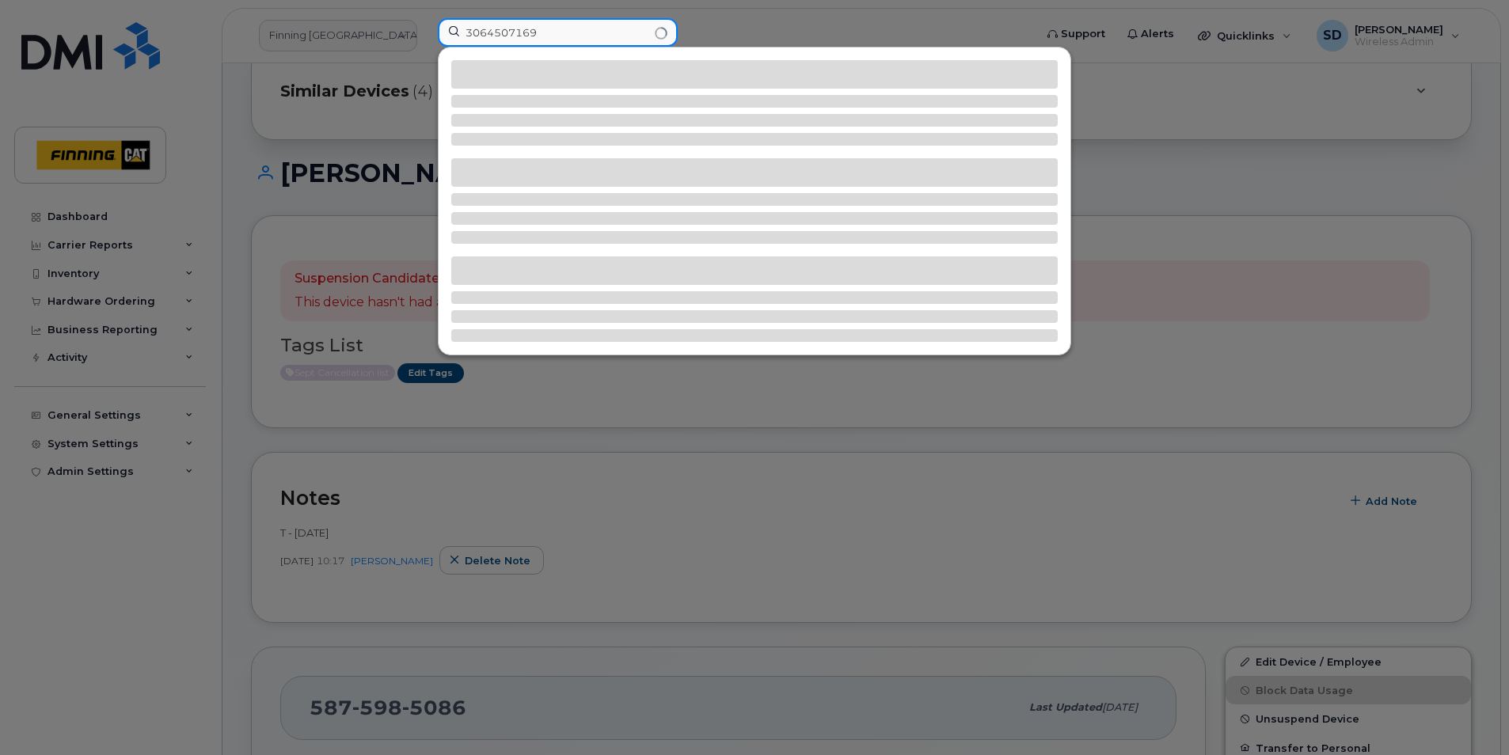
type input "3064507169"
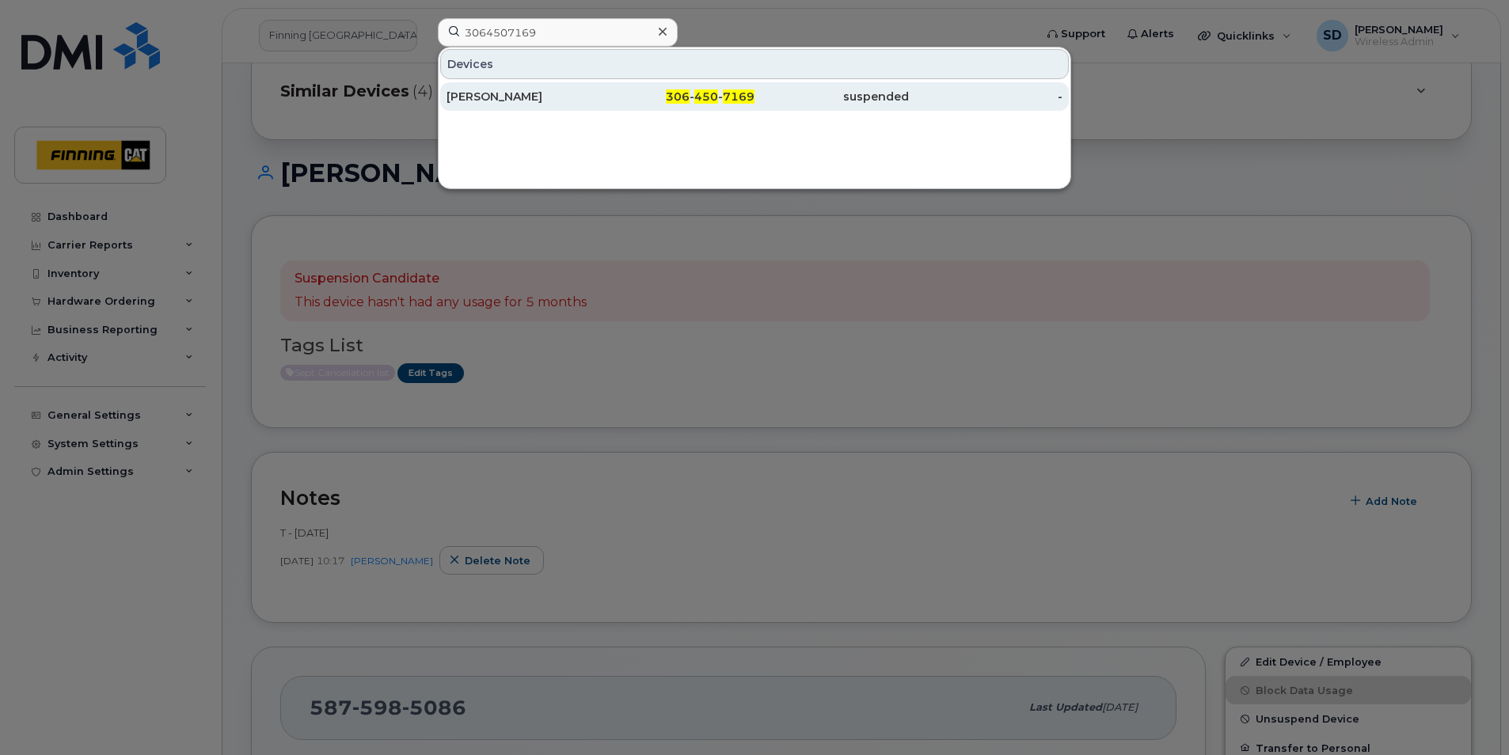
click at [519, 96] on div "Allison Dancey" at bounding box center [524, 97] width 154 height 16
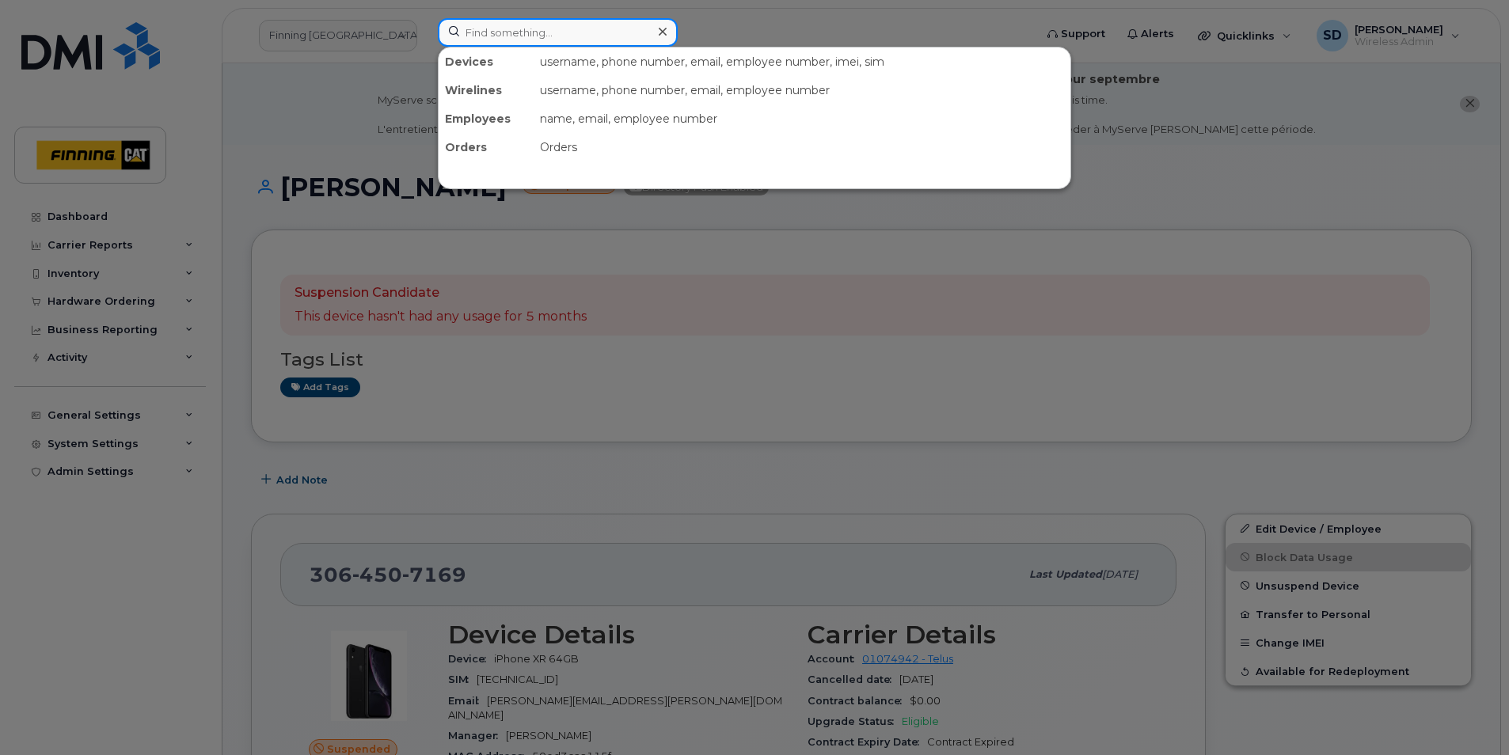
click at [511, 40] on input at bounding box center [558, 32] width 240 height 29
paste input "5876462680"
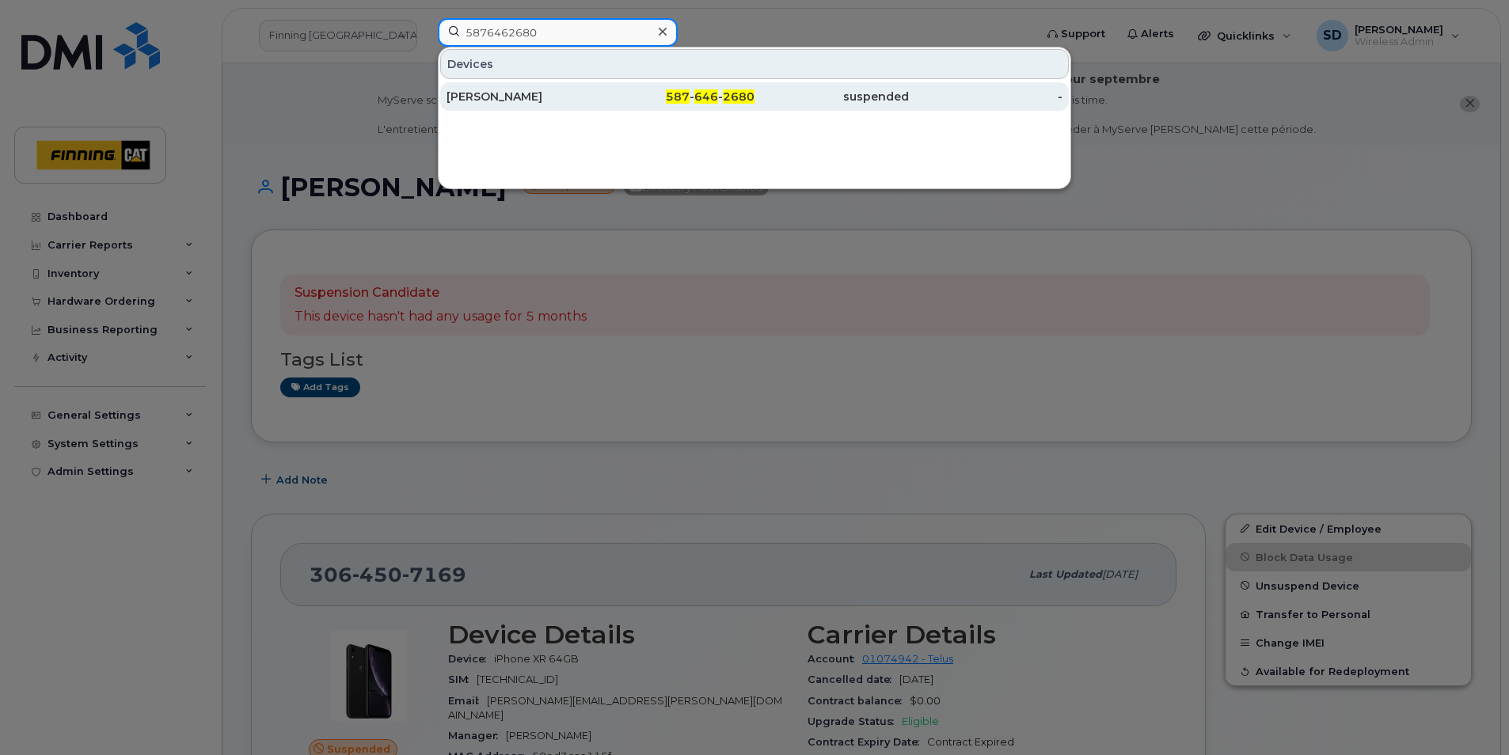
type input "5876462680"
click at [498, 98] on div "Todd Ostafichuk" at bounding box center [524, 97] width 154 height 16
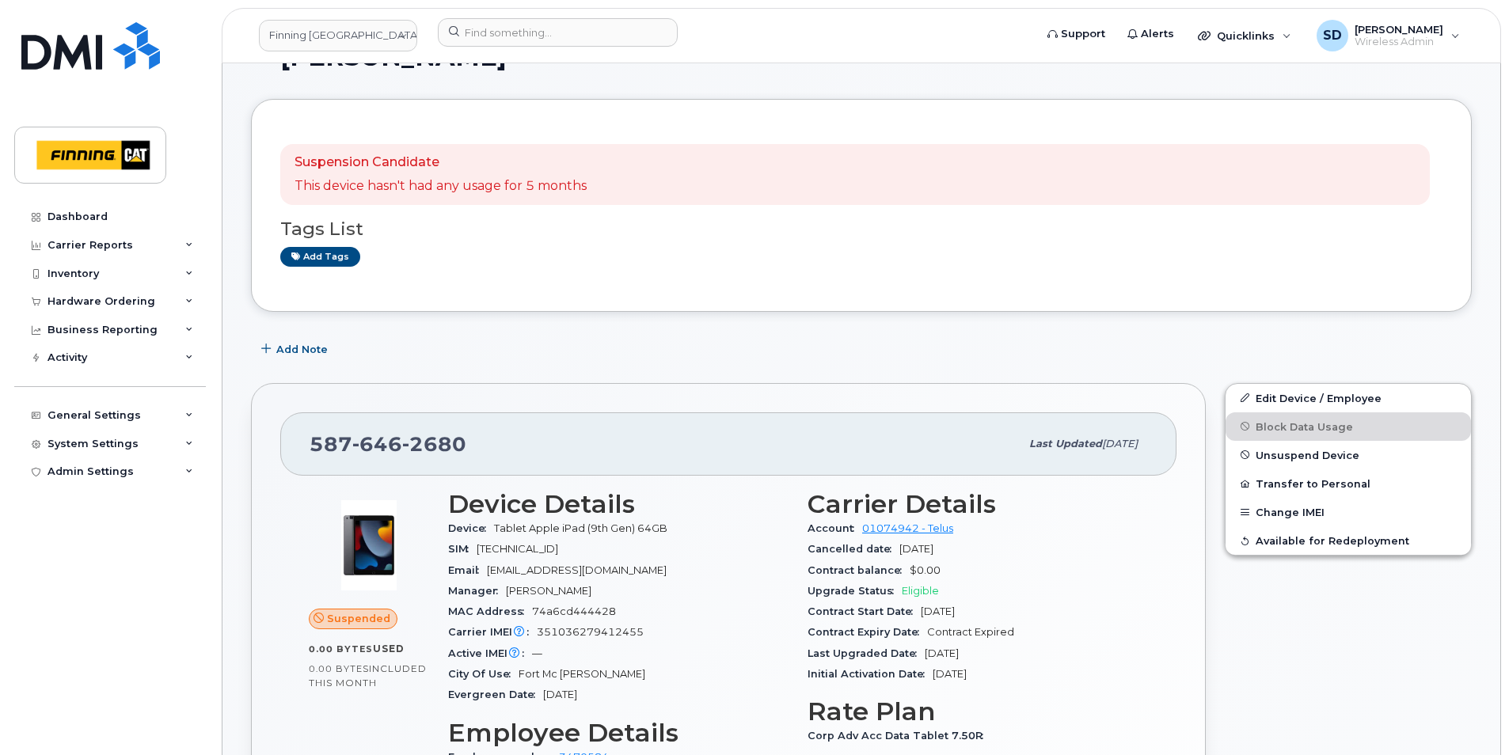
scroll to position [238, 0]
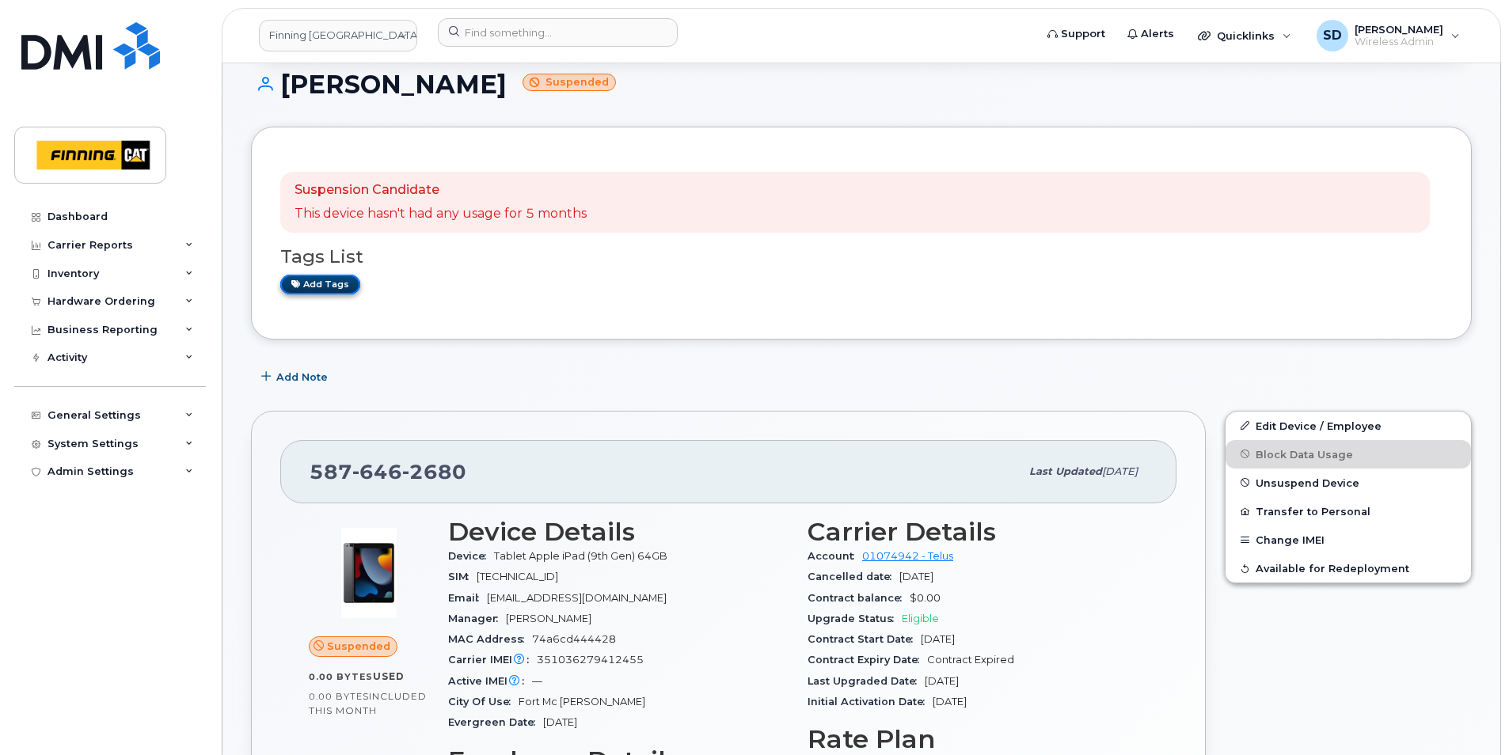
click at [335, 281] on link "Add tags" at bounding box center [320, 285] width 80 height 20
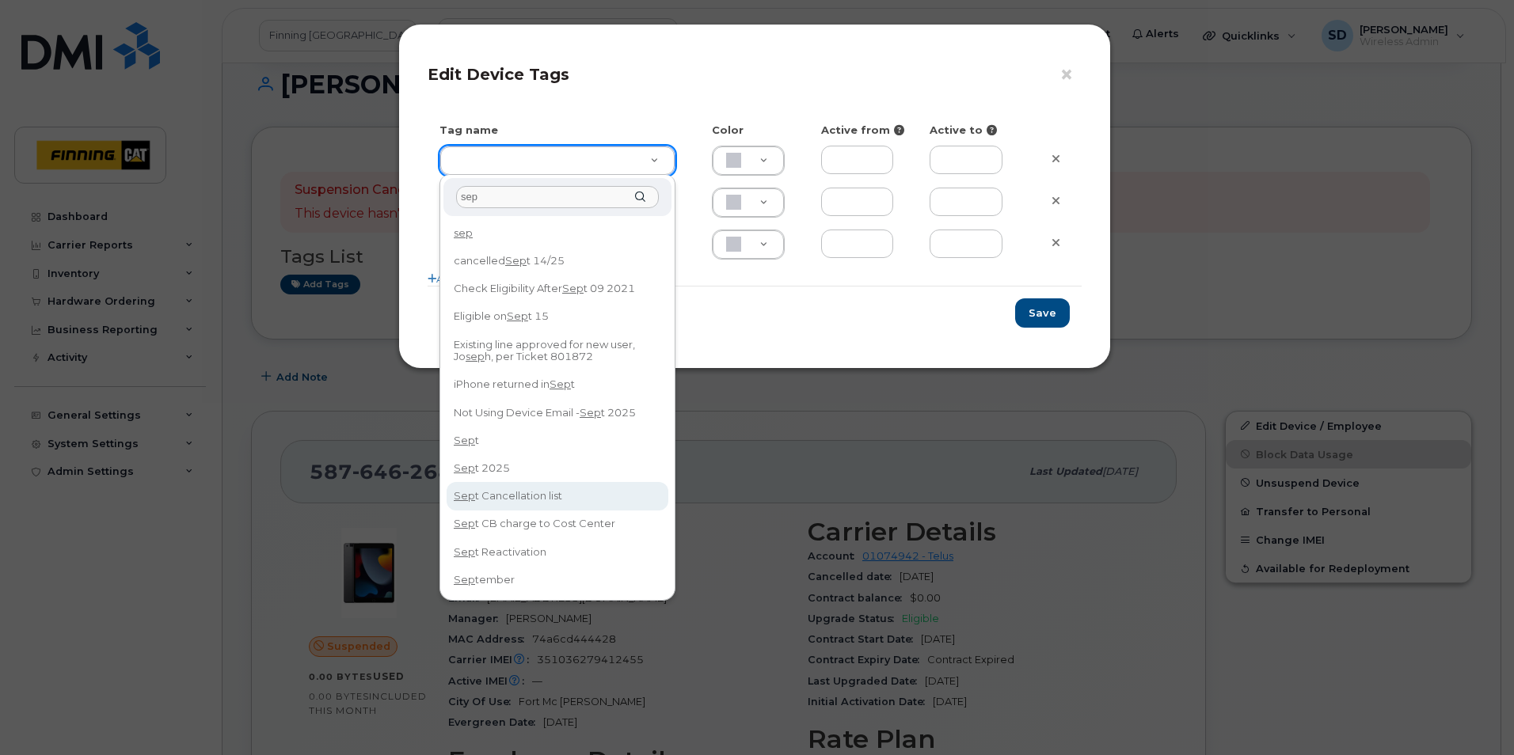
type input "sep"
type input "Sept Cancellation list"
type input "DFD3EE"
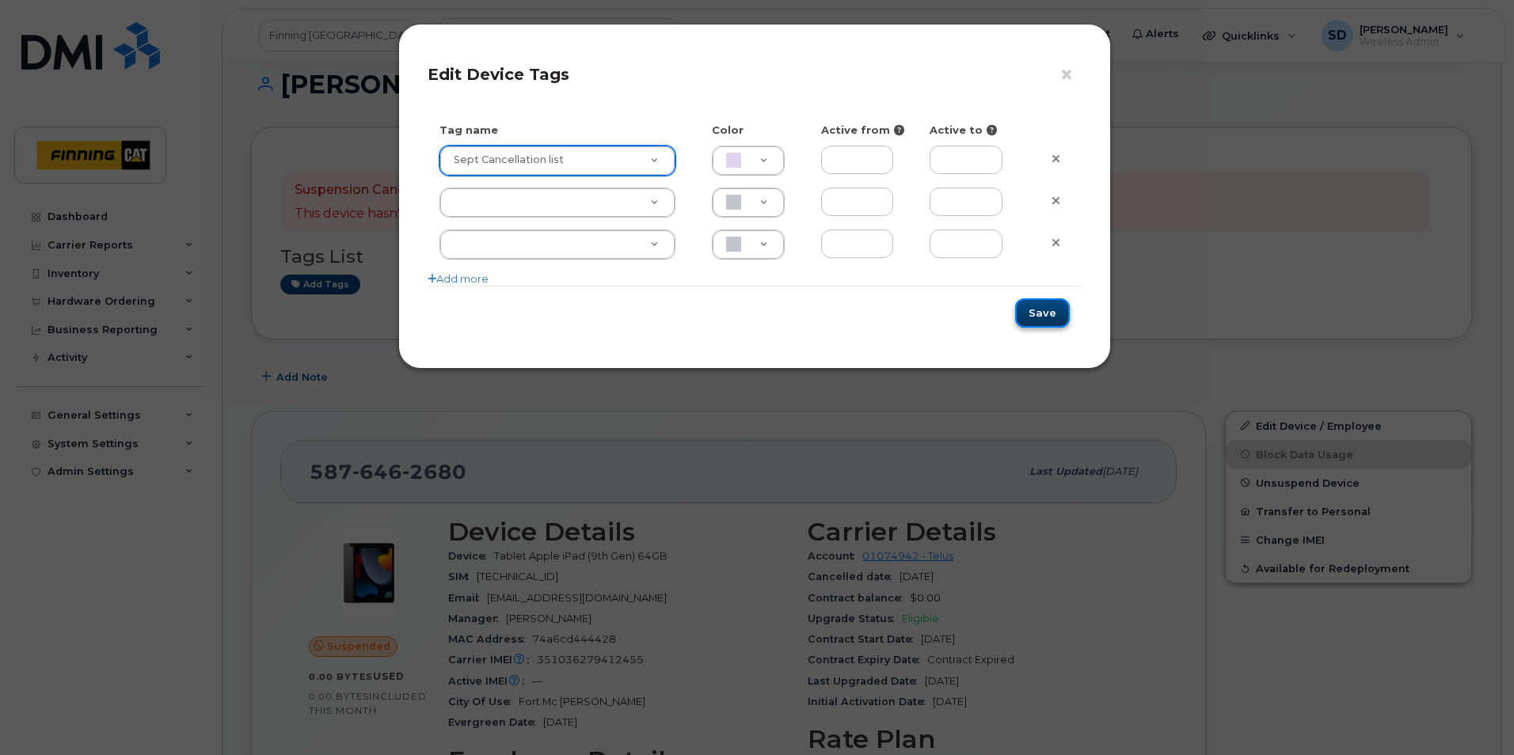
click at [1035, 321] on button "Save" at bounding box center [1042, 313] width 55 height 29
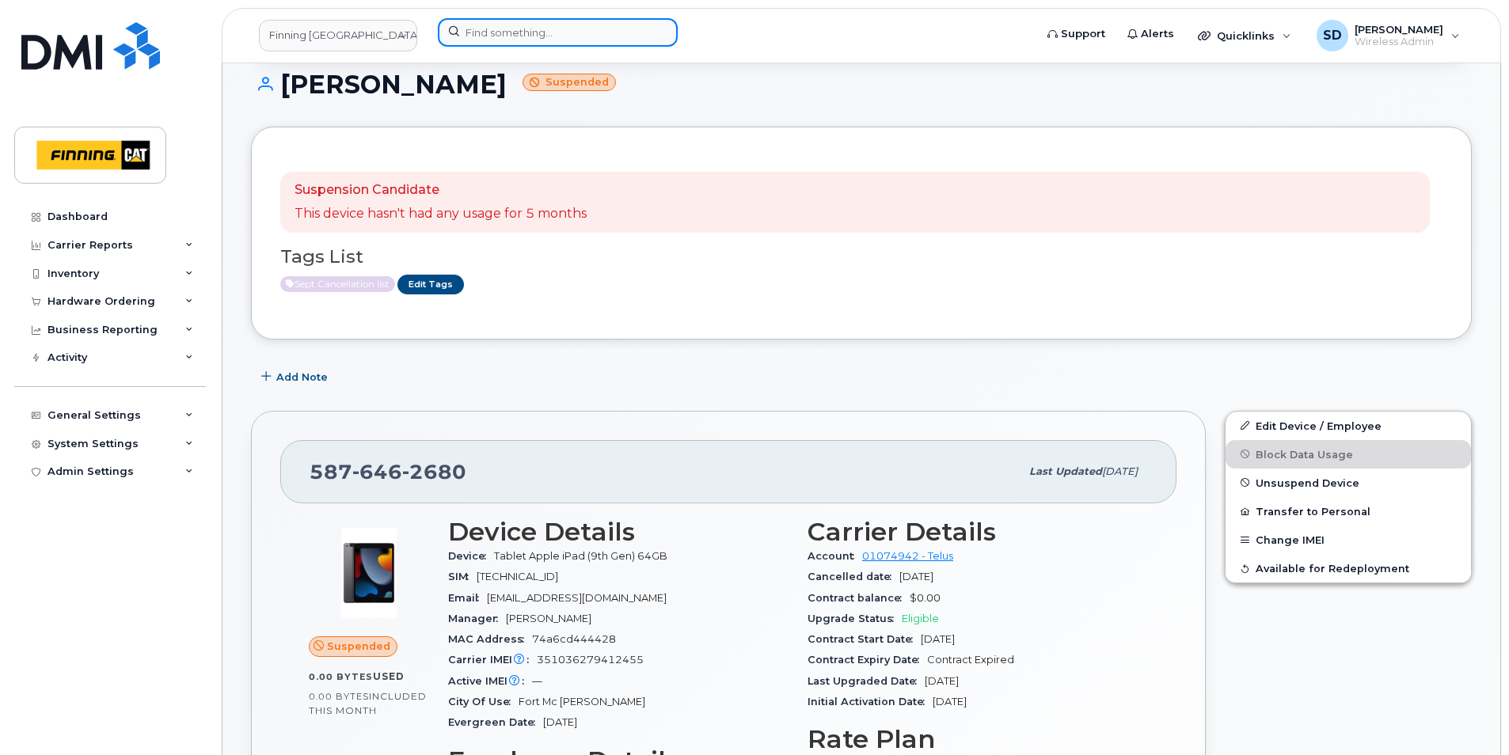
click at [514, 35] on input at bounding box center [558, 32] width 240 height 29
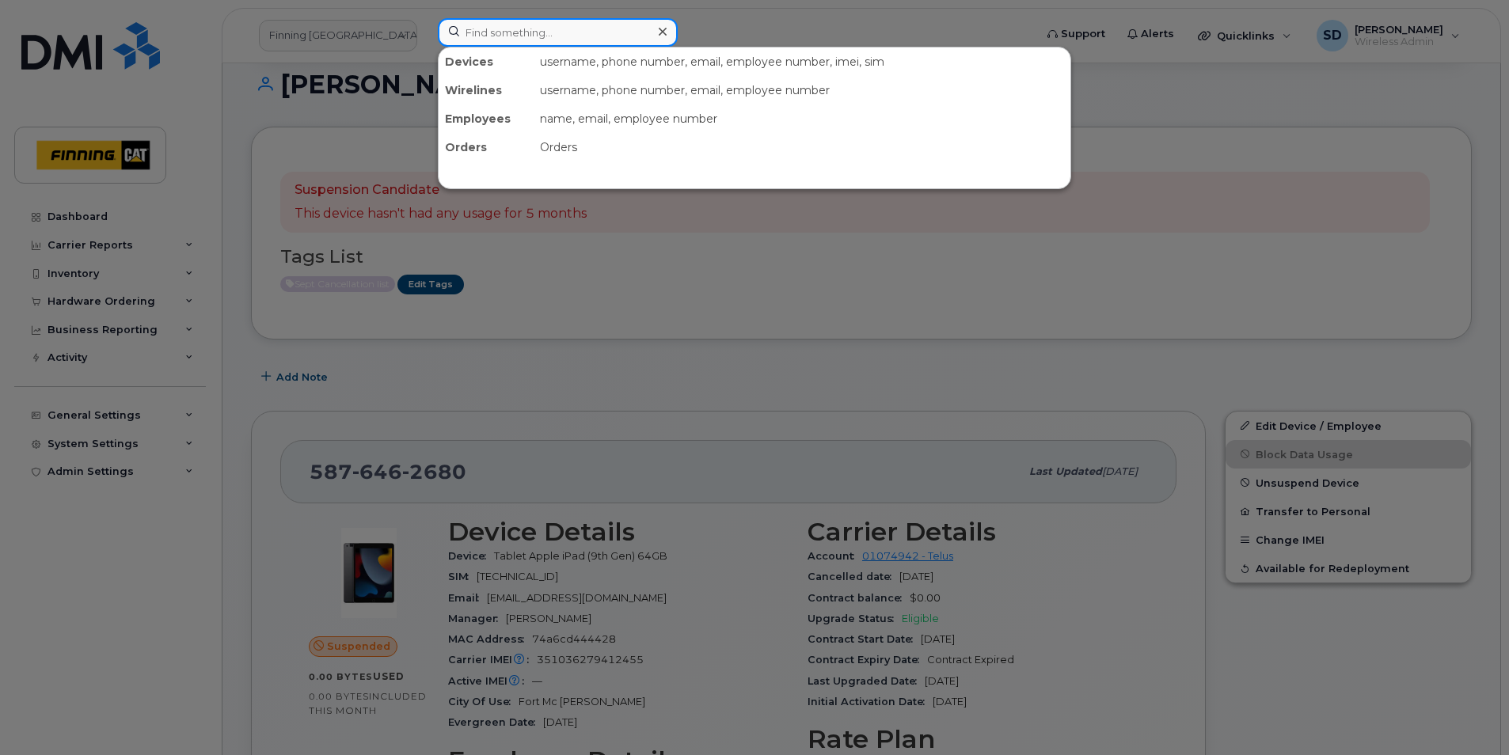
paste input "5876446645"
type input "5876446645"
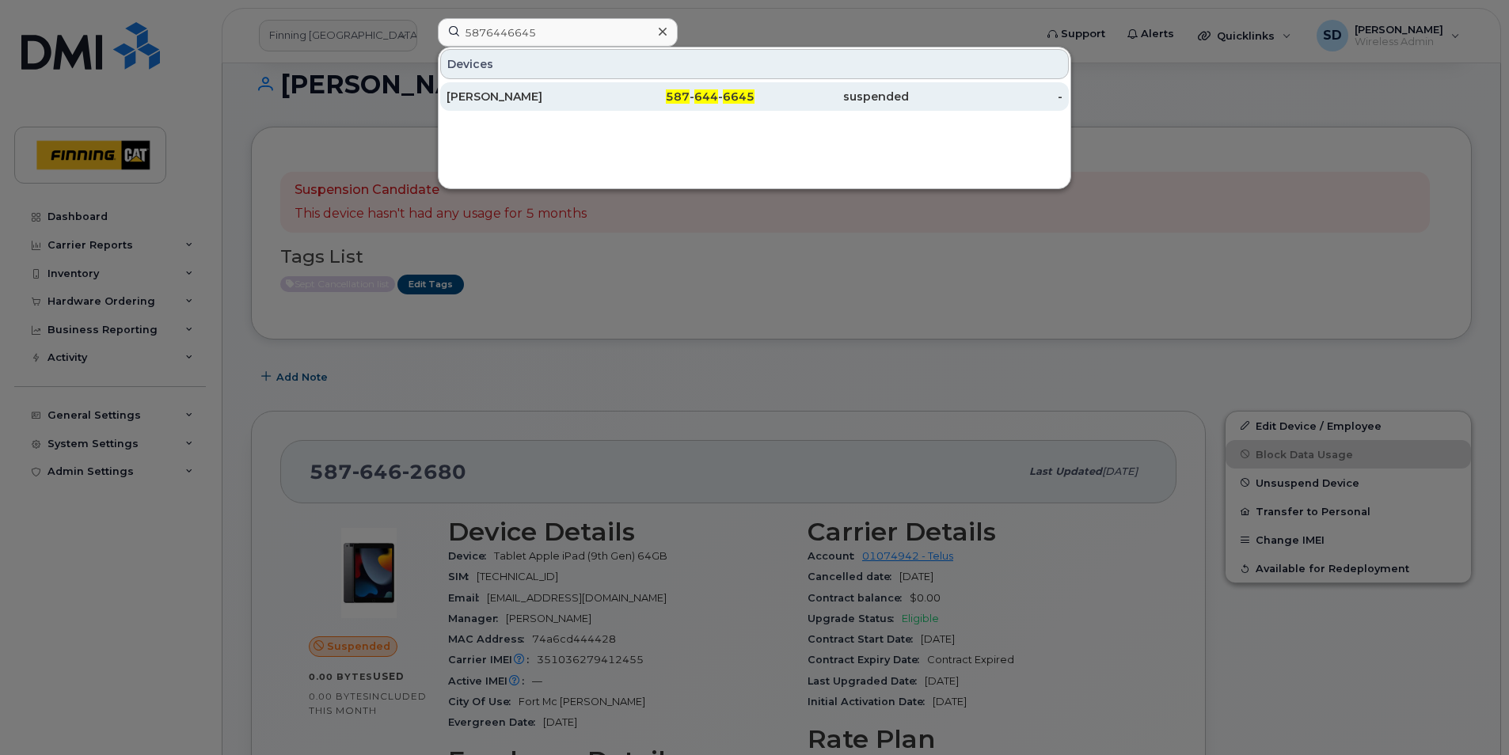
click at [500, 95] on div "[PERSON_NAME]" at bounding box center [524, 97] width 154 height 16
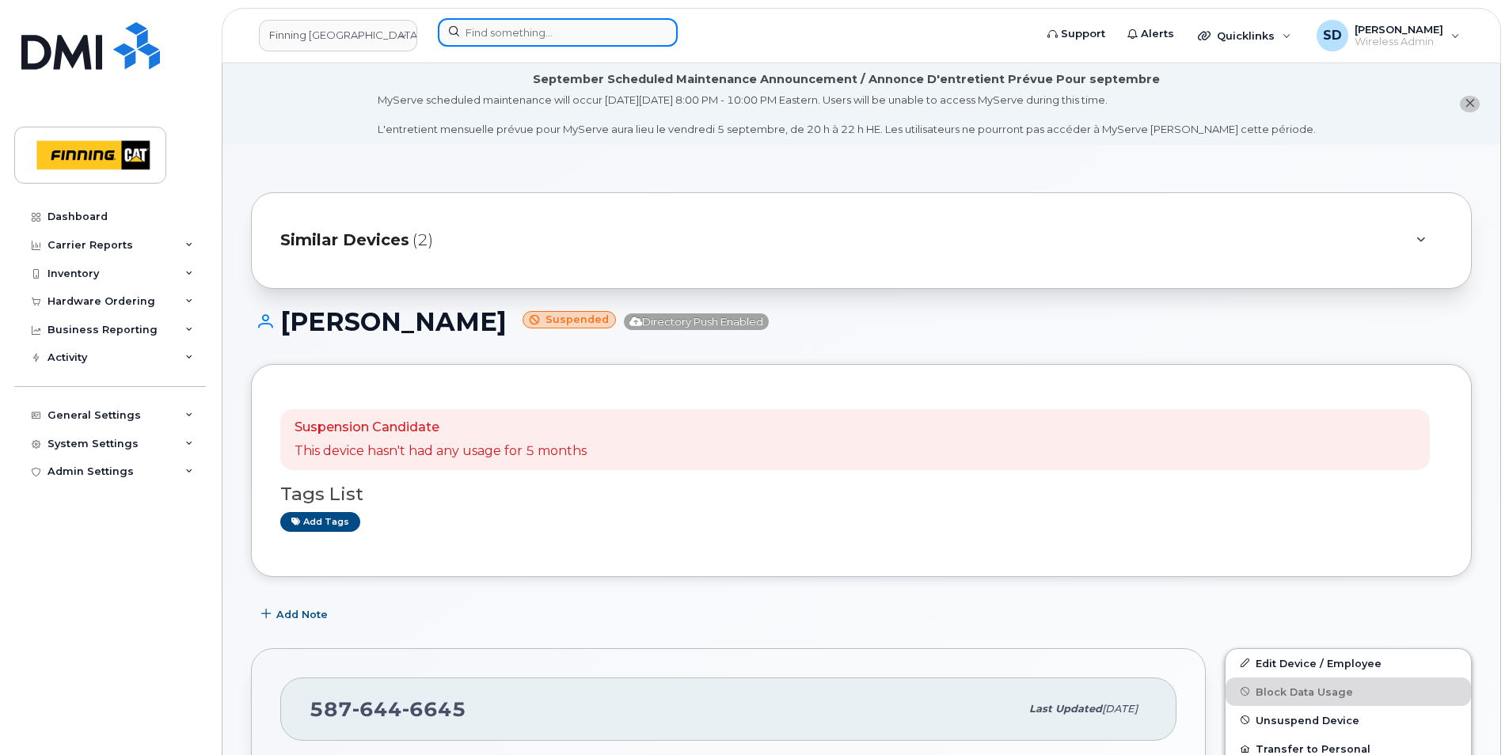
click at [572, 19] on input at bounding box center [558, 32] width 240 height 29
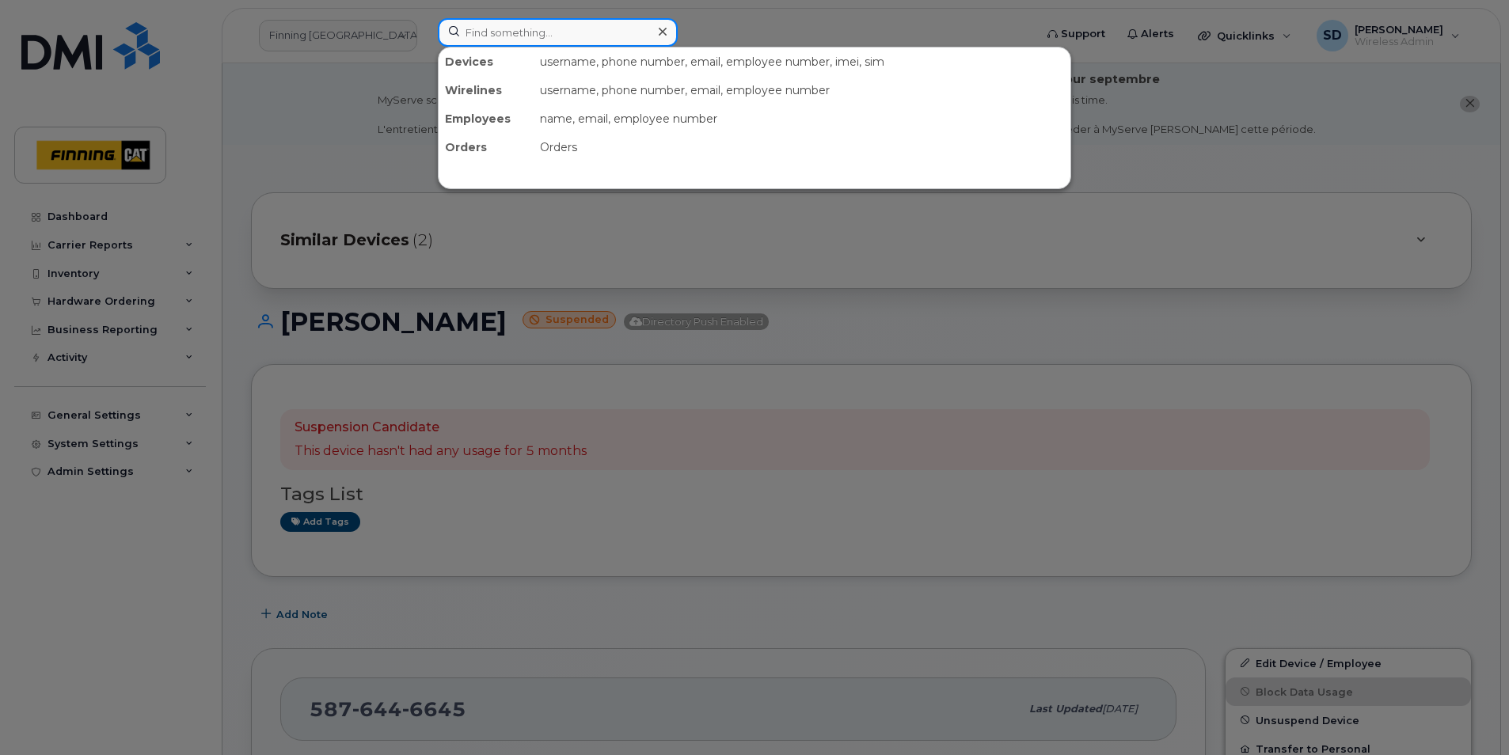
paste input "5876439382"
type input "5876439382"
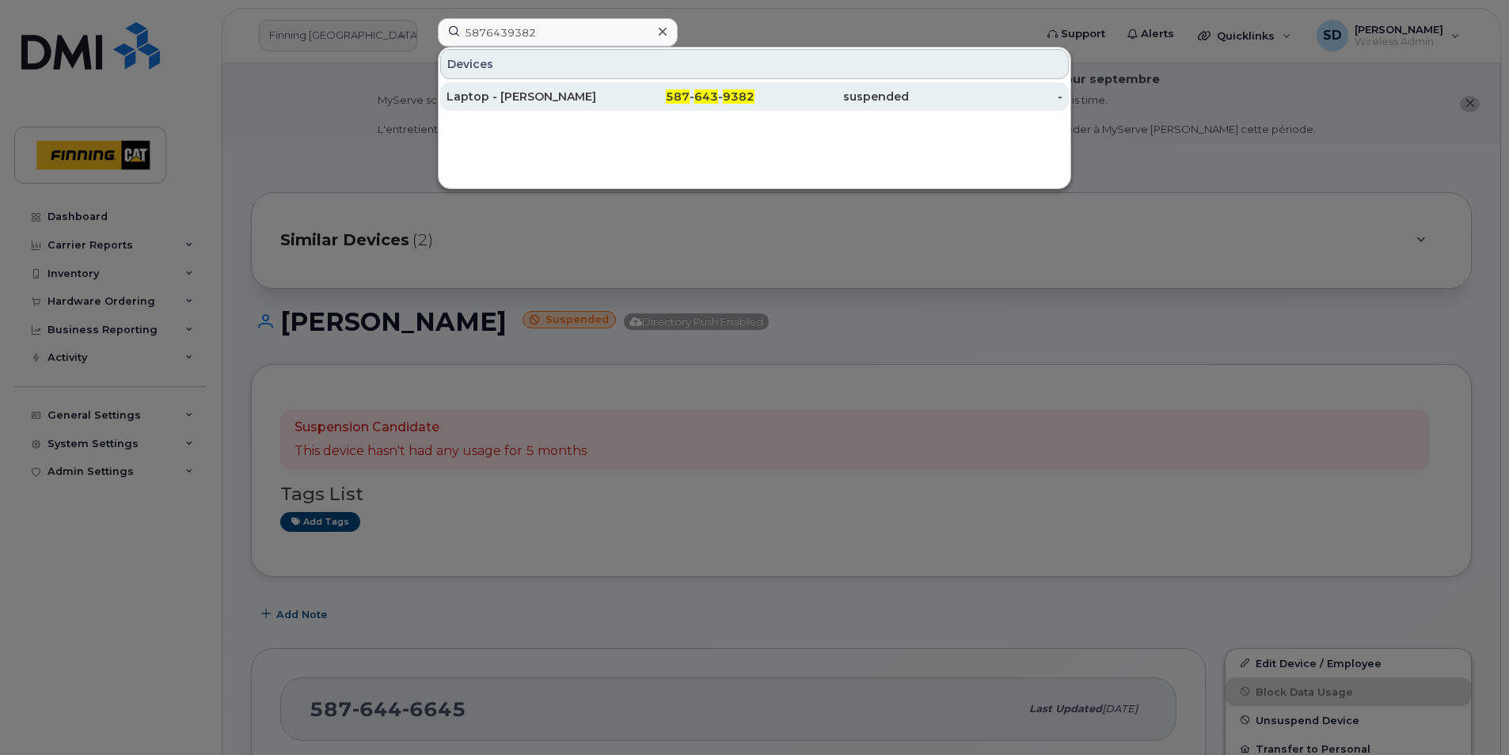
click at [545, 89] on div "Laptop - [PERSON_NAME]" at bounding box center [524, 96] width 154 height 29
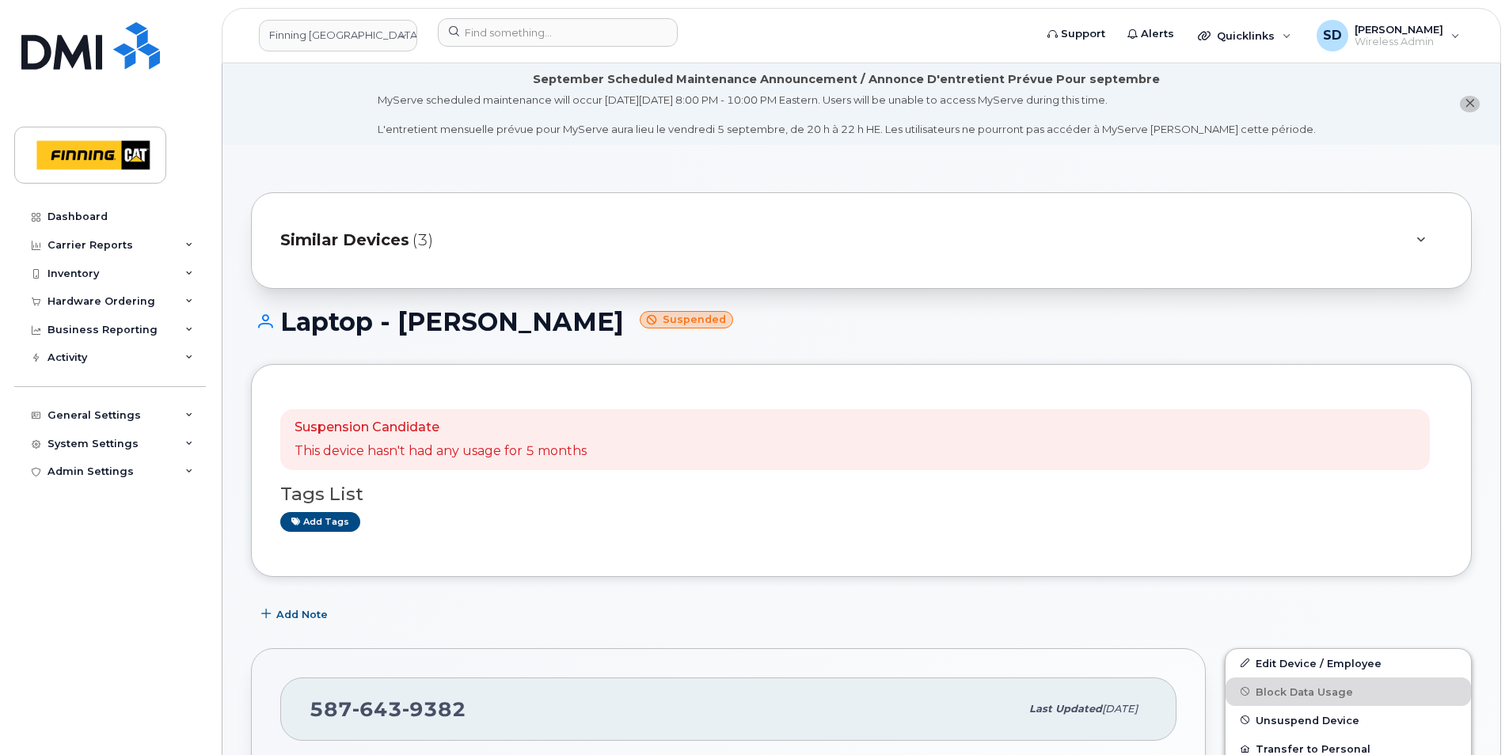
drag, startPoint x: 622, startPoint y: 325, endPoint x: 402, endPoint y: 317, distance: 219.5
click at [402, 317] on h1 "Laptop - [PERSON_NAME] Suspended" at bounding box center [861, 322] width 1221 height 28
copy h1 "[PERSON_NAME]"
click at [316, 523] on link "Add tags" at bounding box center [320, 522] width 80 height 20
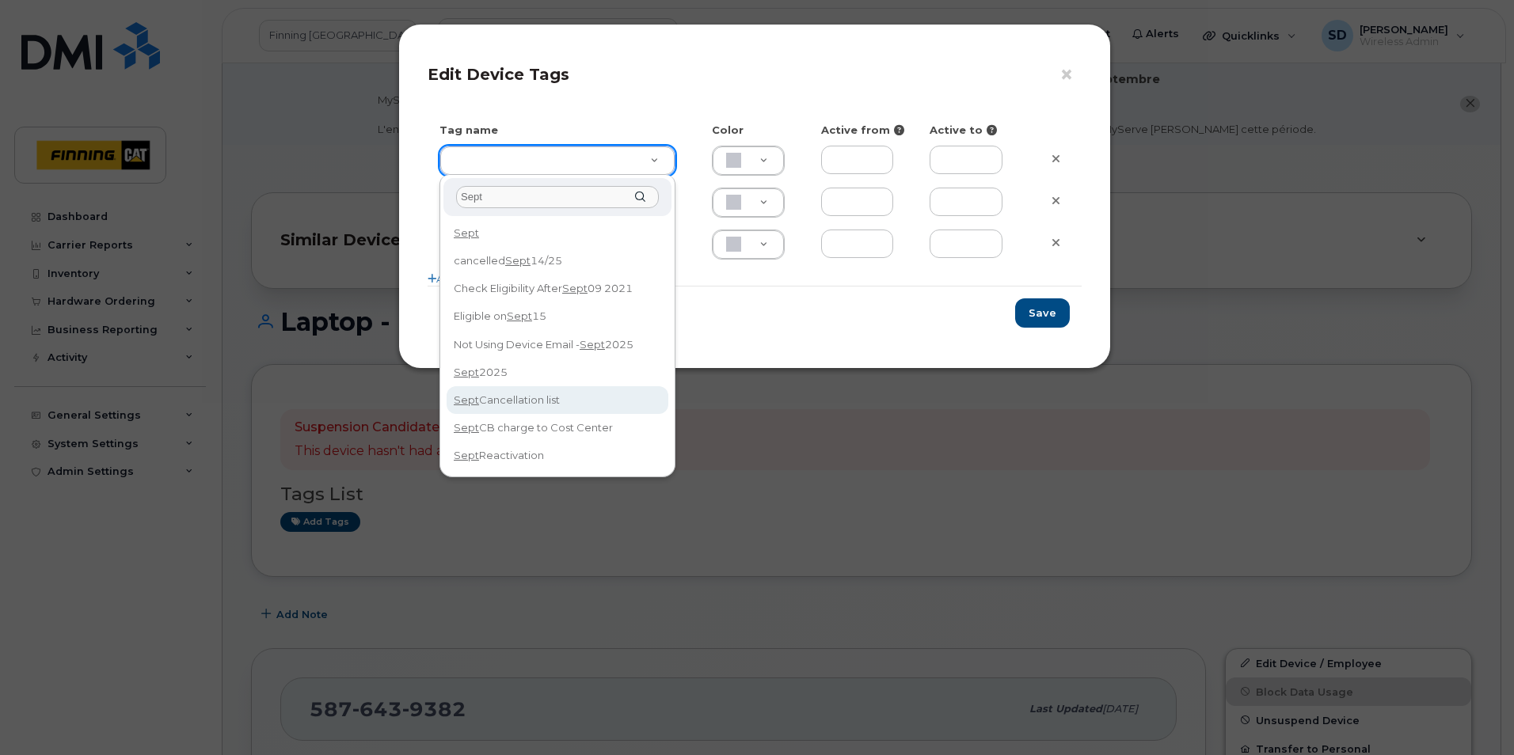
type input "Sept"
type input "Sept Cancellation list"
type input "DFD3EE"
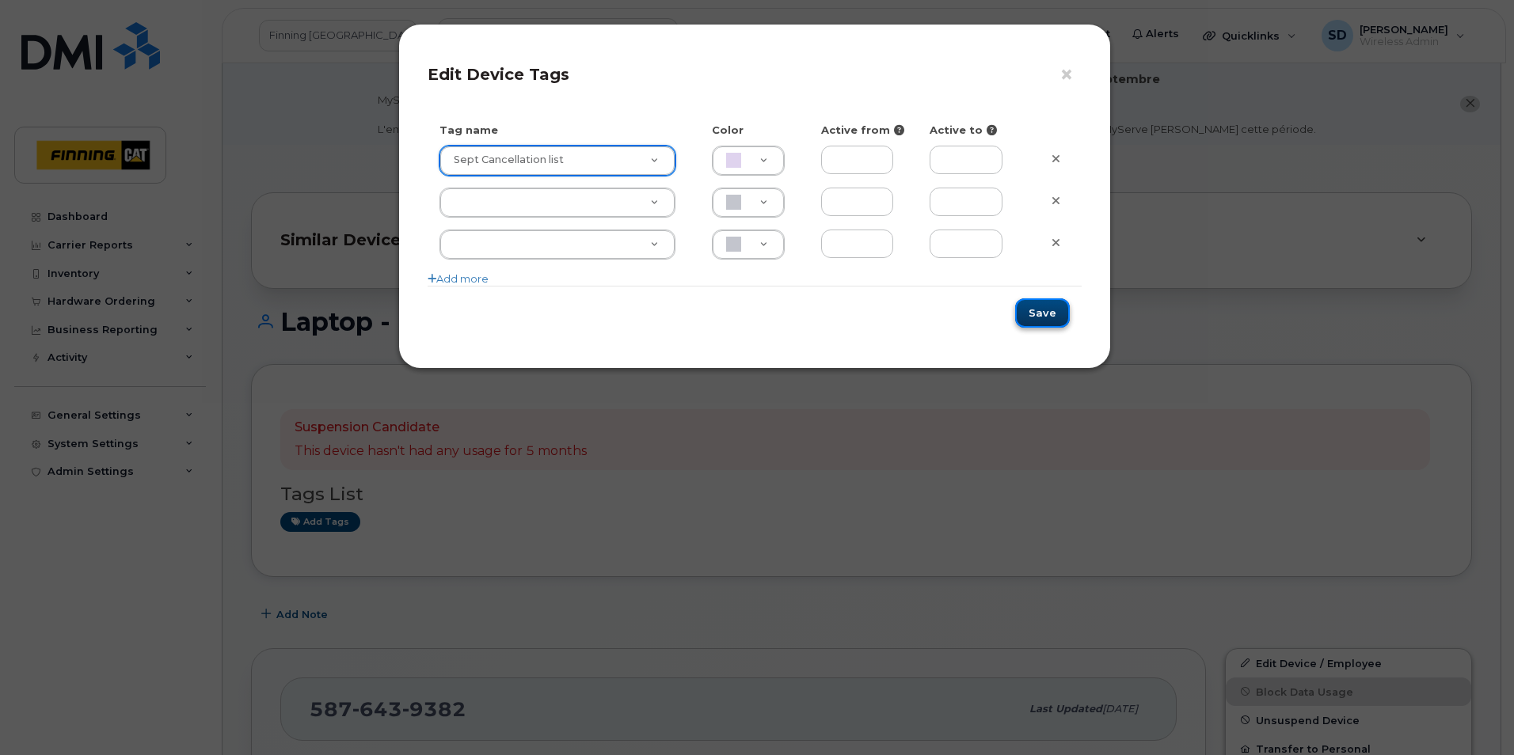
click at [1033, 321] on button "Save" at bounding box center [1042, 313] width 55 height 29
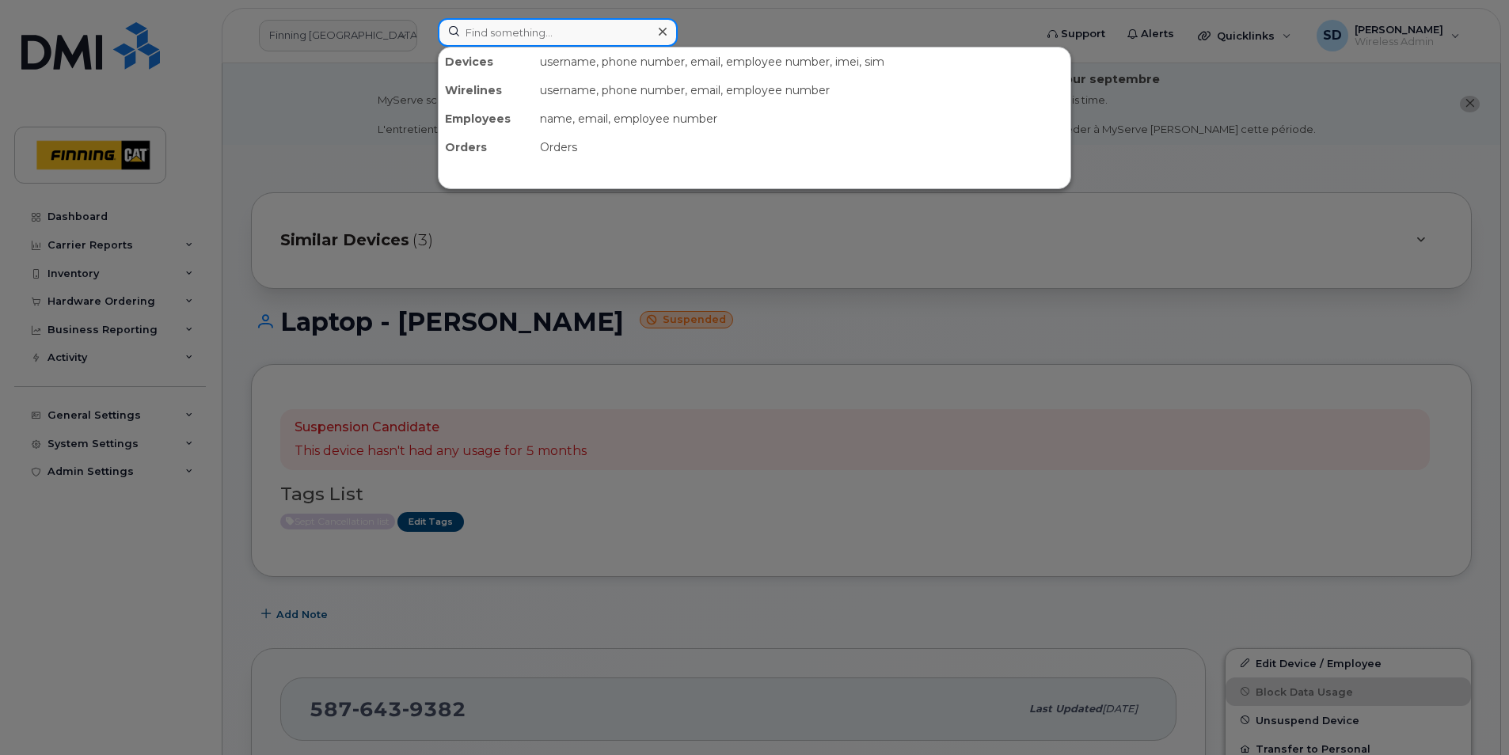
click at [481, 32] on input at bounding box center [558, 32] width 240 height 29
paste input "5875940070"
type input "5875940070"
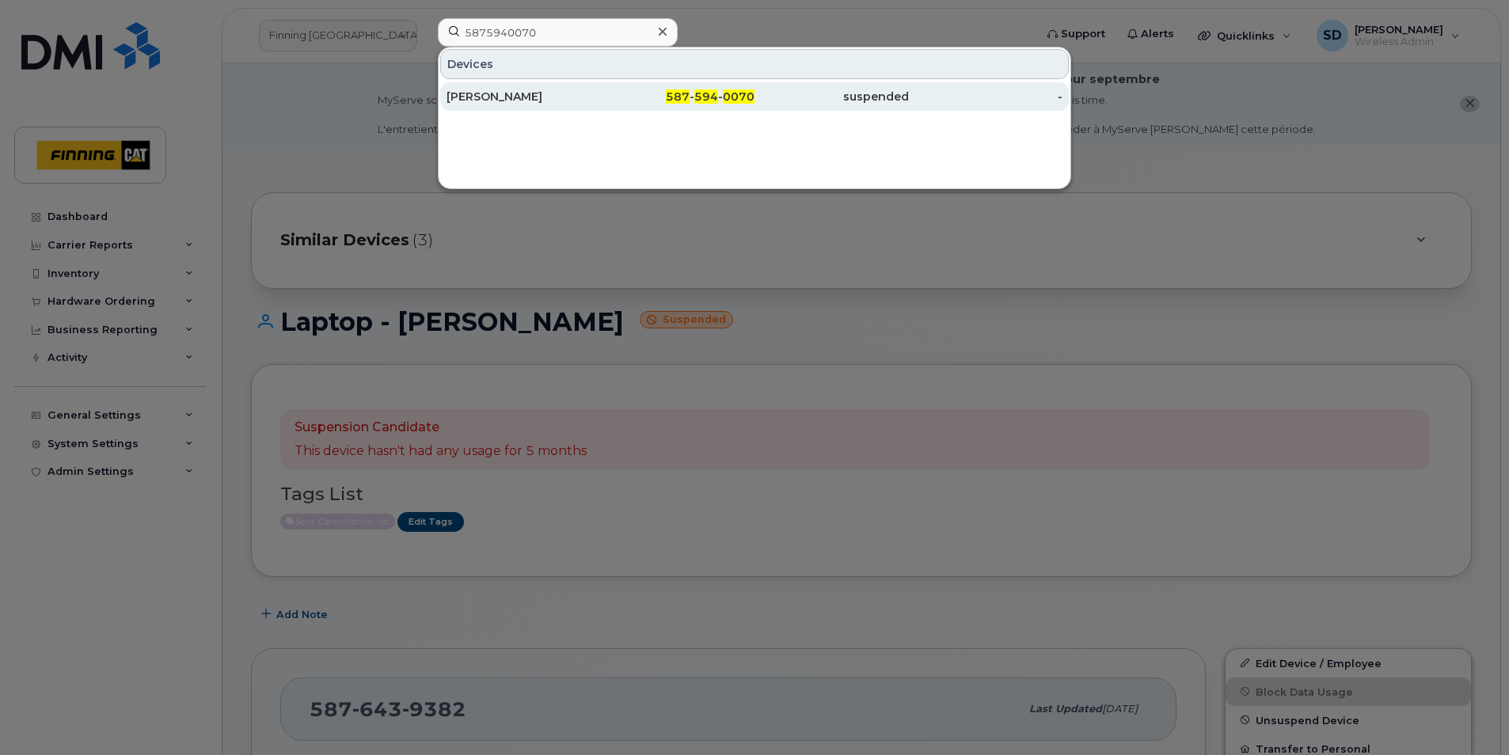
click at [464, 88] on div "[PERSON_NAME]" at bounding box center [524, 96] width 154 height 29
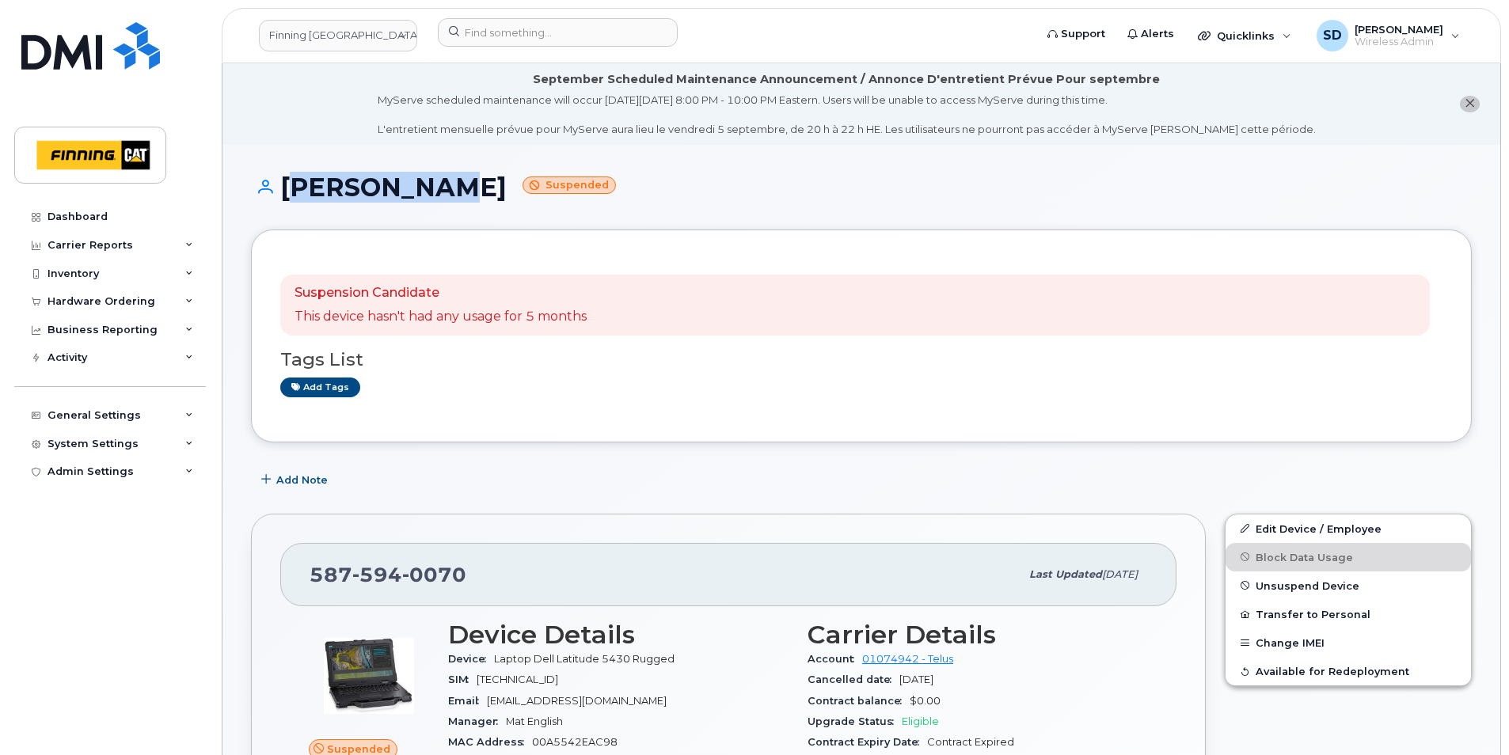
drag, startPoint x: 432, startPoint y: 189, endPoint x: 283, endPoint y: 187, distance: 148.9
click at [283, 187] on h1 "[PERSON_NAME] Suspended" at bounding box center [861, 187] width 1221 height 28
copy h1 "Aftab Alam"
click at [346, 387] on link "Add tags" at bounding box center [320, 388] width 80 height 20
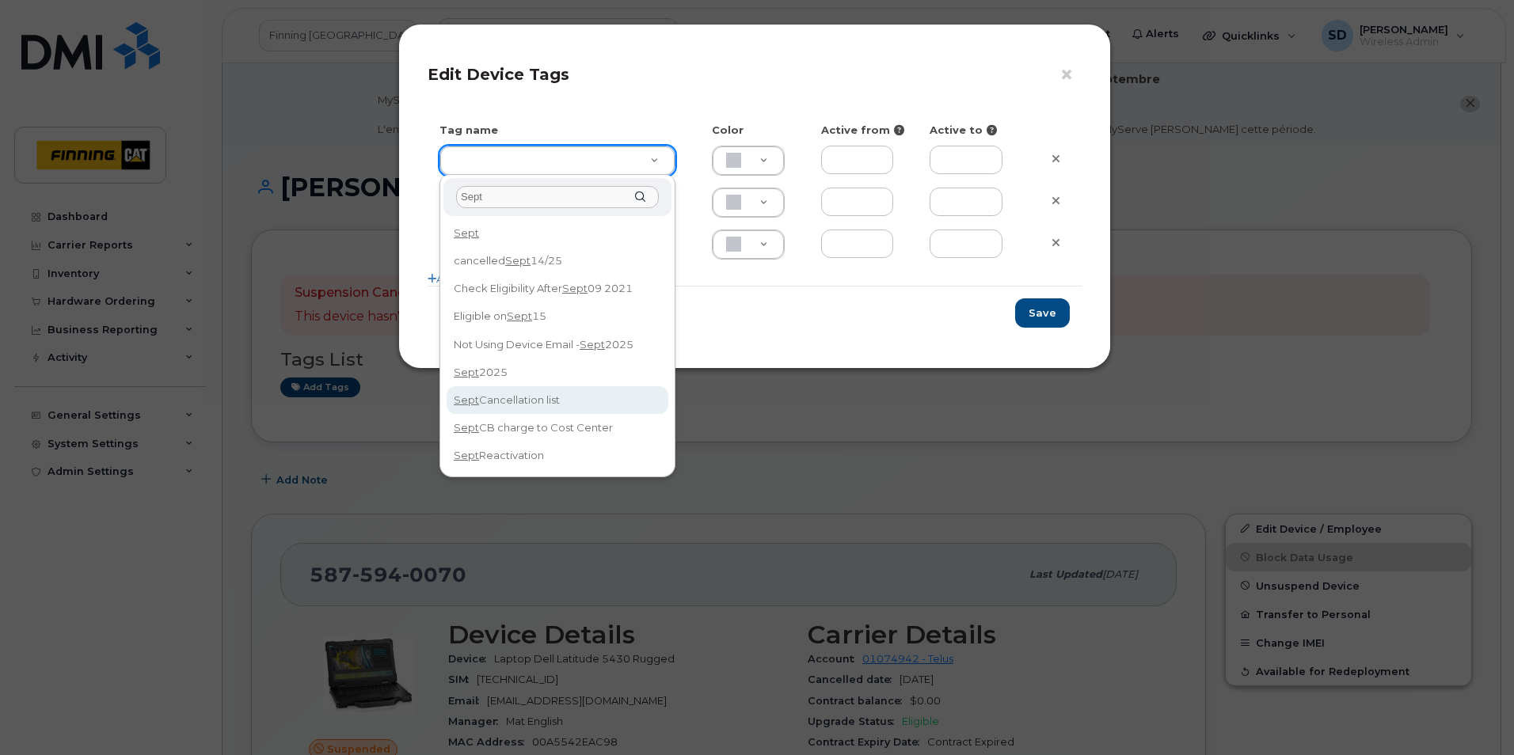
type input "Sept"
type input "Sept Cancellation list"
type input "DFD3EE"
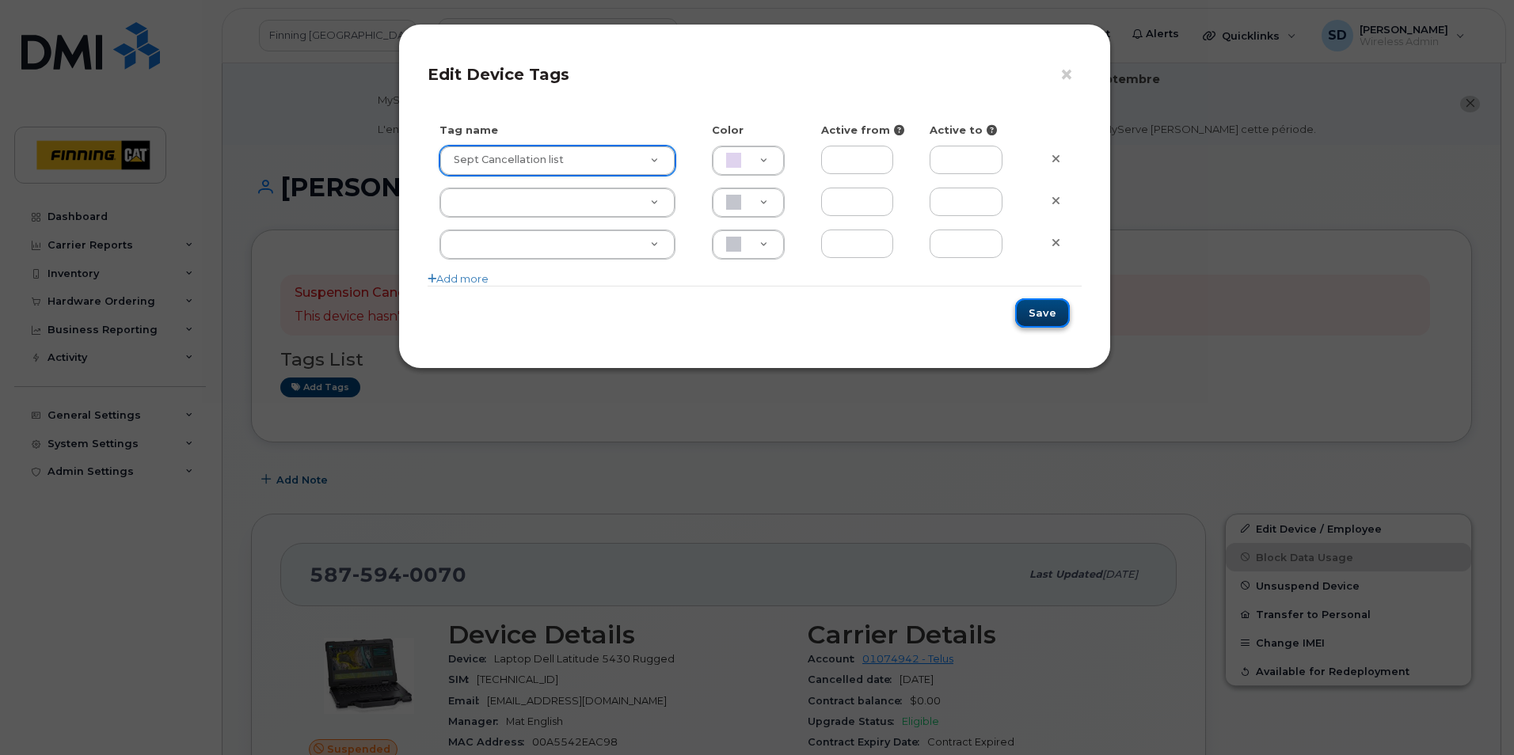
click at [1040, 314] on button "Save" at bounding box center [1042, 313] width 55 height 29
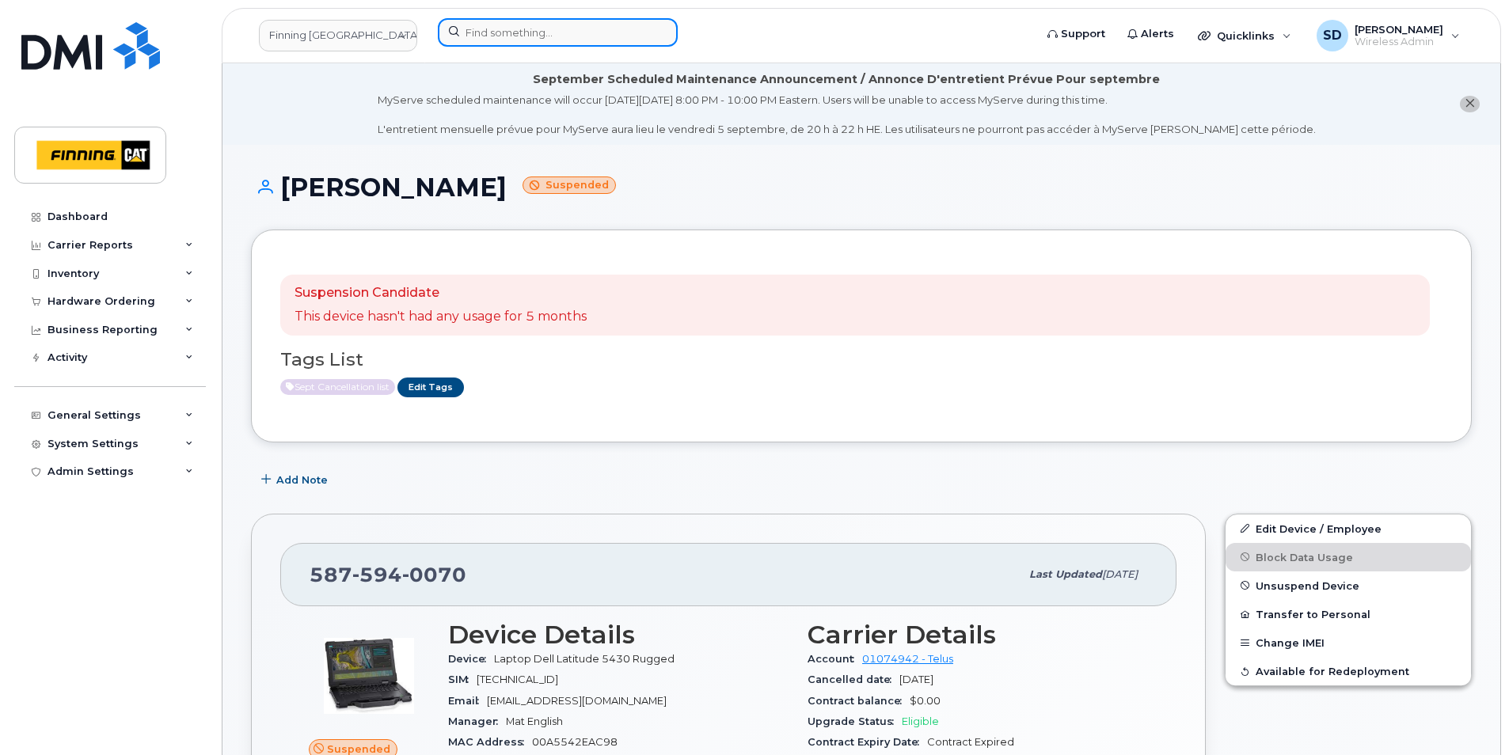
click at [542, 25] on input at bounding box center [558, 32] width 240 height 29
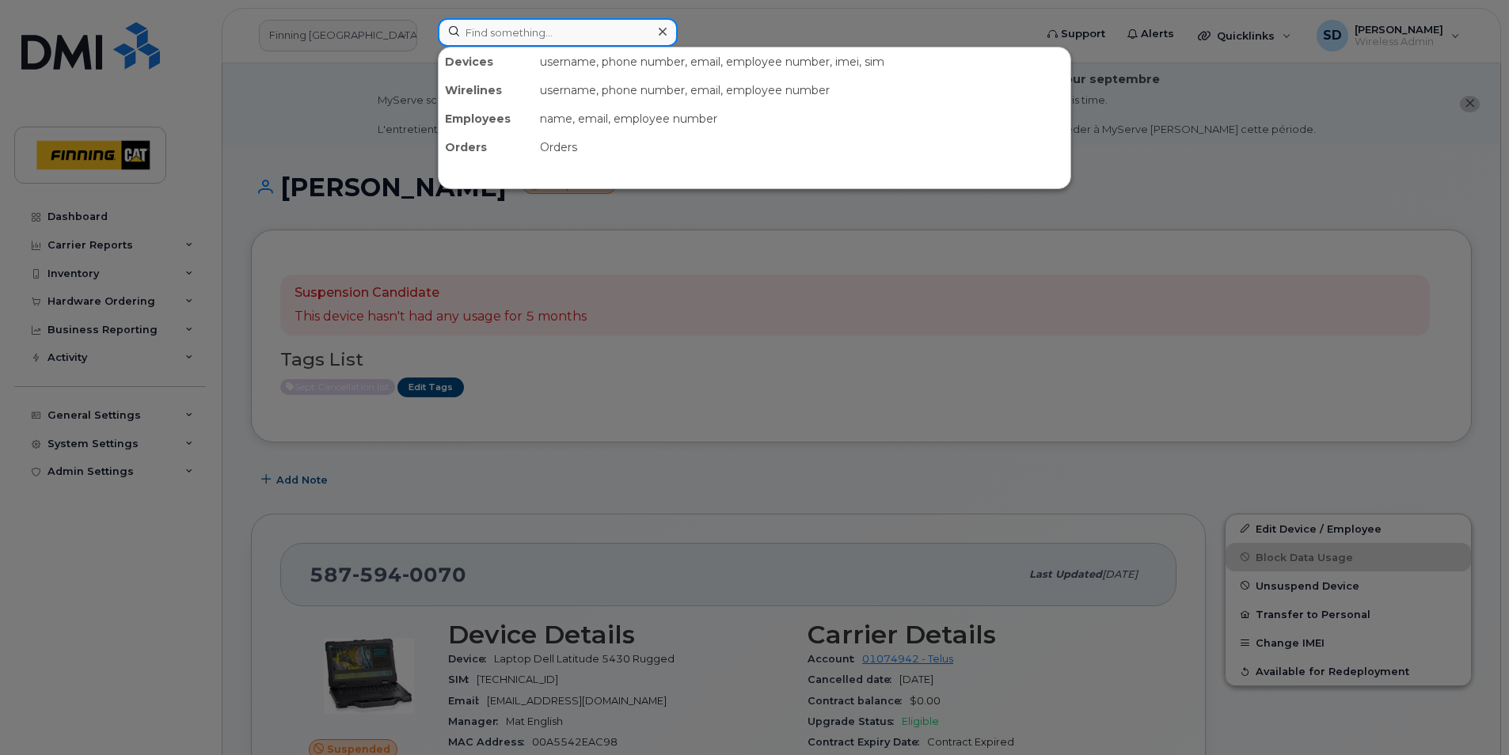
paste input "5875966860"
type input "5875966860"
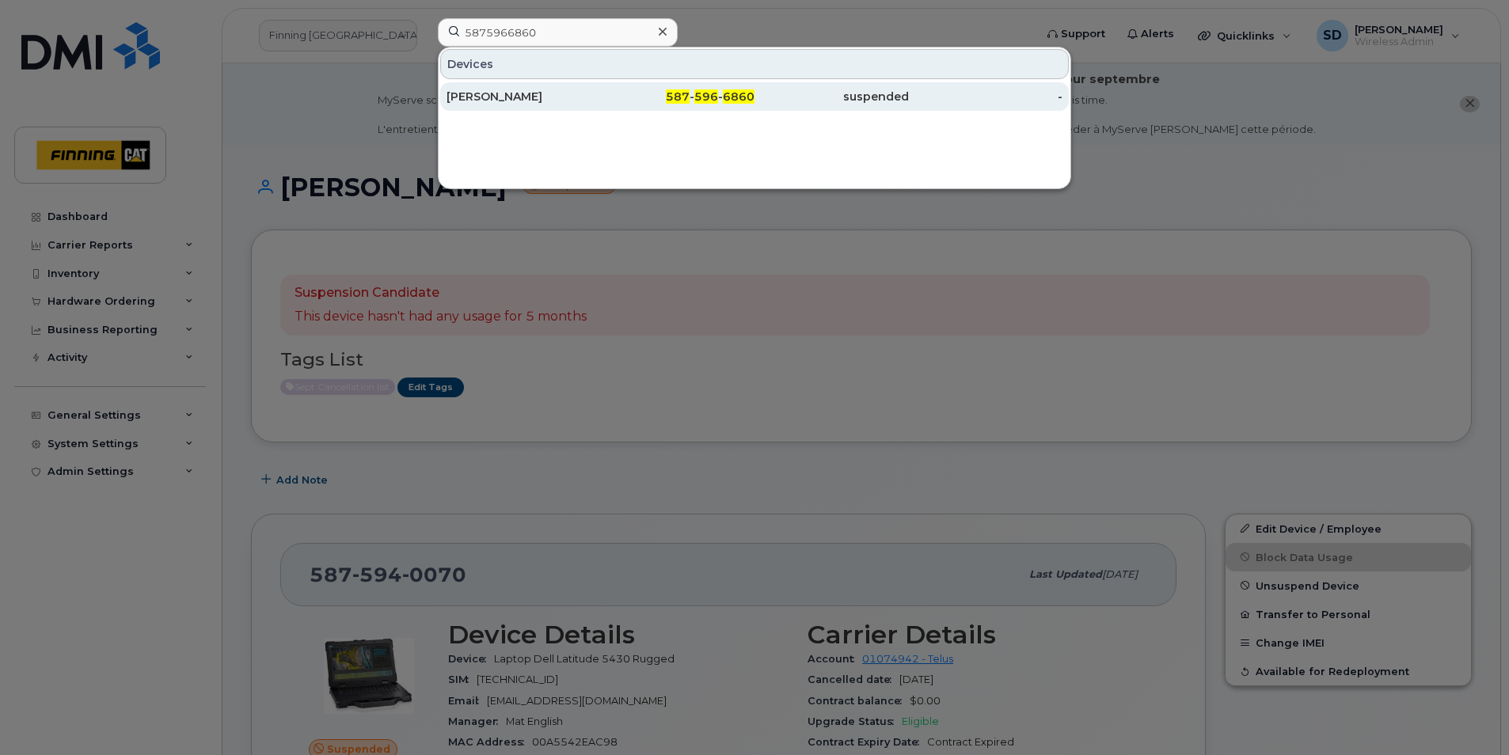
click at [495, 93] on div "Graham Norrish" at bounding box center [524, 97] width 154 height 16
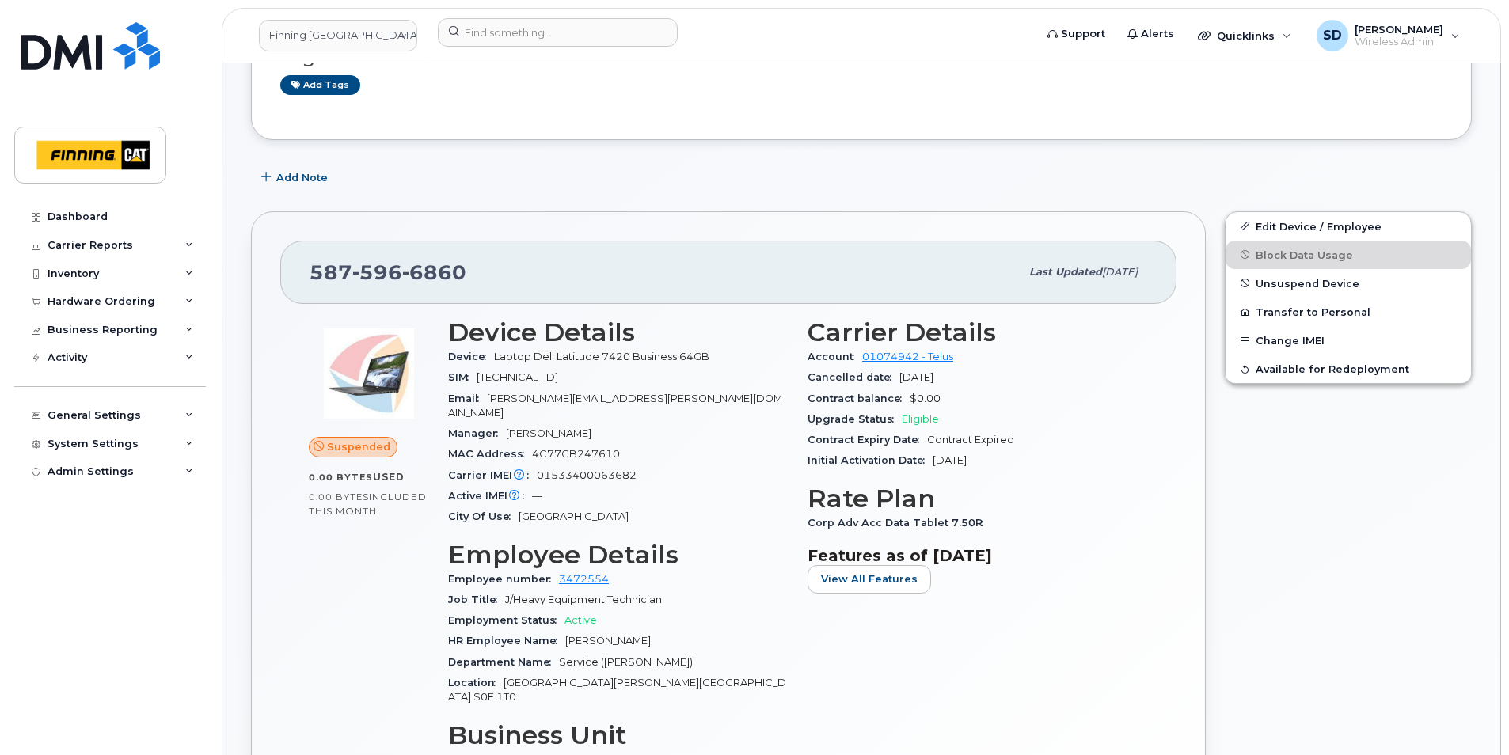
scroll to position [79, 0]
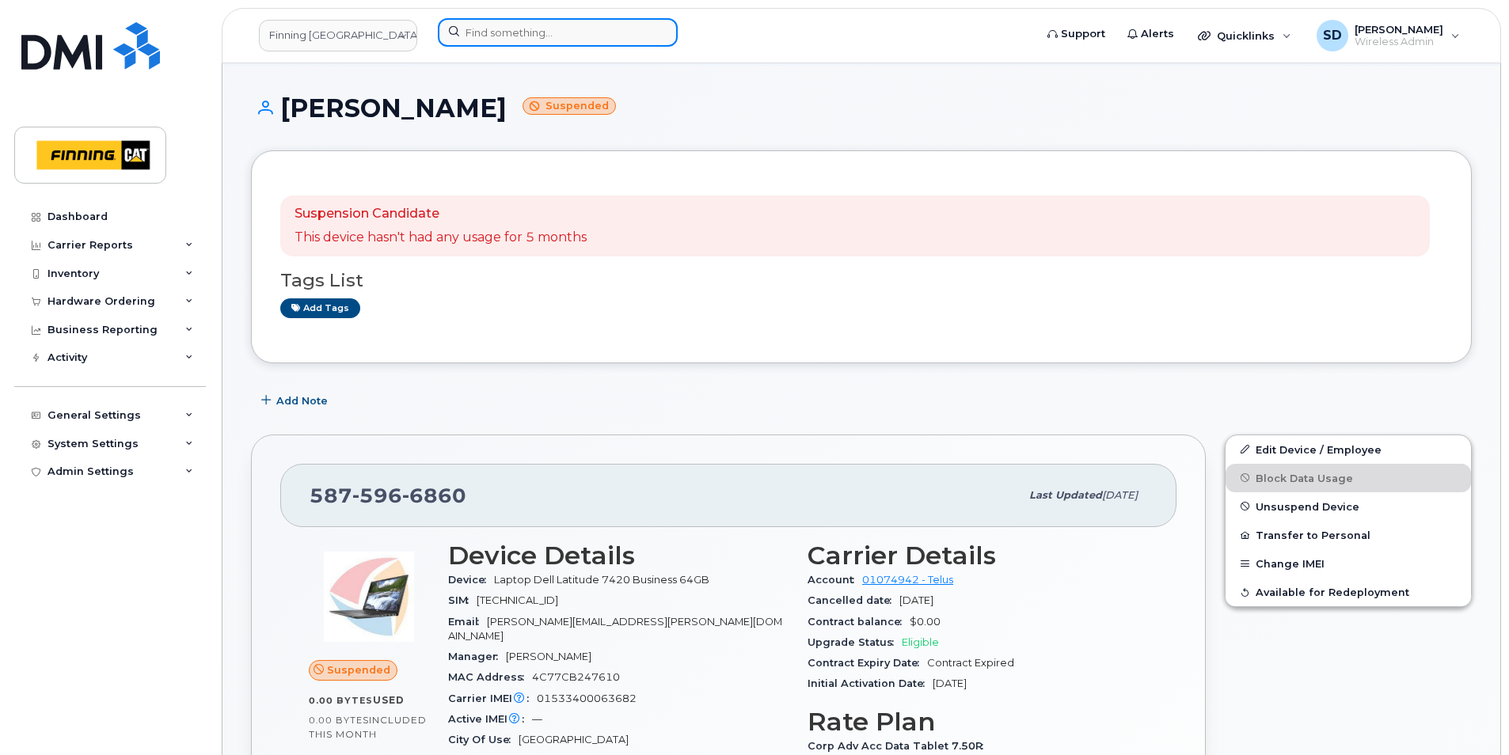
click at [478, 28] on input at bounding box center [558, 32] width 240 height 29
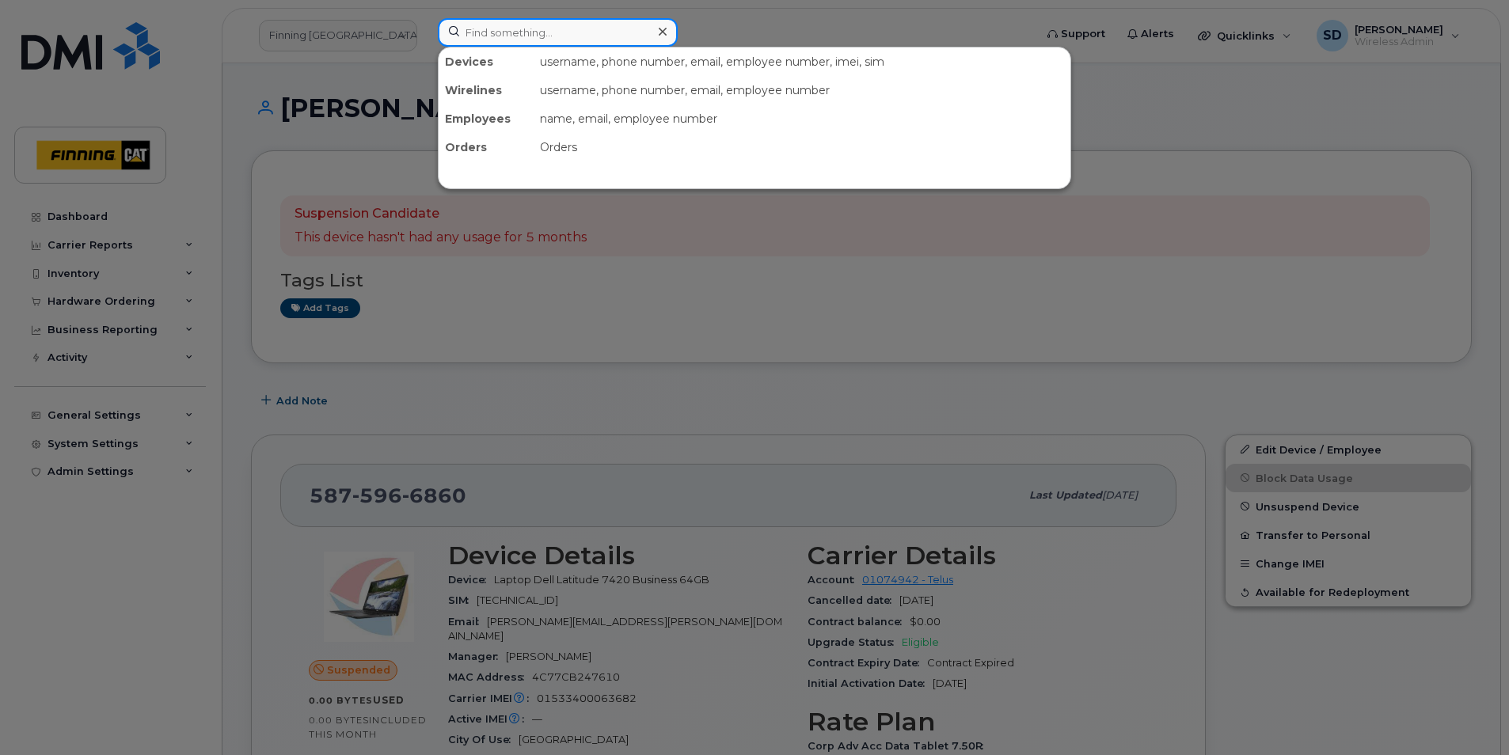
paste input "2369857982"
type input "2369857982"
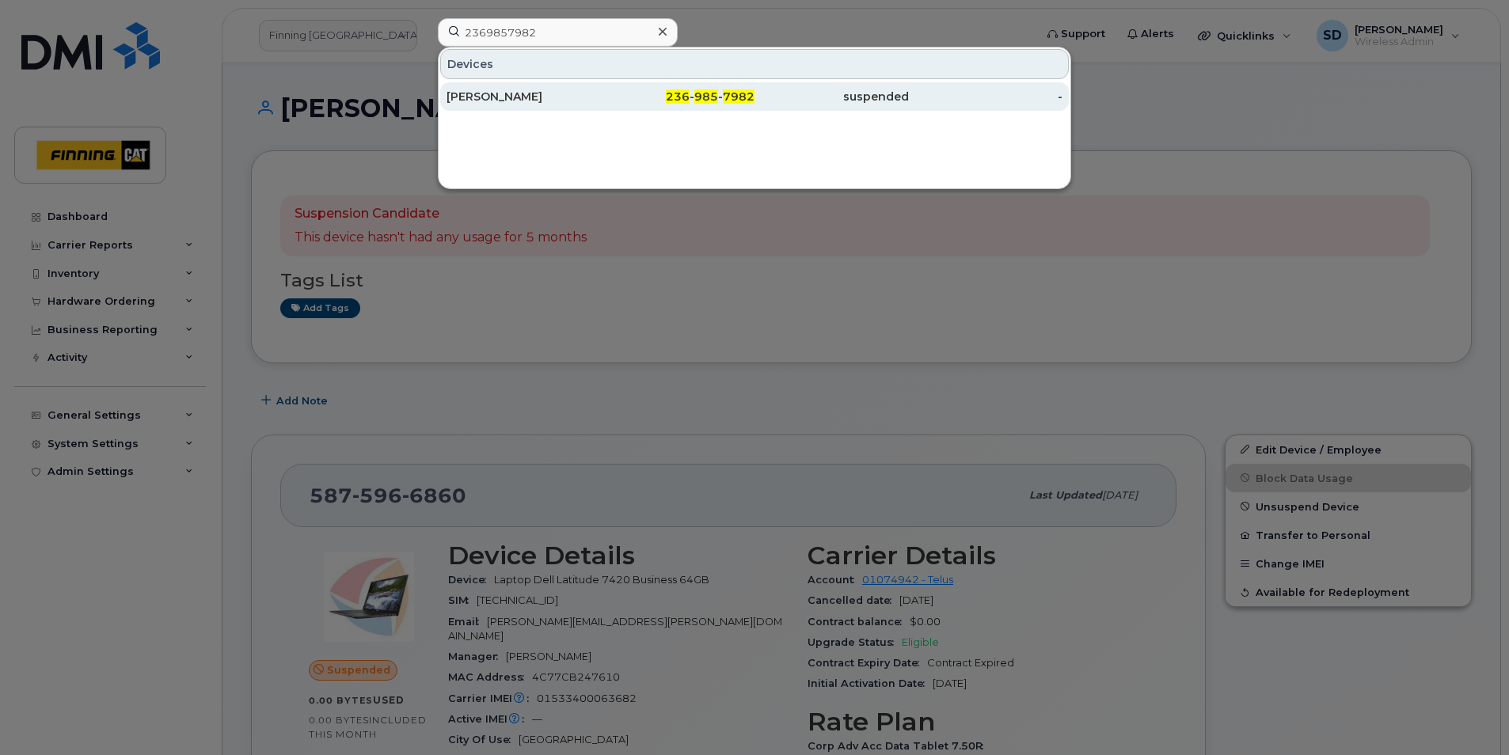
click at [526, 97] on div "[PERSON_NAME]" at bounding box center [524, 97] width 154 height 16
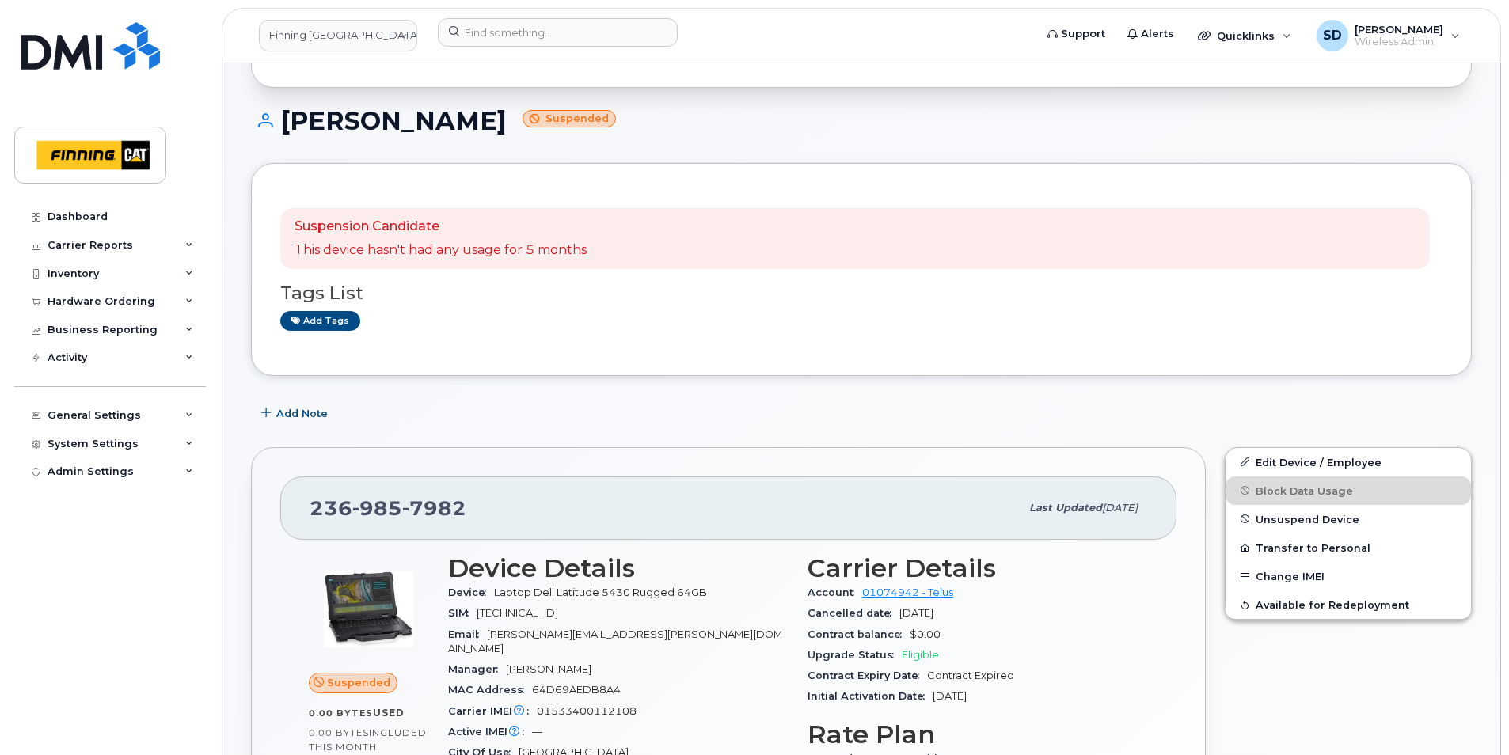
scroll to position [79, 0]
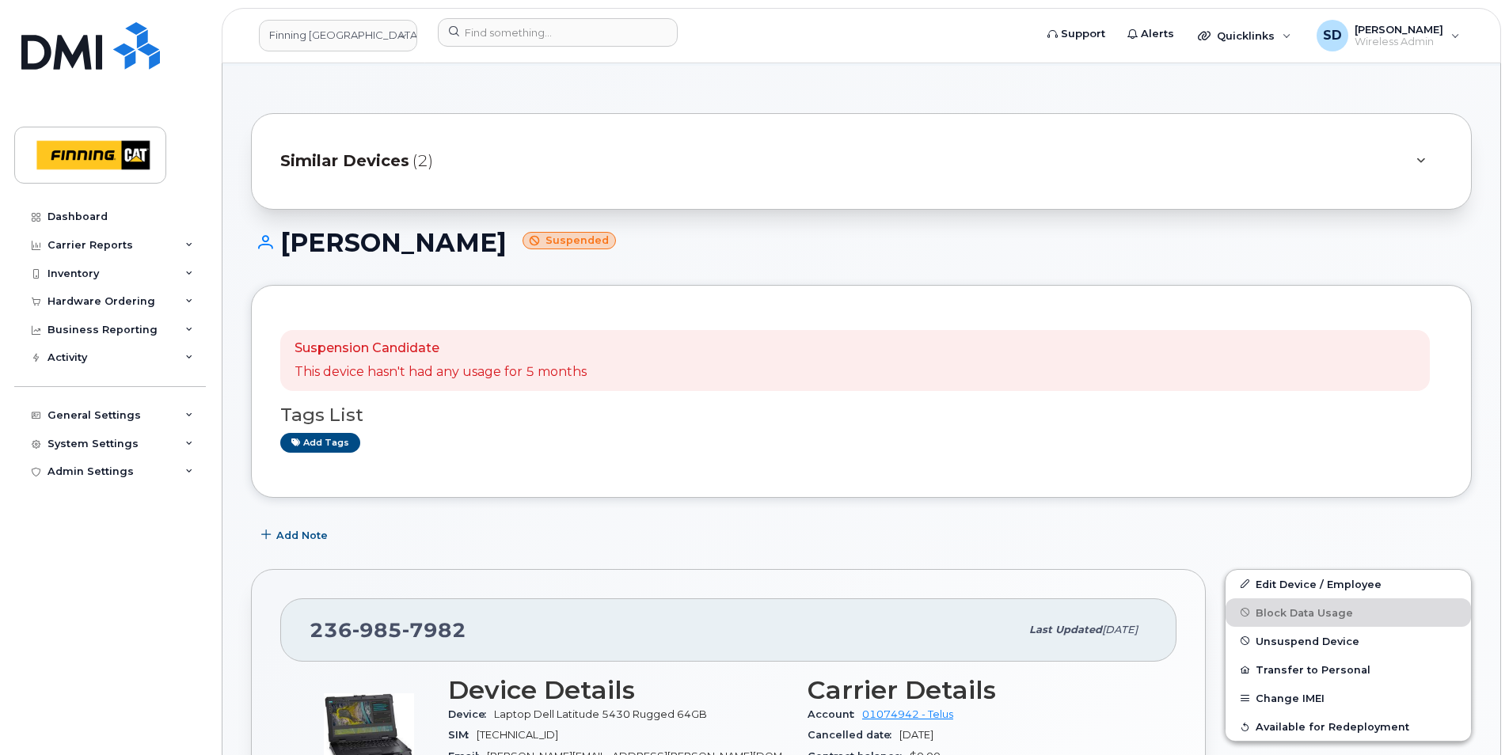
click at [423, 152] on span "(2)" at bounding box center [423, 161] width 21 height 23
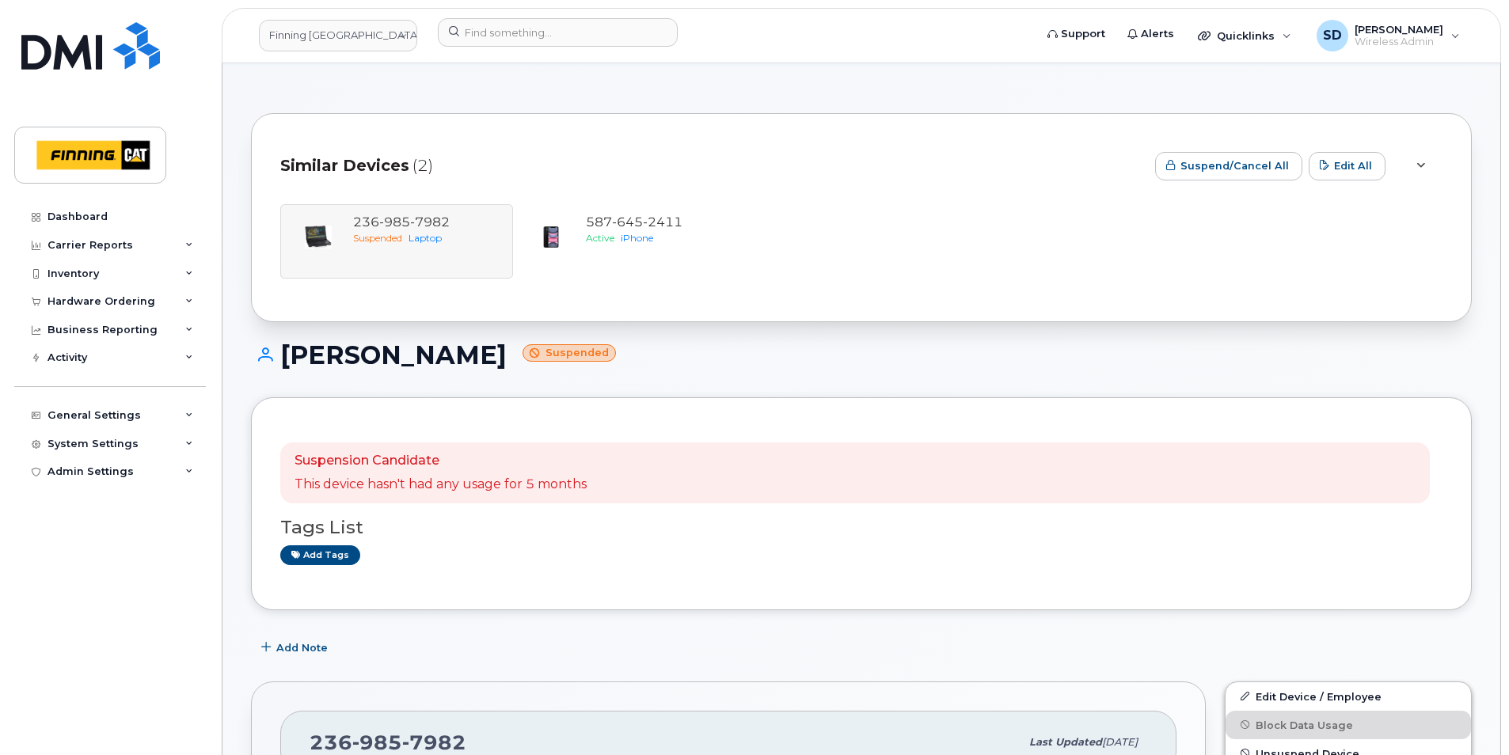
click at [424, 147] on div "Similar Devices (2)" at bounding box center [711, 167] width 862 height 48
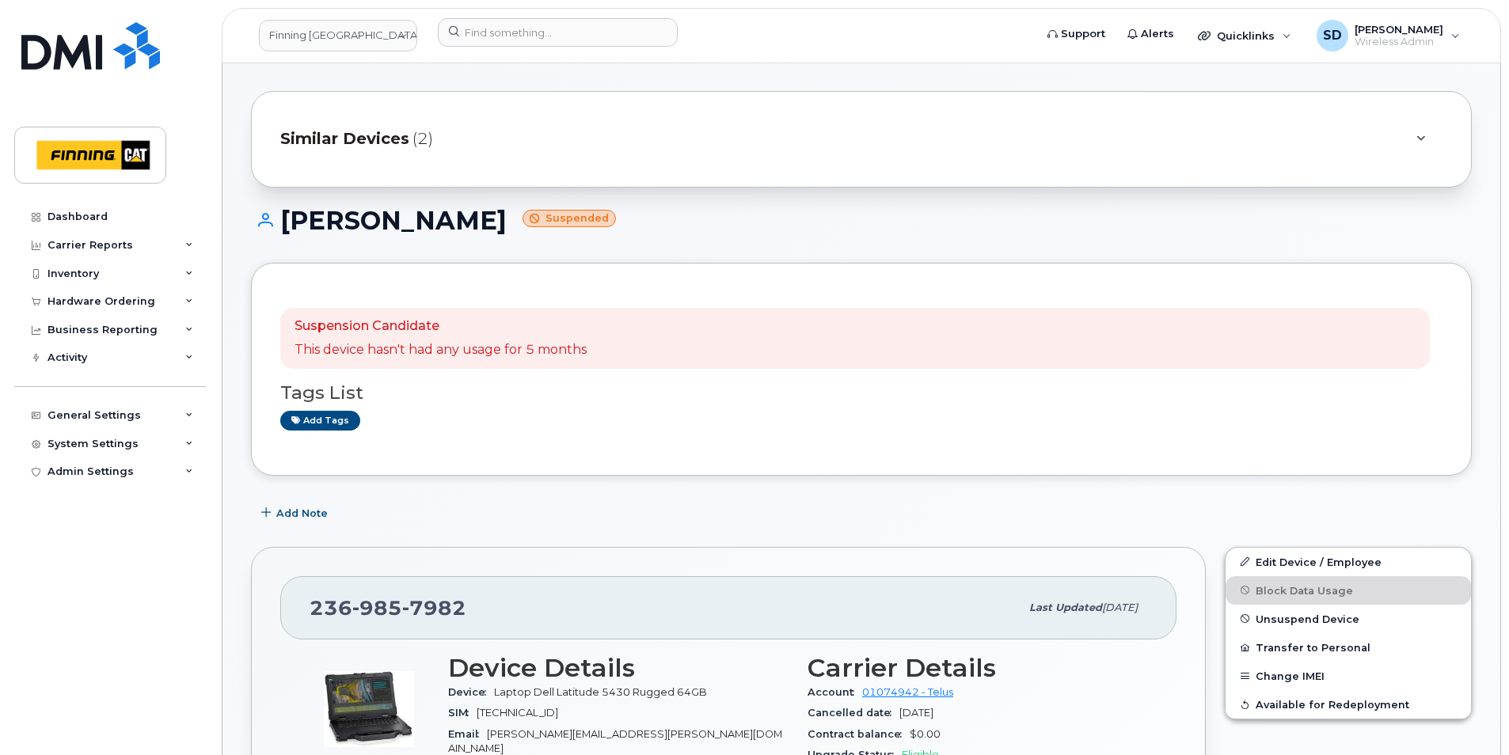
scroll to position [0, 0]
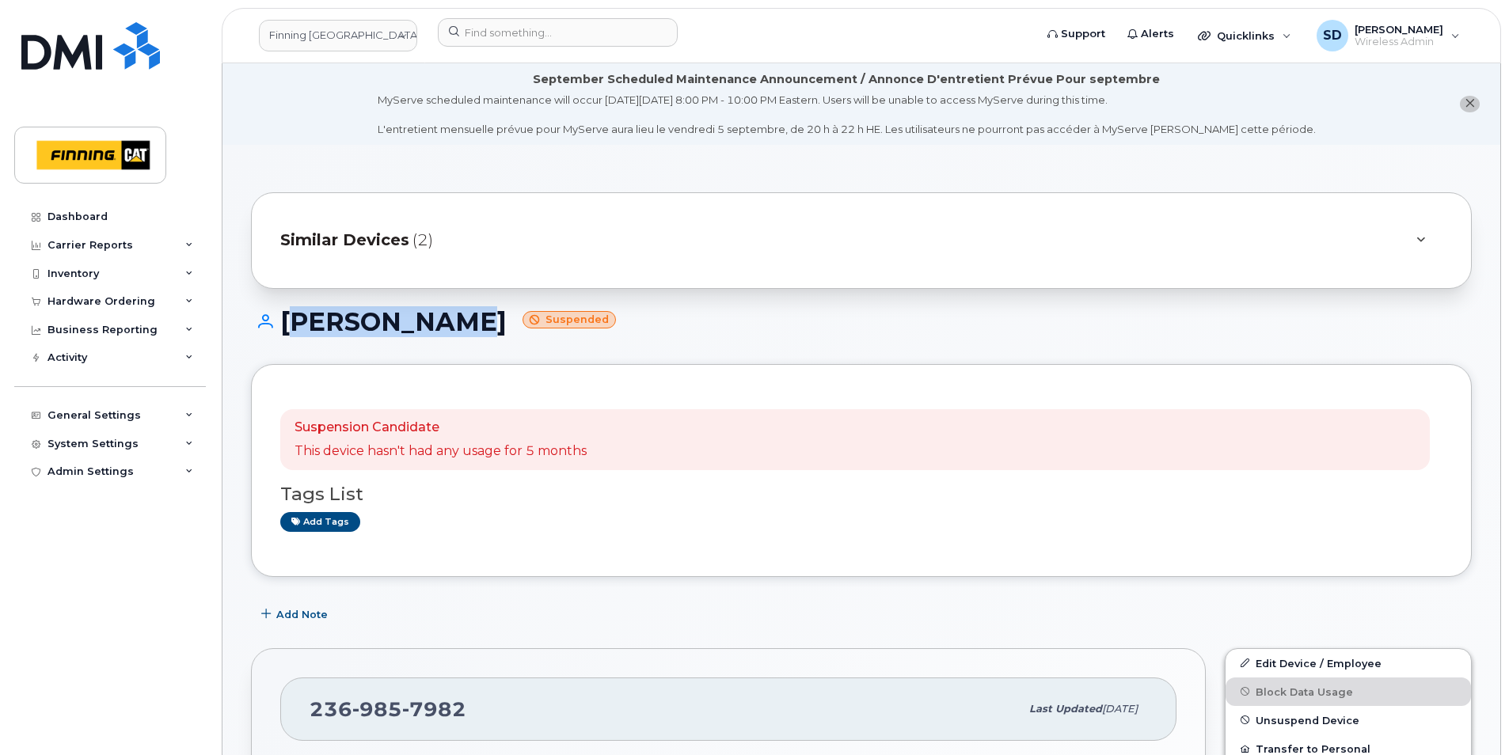
drag, startPoint x: 476, startPoint y: 323, endPoint x: 289, endPoint y: 329, distance: 187.0
click at [289, 329] on h1 "RYAN JOHANN Suspended" at bounding box center [861, 322] width 1221 height 28
copy h1 "RYAN JOHANN"
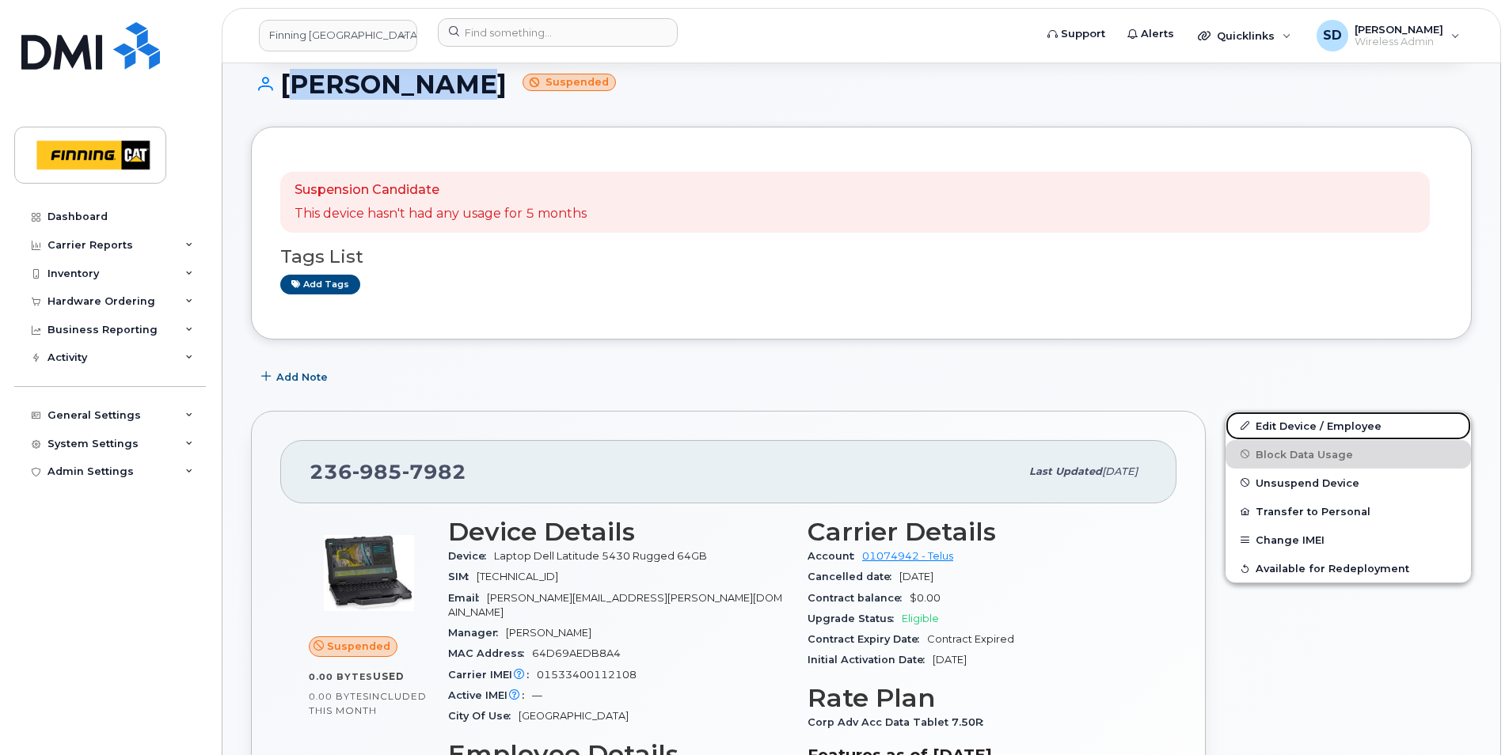
drag, startPoint x: 1275, startPoint y: 422, endPoint x: 371, endPoint y: 456, distance: 904.9
click at [1275, 422] on link "Edit Device / Employee" at bounding box center [1348, 426] width 245 height 29
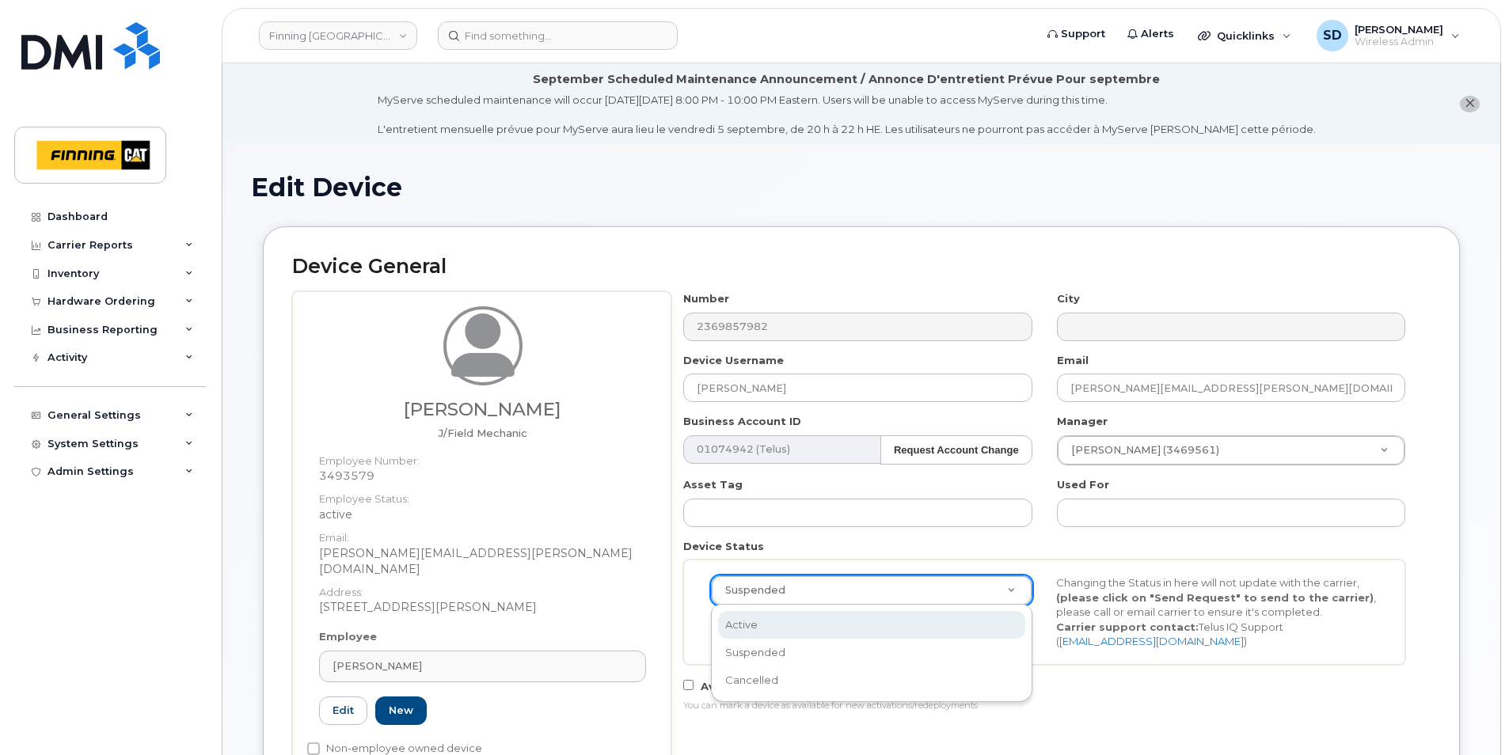
scroll to position [0, 5]
select select "active"
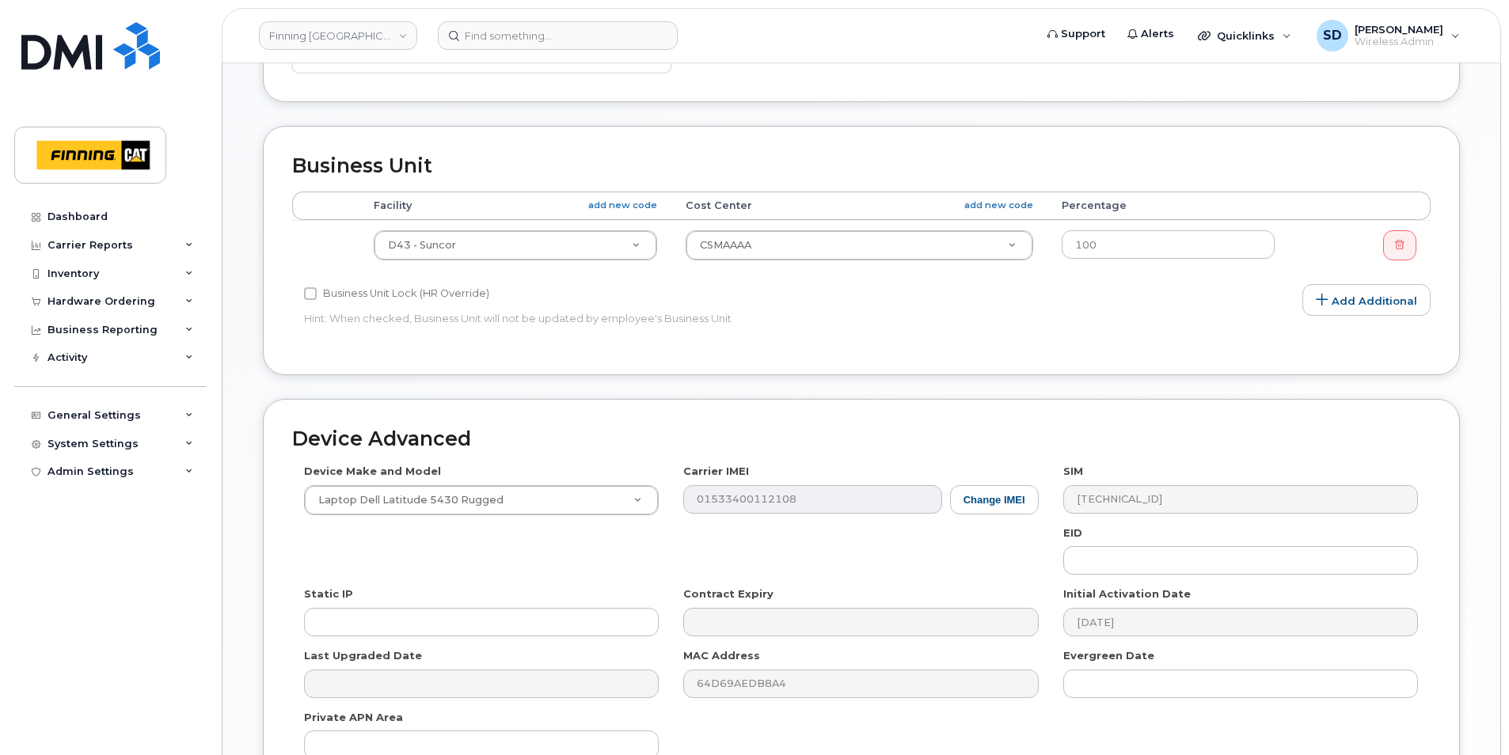
scroll to position [942, 0]
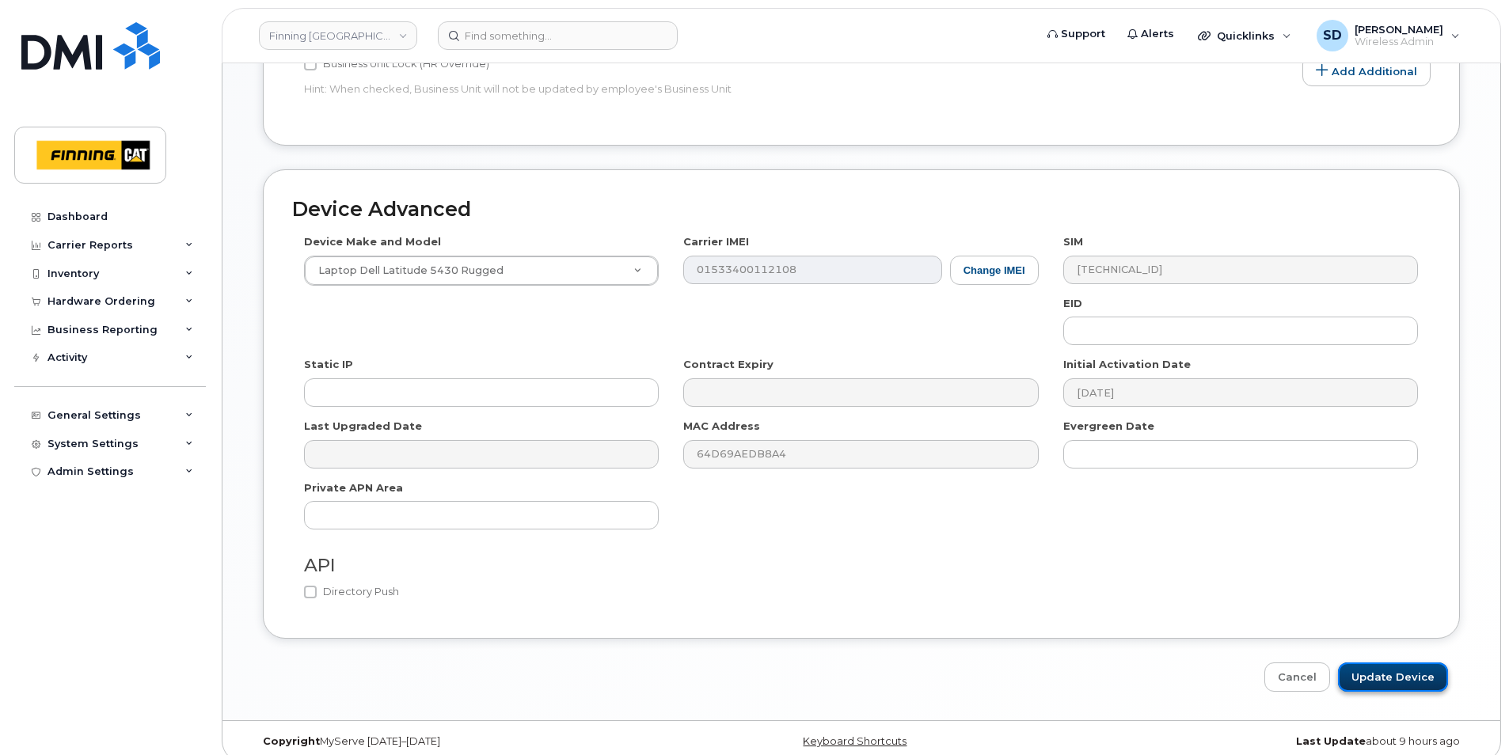
click at [1371, 663] on input "Update Device" at bounding box center [1393, 677] width 110 height 29
type input "Saving..."
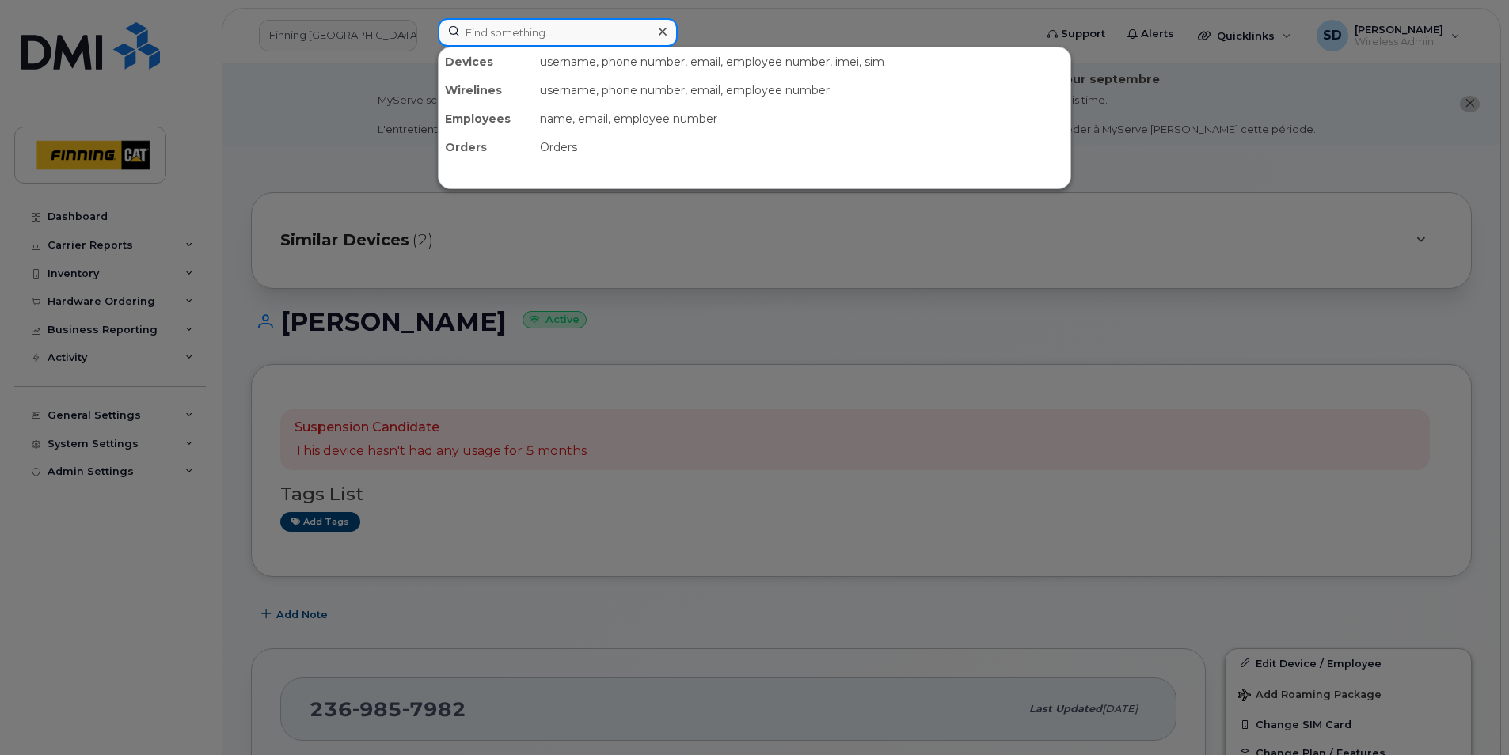
click at [515, 30] on input at bounding box center [558, 32] width 240 height 29
paste input "5876466743"
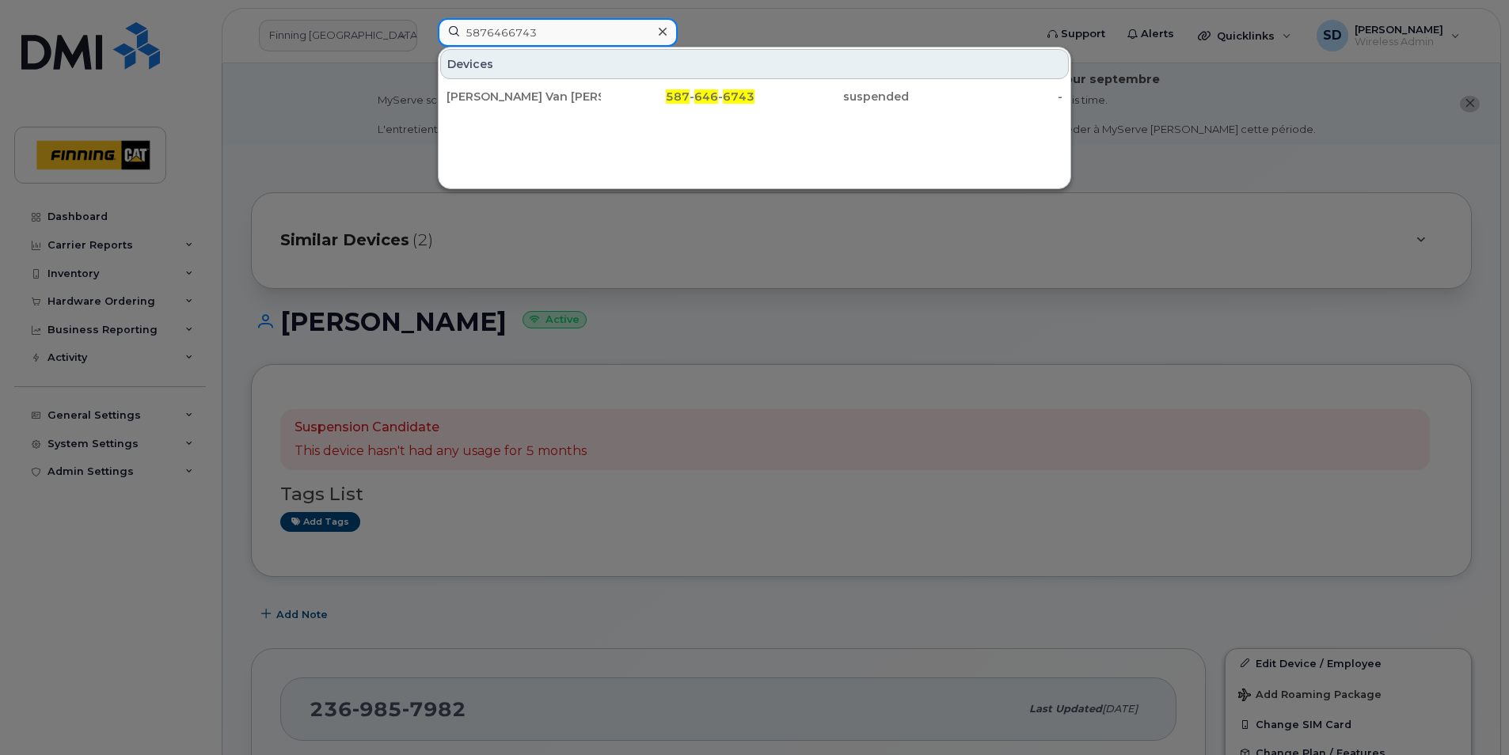
type input "5876466743"
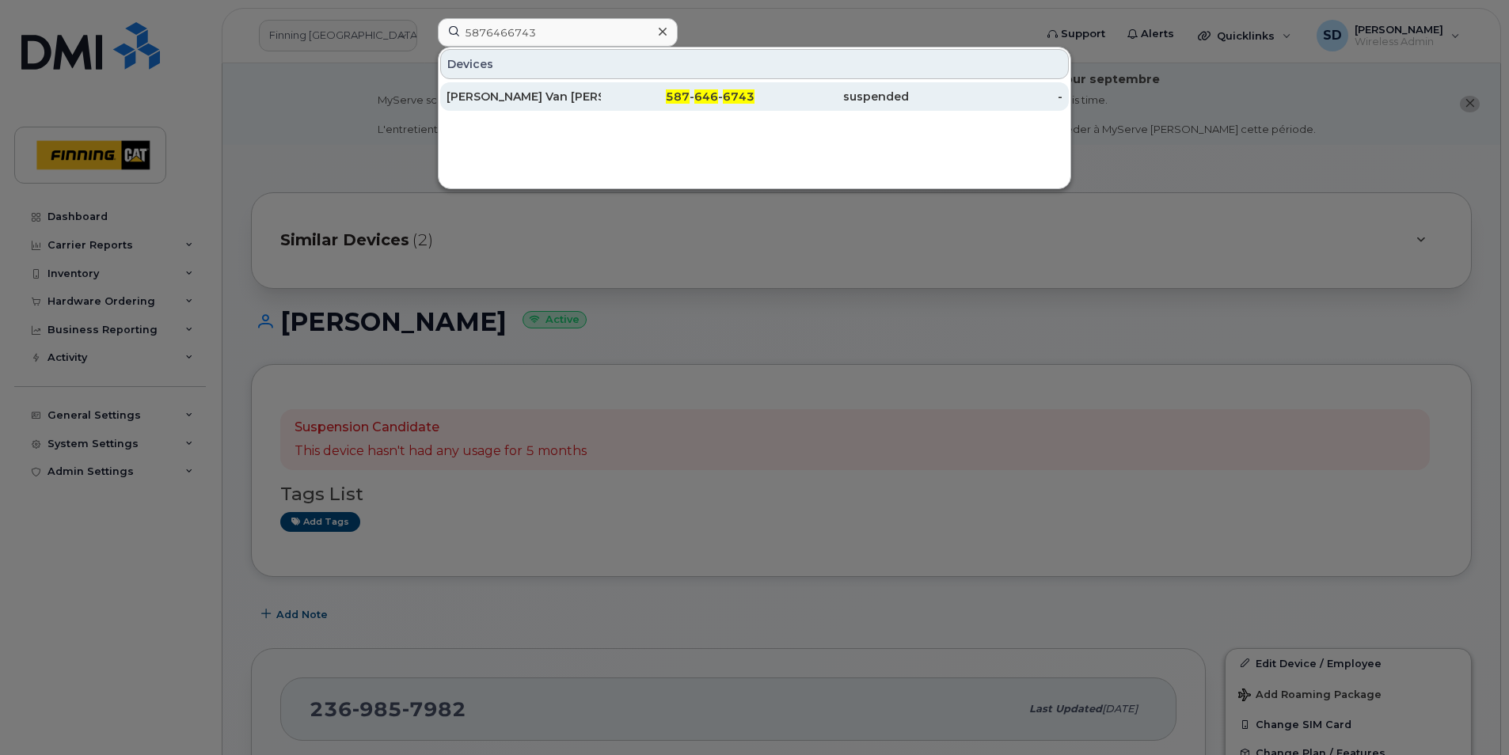
click at [503, 97] on div "[PERSON_NAME] Van [PERSON_NAME]" at bounding box center [524, 97] width 154 height 16
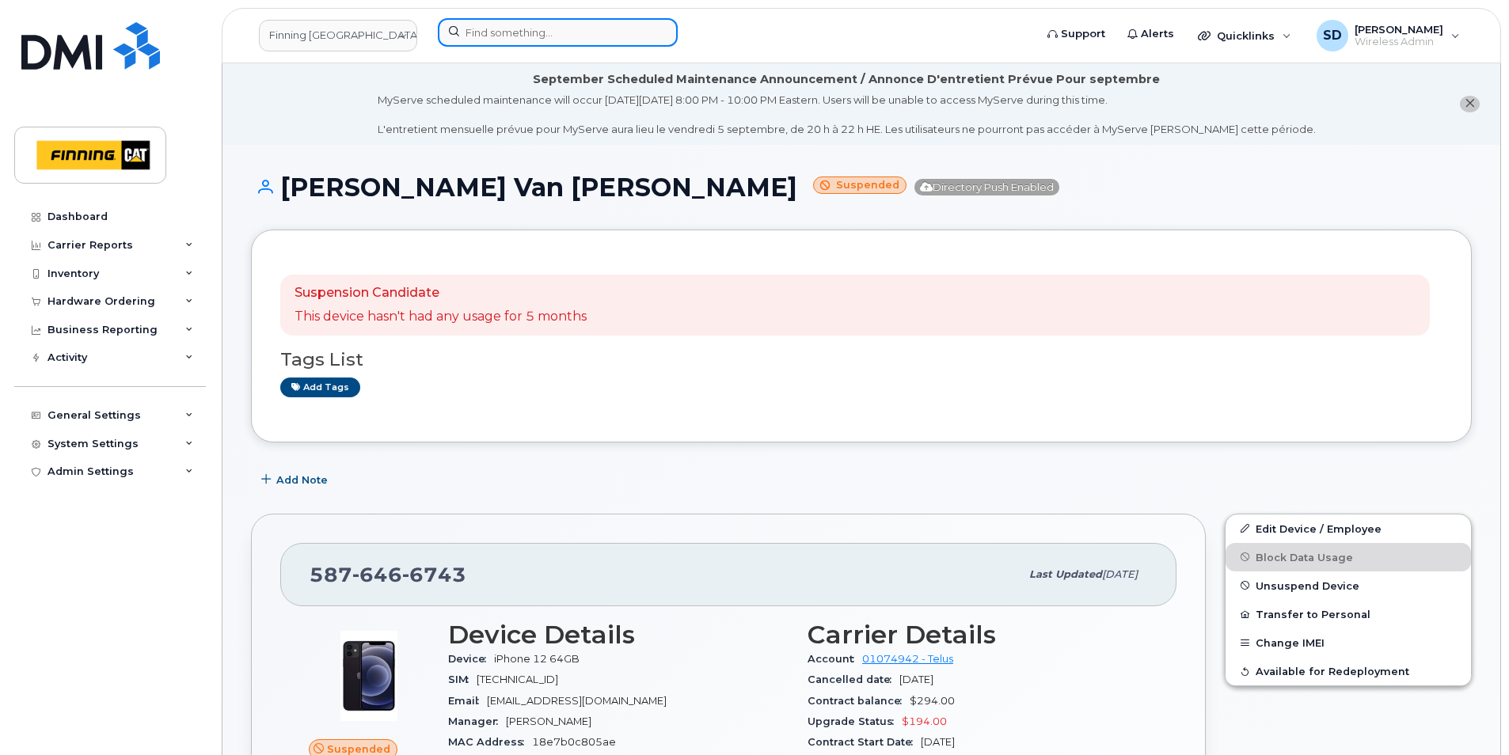
click at [490, 39] on input at bounding box center [558, 32] width 240 height 29
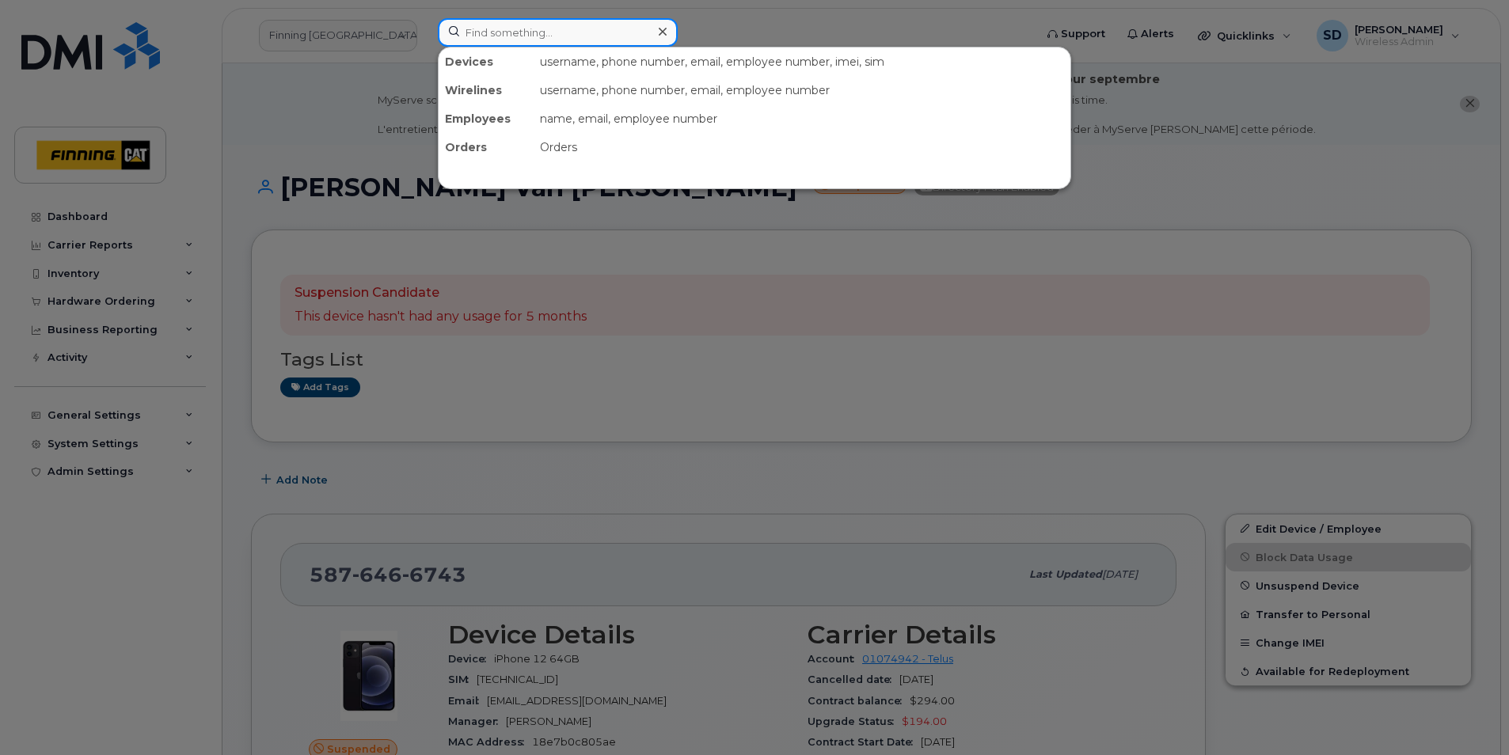
paste input "8259635085"
type input "8259635085"
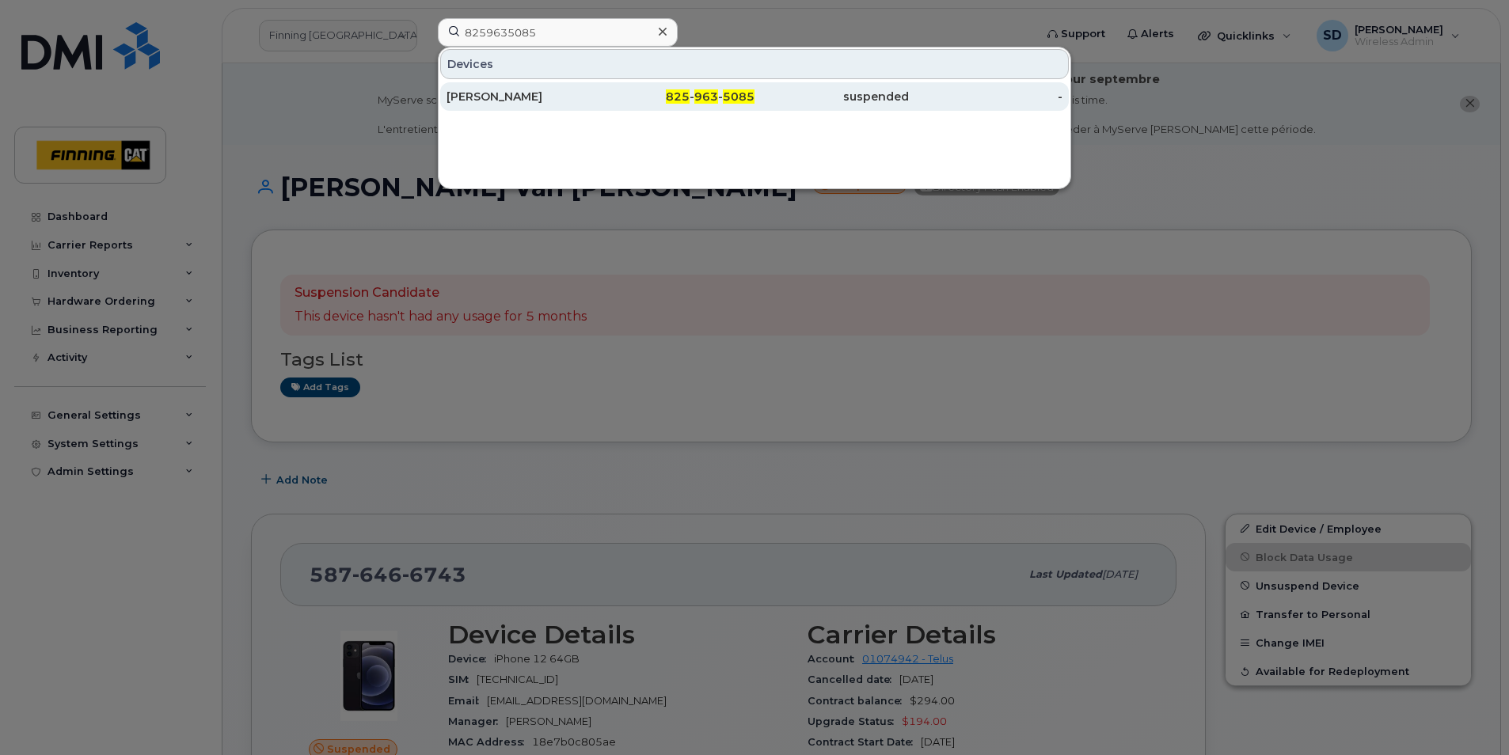
click at [476, 103] on div "William Schulting" at bounding box center [524, 97] width 154 height 16
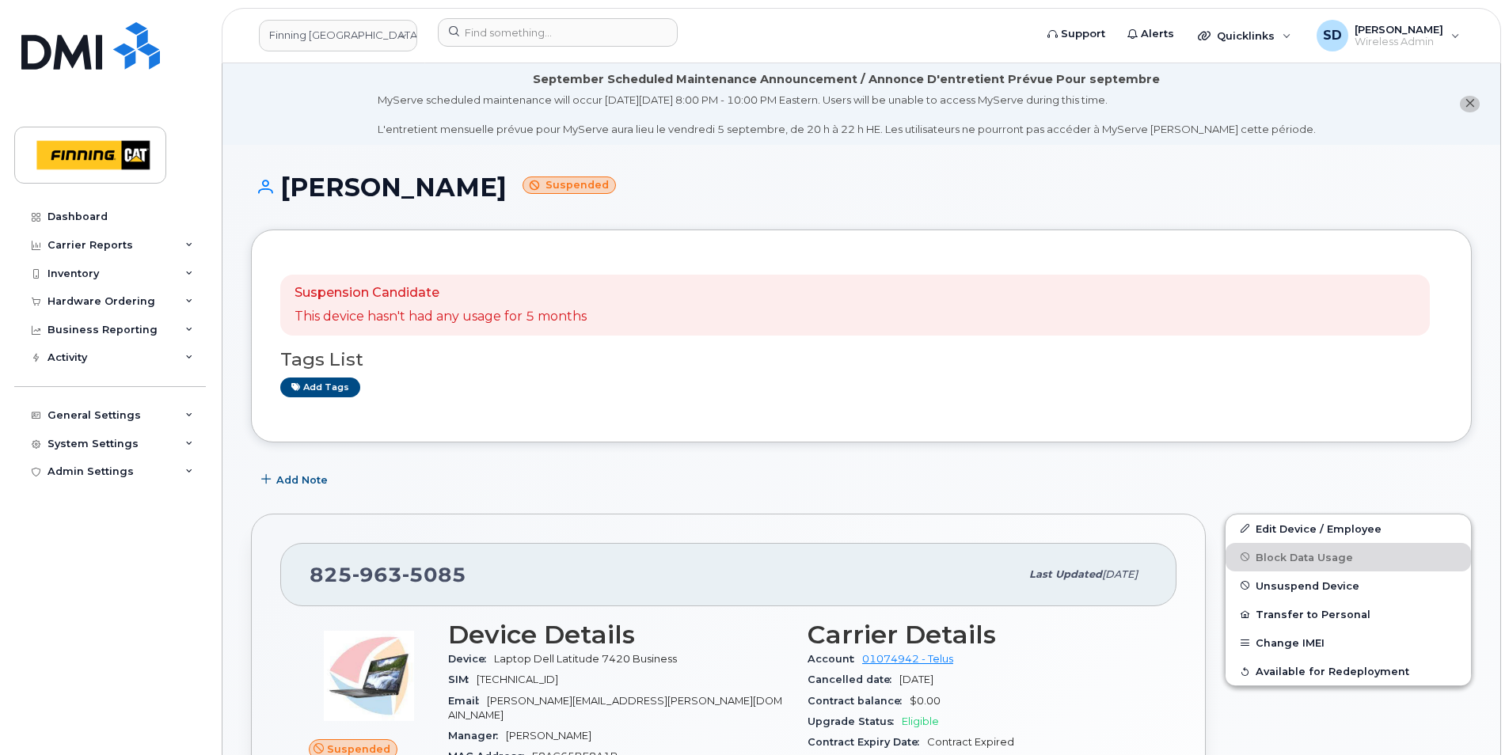
drag, startPoint x: 515, startPoint y: 189, endPoint x: 286, endPoint y: 177, distance: 229.9
click at [286, 177] on h1 "William Schulting Suspended" at bounding box center [861, 187] width 1221 height 28
drag, startPoint x: 287, startPoint y: 178, endPoint x: 291, endPoint y: 185, distance: 8.2
copy h1 "William Schulting"
click at [308, 390] on link "Add tags" at bounding box center [320, 388] width 80 height 20
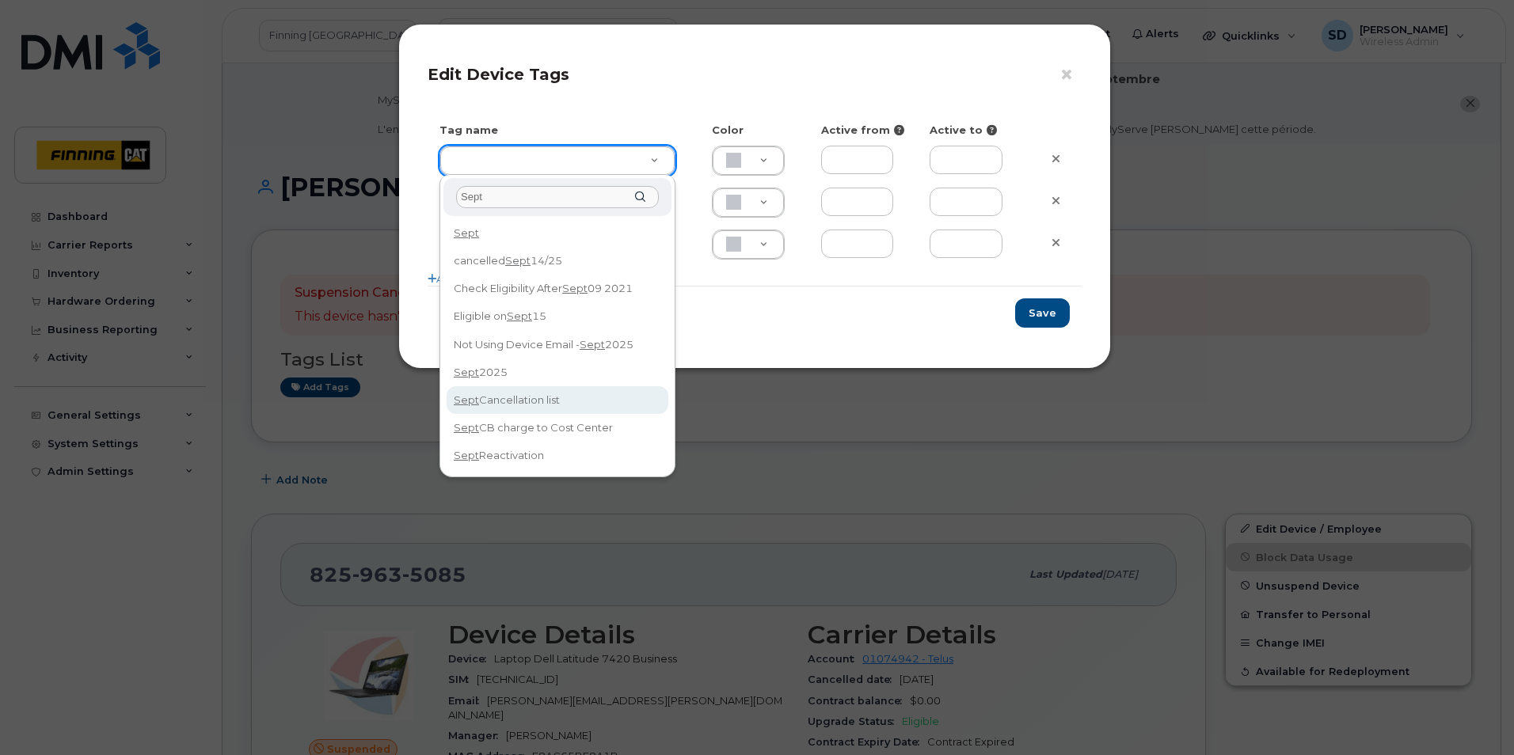
type input "Sept"
type input "Sept Cancellation list"
type input "DFD3EE"
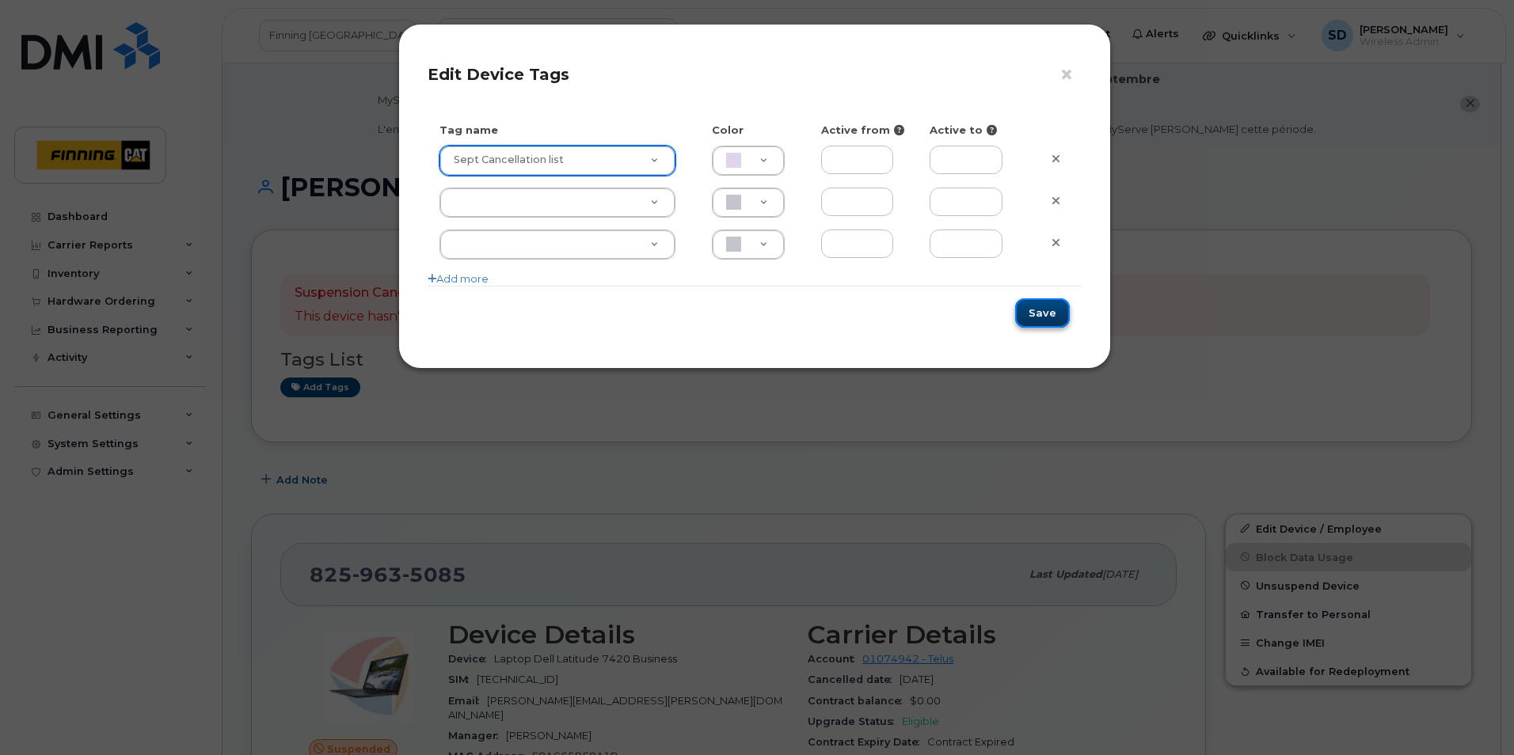
click at [1055, 315] on button "Save" at bounding box center [1042, 313] width 55 height 29
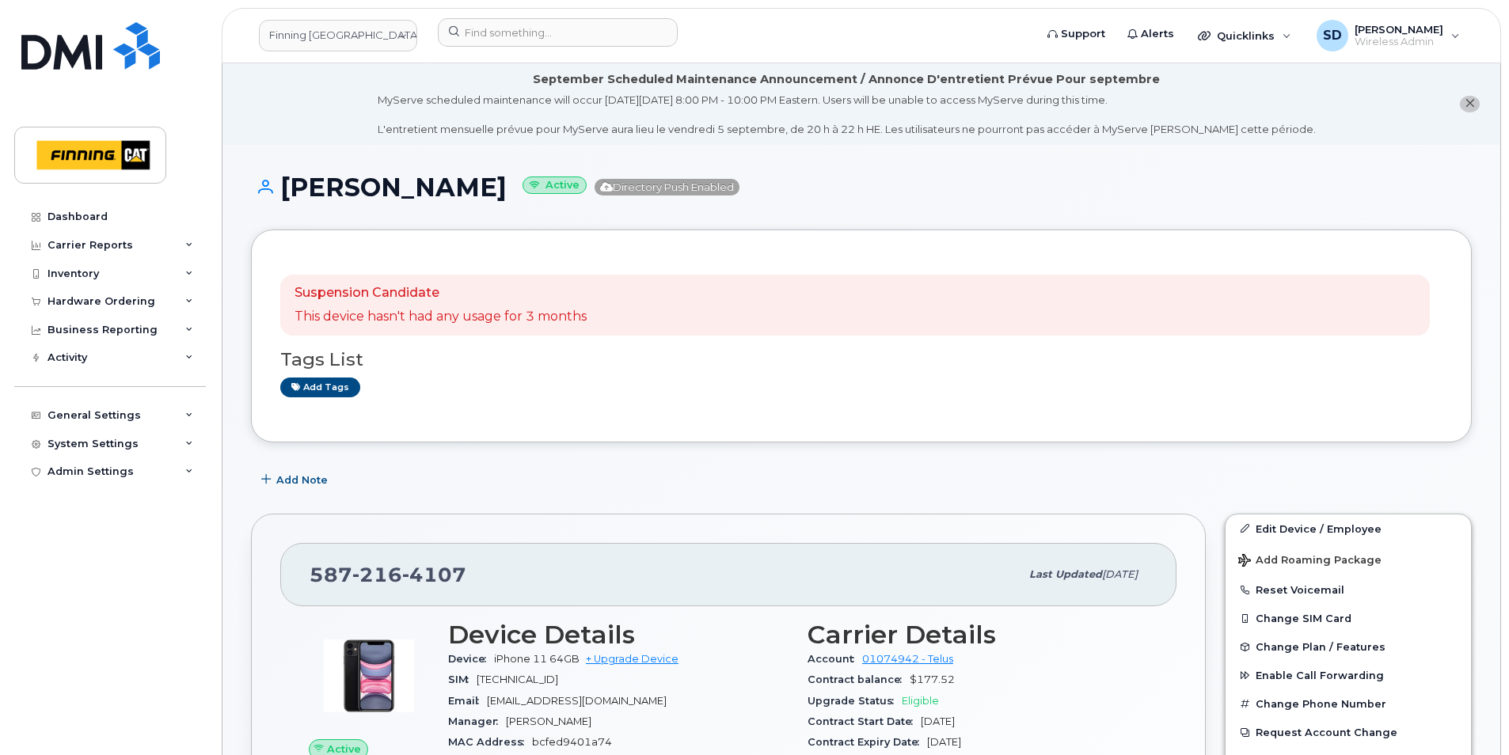
scroll to position [158, 0]
